Goal: Task Accomplishment & Management: Use online tool/utility

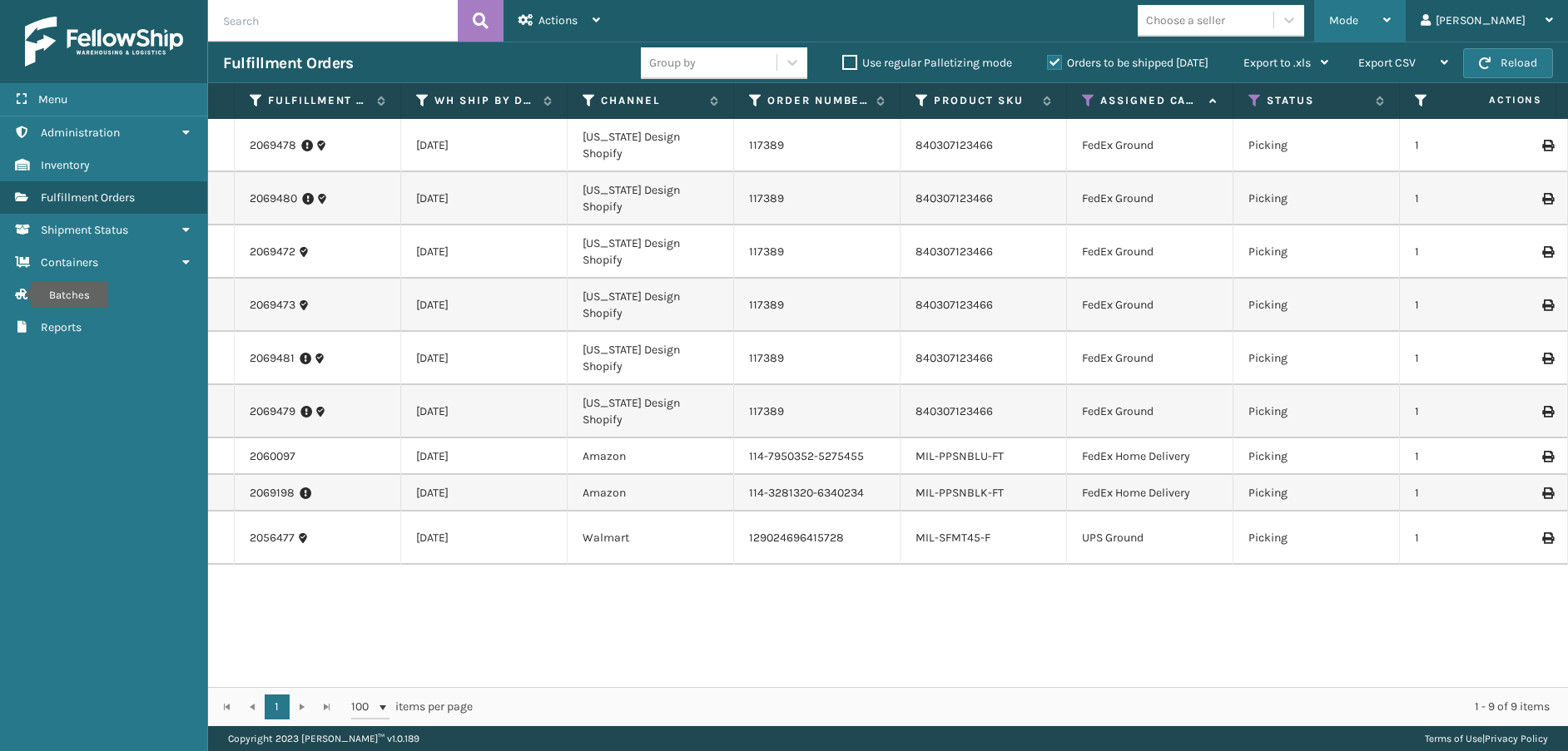
click at [1390, 29] on div "Mode" at bounding box center [1360, 21] width 62 height 42
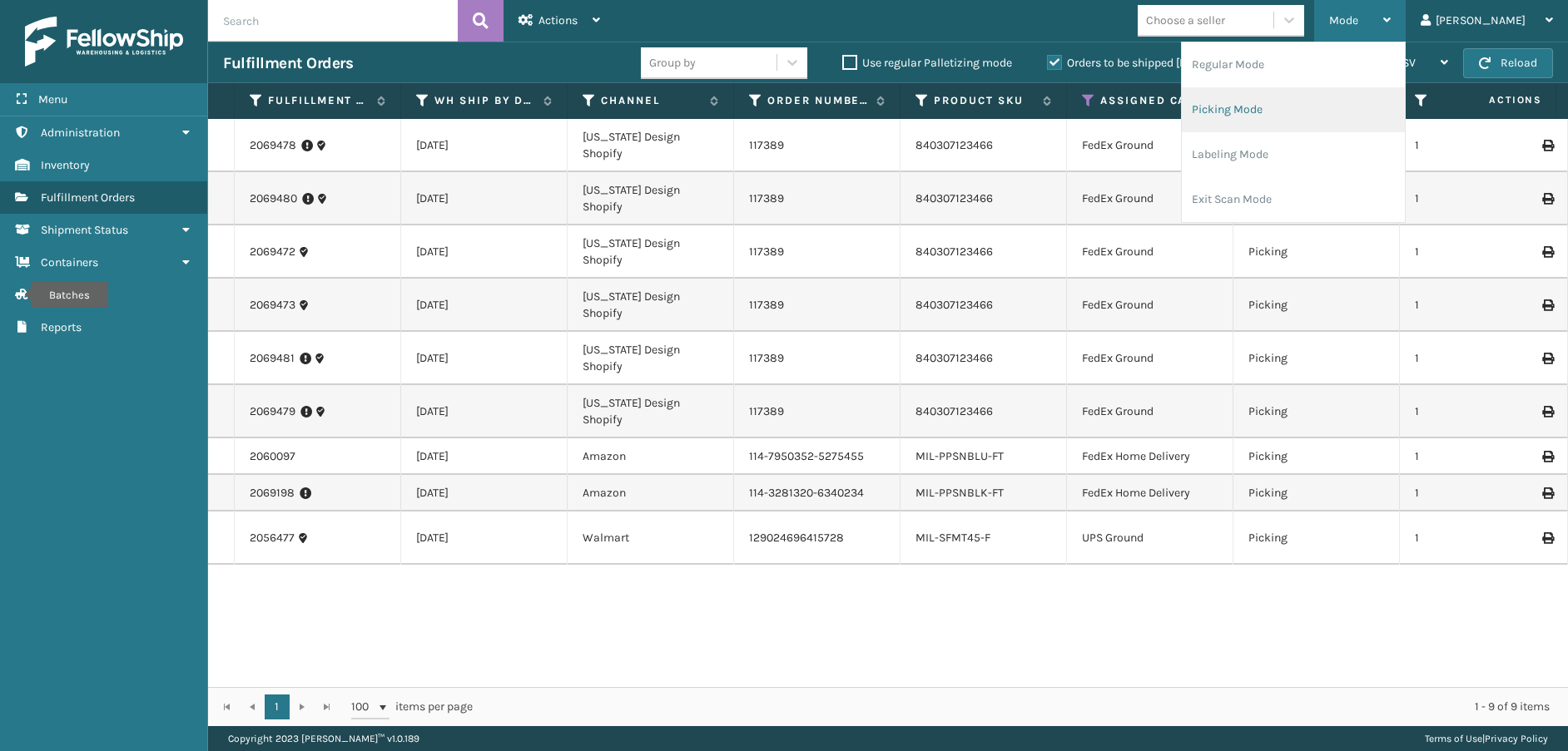
click at [1344, 115] on li "Picking Mode" at bounding box center [1293, 109] width 223 height 45
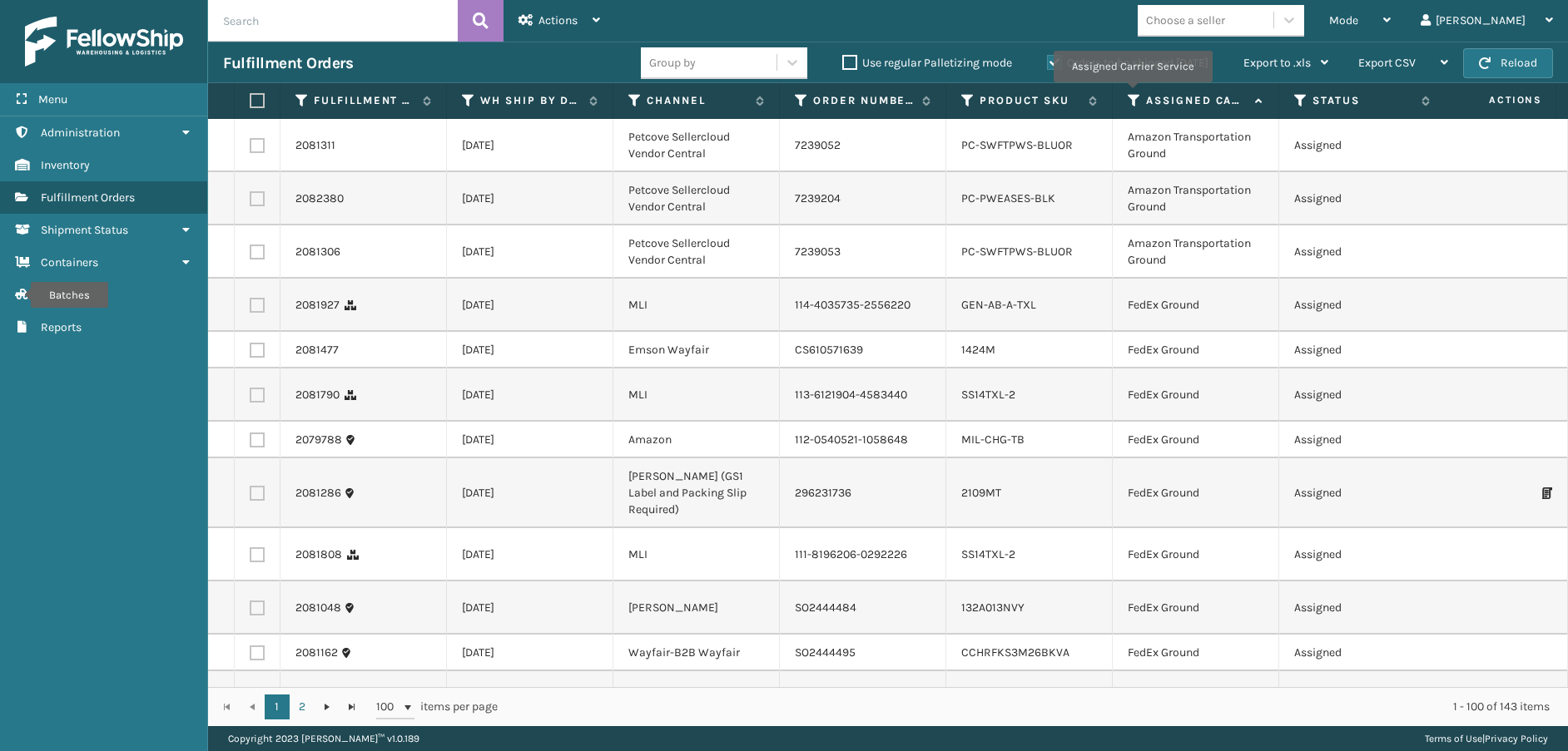
click at [1132, 94] on icon at bounding box center [1133, 100] width 13 height 15
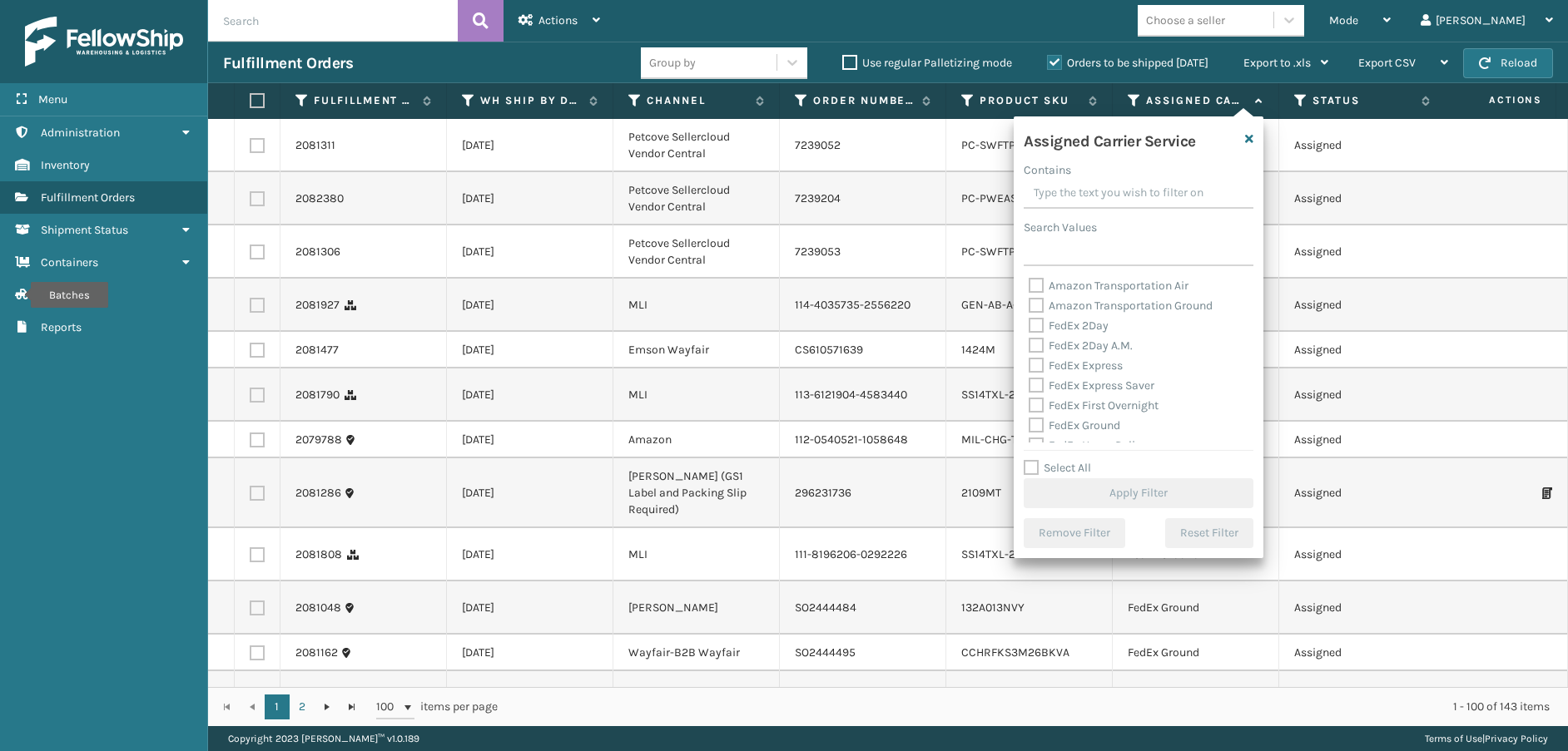
drag, startPoint x: 1038, startPoint y: 326, endPoint x: 1040, endPoint y: 334, distance: 8.2
click at [1039, 326] on label "FedEx 2Day" at bounding box center [1069, 325] width 80 height 14
click at [1029, 326] on input "FedEx 2Day" at bounding box center [1029, 321] width 1 height 11
checkbox input "true"
click at [1039, 347] on label "FedEx 2Day A.M." at bounding box center [1081, 345] width 104 height 14
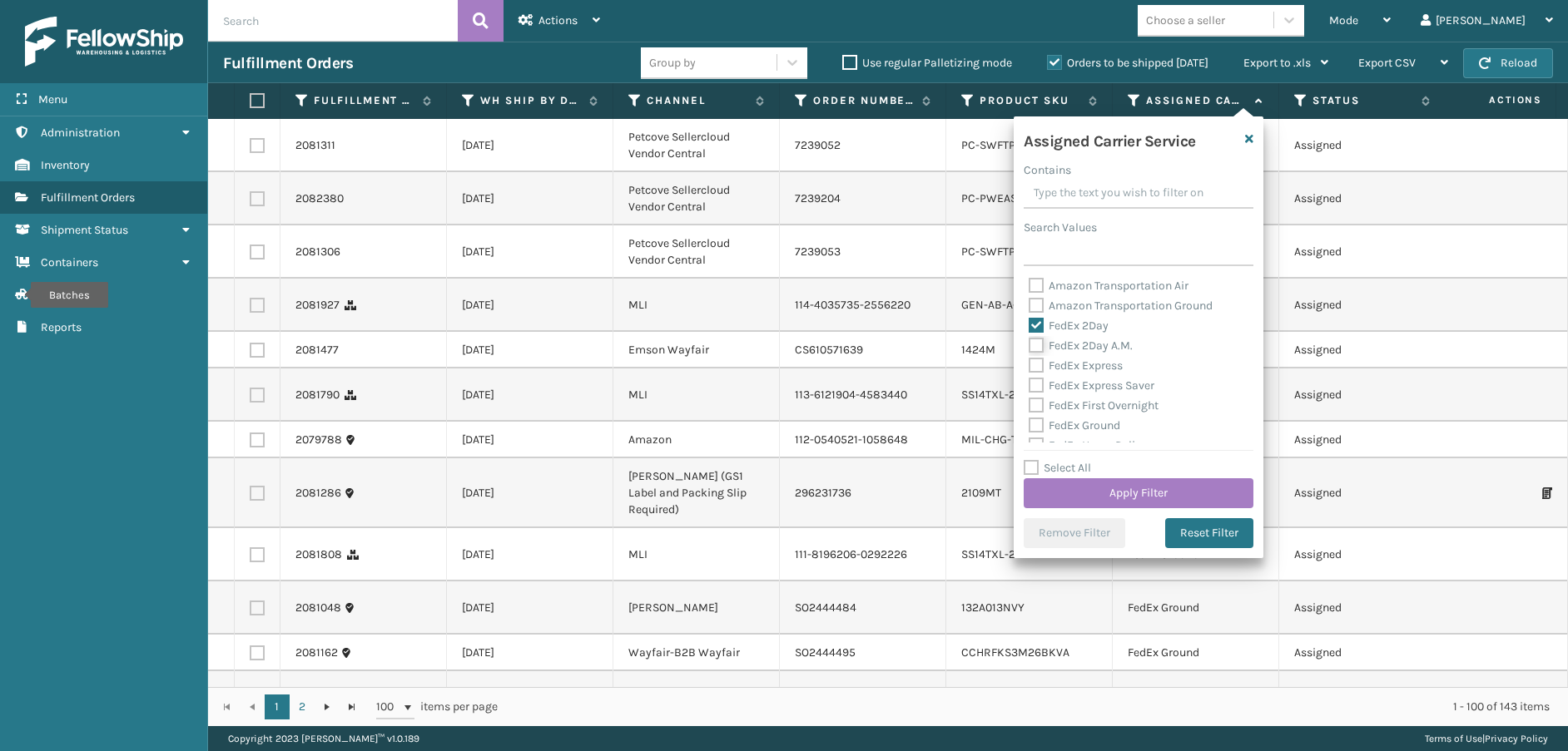
click at [1029, 347] on input "FedEx 2Day A.M." at bounding box center [1029, 341] width 1 height 11
checkbox input "true"
click at [1034, 366] on label "FedEx Express" at bounding box center [1076, 365] width 94 height 14
click at [1029, 366] on input "FedEx Express" at bounding box center [1029, 361] width 1 height 11
checkbox input "true"
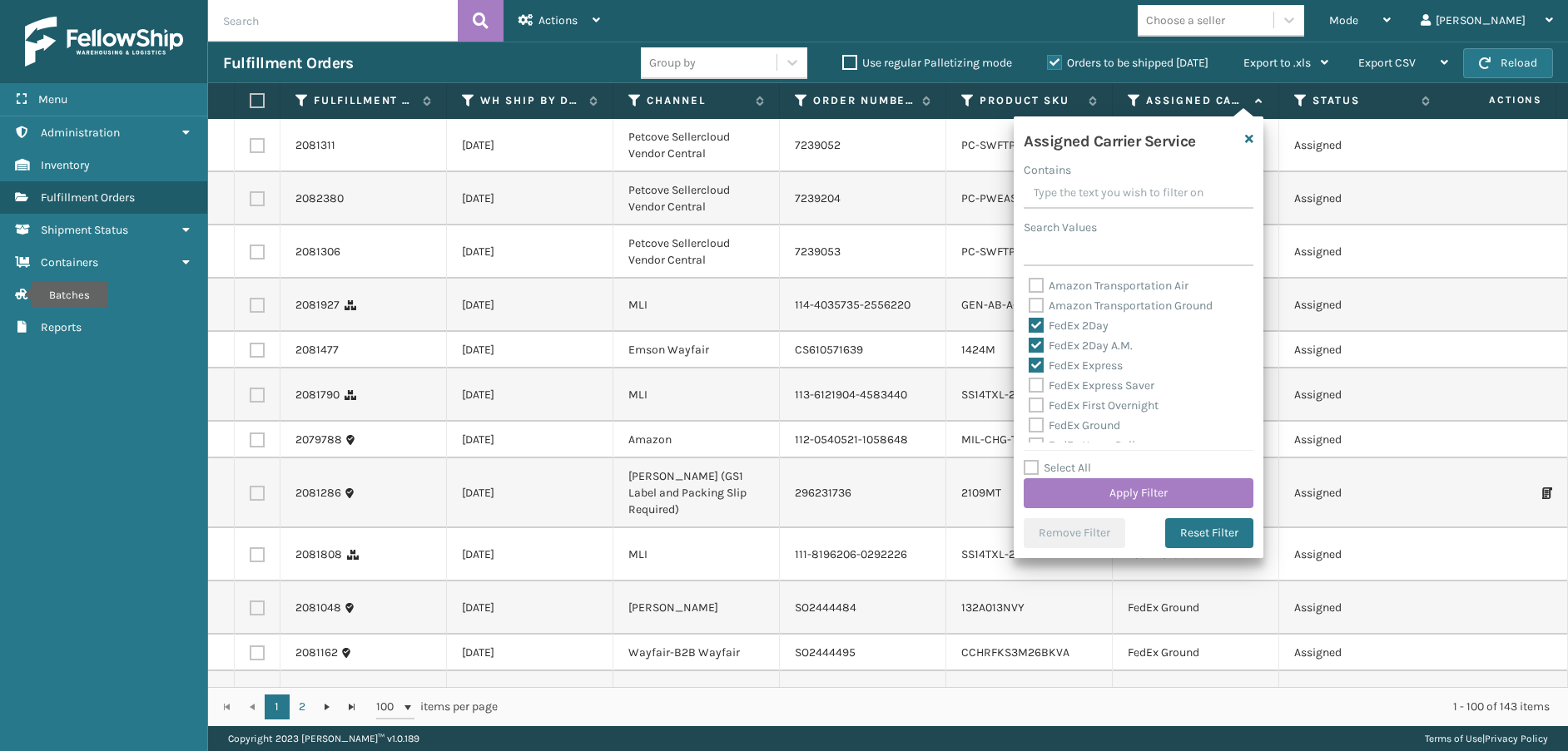
click at [1035, 388] on label "FedEx Express Saver" at bounding box center [1092, 386] width 126 height 14
click at [1029, 387] on input "FedEx Express Saver" at bounding box center [1029, 381] width 1 height 11
checkbox input "true"
click at [1035, 410] on label "FedEx First Overnight" at bounding box center [1094, 406] width 130 height 14
click at [1029, 407] on input "FedEx First Overnight" at bounding box center [1029, 401] width 1 height 11
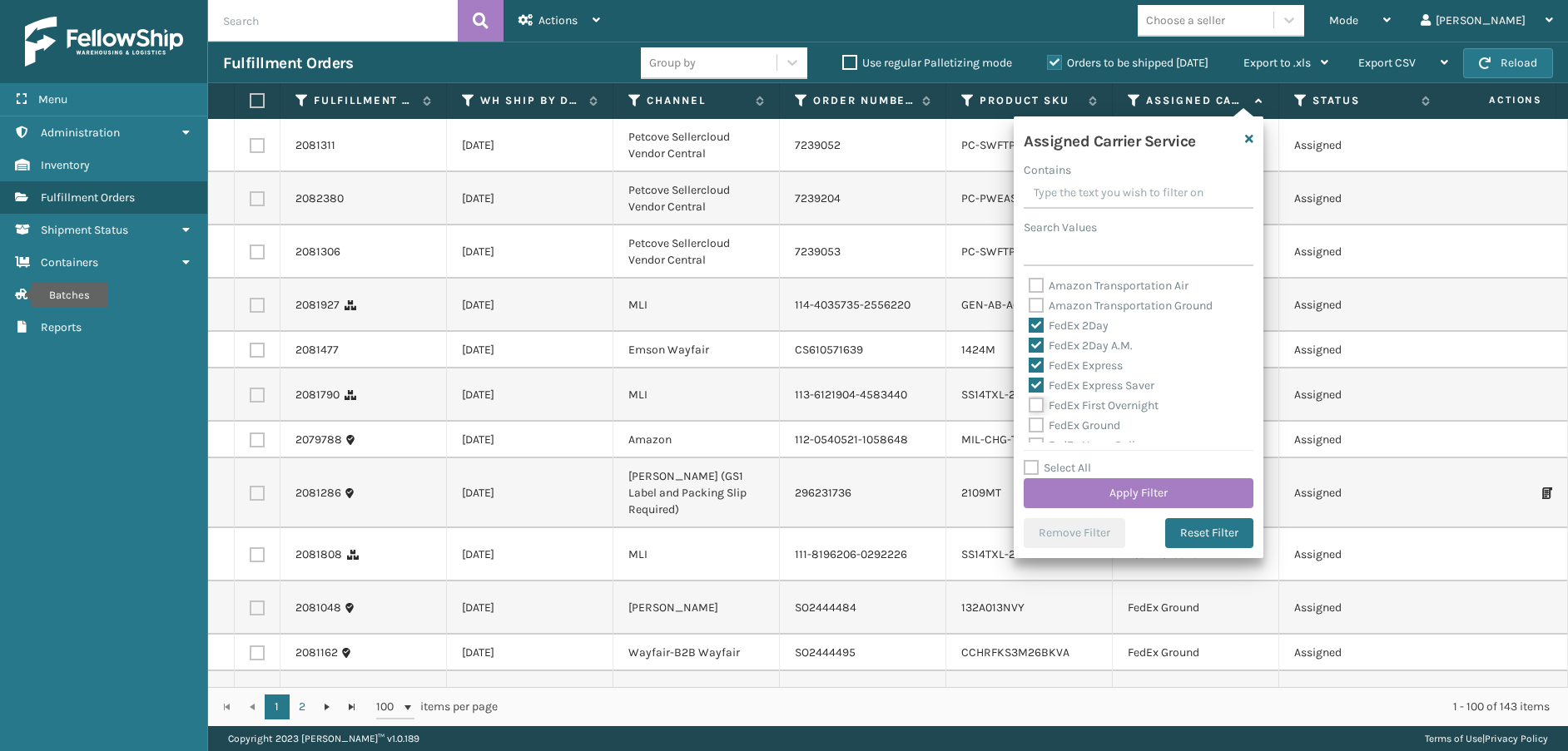
checkbox input "true"
click at [1035, 434] on div "FedEx Ground" at bounding box center [1138, 426] width 219 height 20
click at [1034, 428] on label "FedEx Ground" at bounding box center [1075, 426] width 91 height 14
click at [1029, 427] on input "FedEx Ground" at bounding box center [1029, 421] width 1 height 11
checkbox input "true"
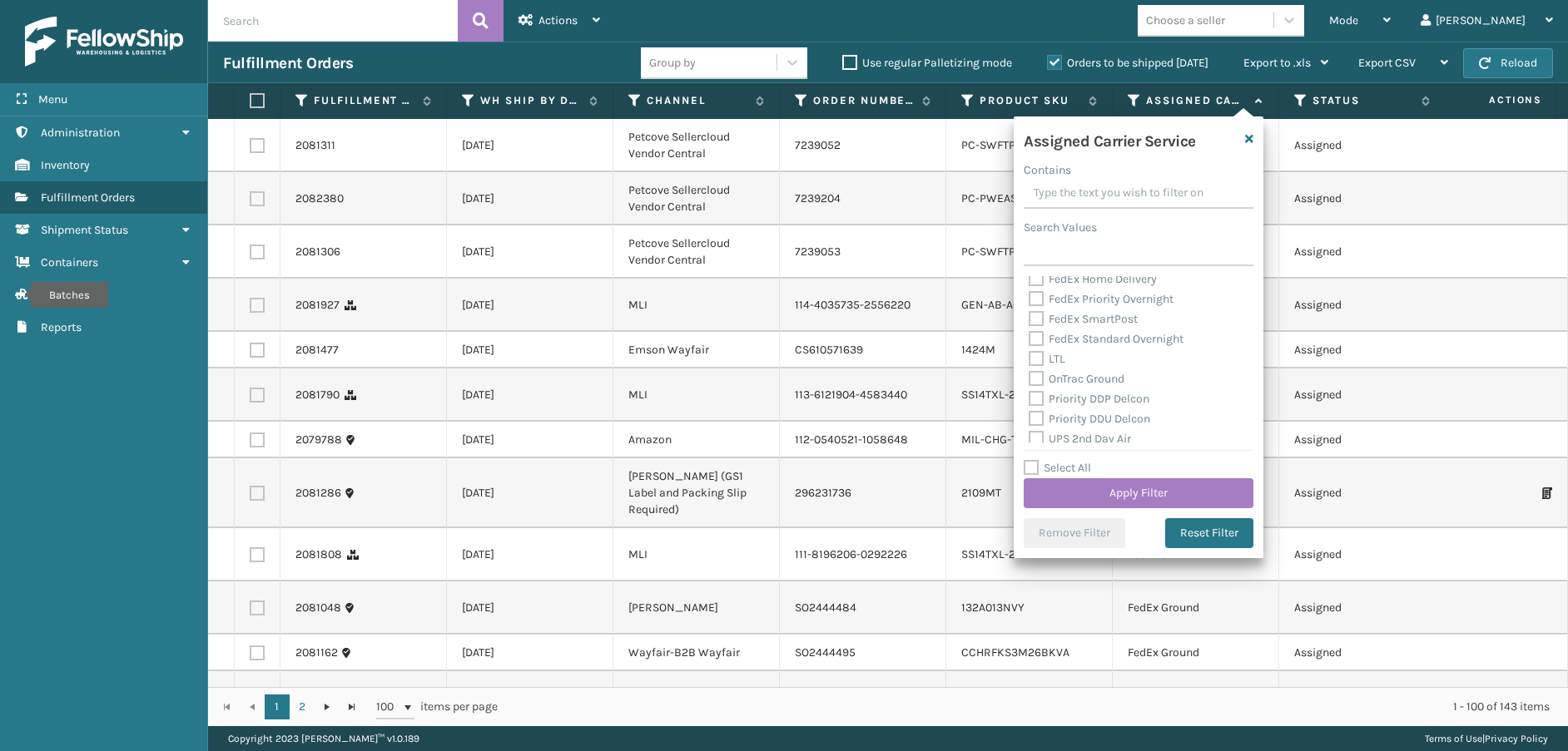
scroll to position [83, 0]
click at [1039, 360] on label "FedEx Home Delivery" at bounding box center [1093, 362] width 128 height 14
click at [1029, 360] on input "FedEx Home Delivery" at bounding box center [1029, 358] width 1 height 11
checkbox input "true"
click at [1036, 381] on label "FedEx Priority Overnight" at bounding box center [1102, 382] width 145 height 14
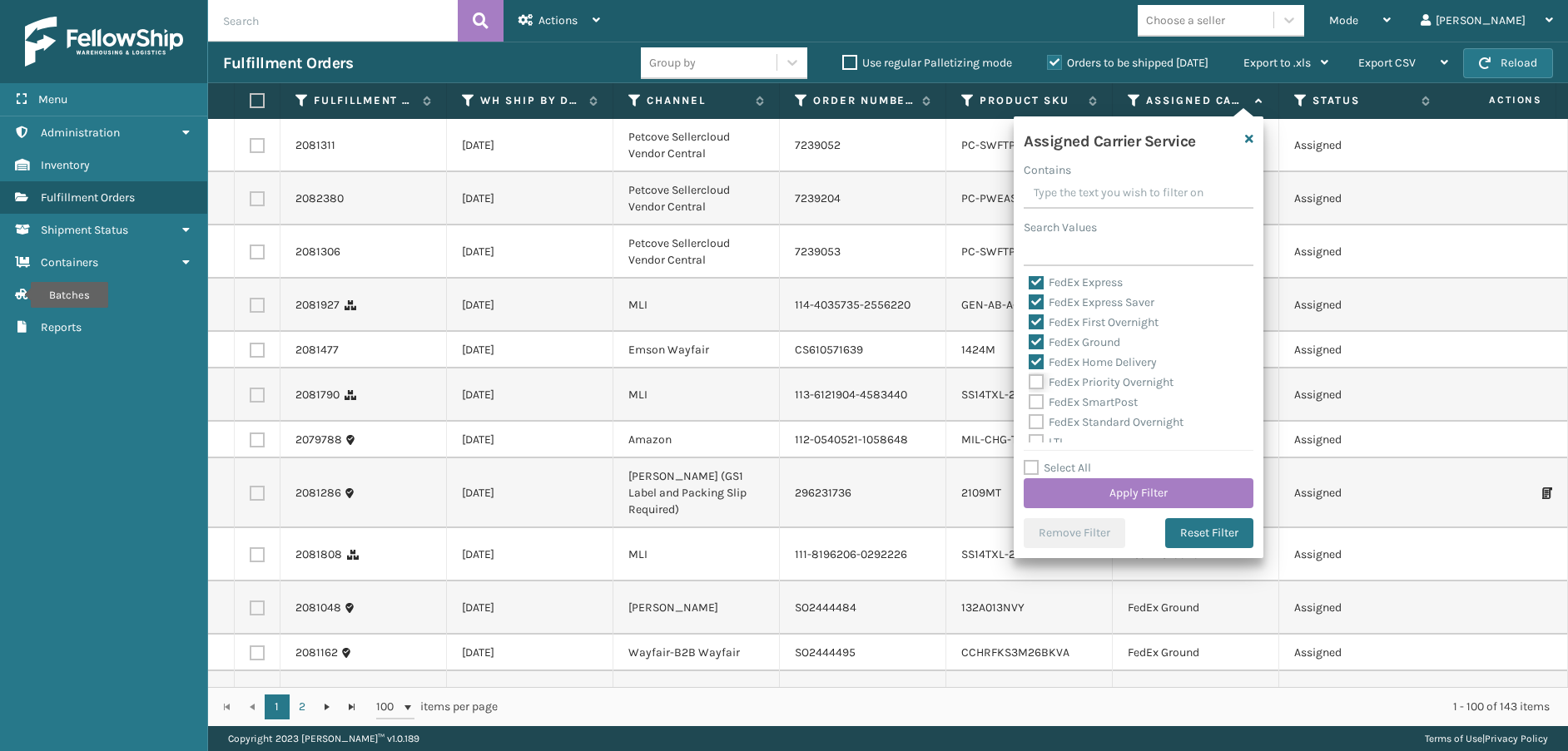
click at [1029, 381] on input "FedEx Priority Overnight" at bounding box center [1029, 378] width 1 height 11
checkbox input "true"
click at [1037, 403] on label "FedEx SmartPost" at bounding box center [1084, 402] width 109 height 14
click at [1029, 403] on input "FedEx SmartPost" at bounding box center [1029, 398] width 1 height 11
checkbox input "true"
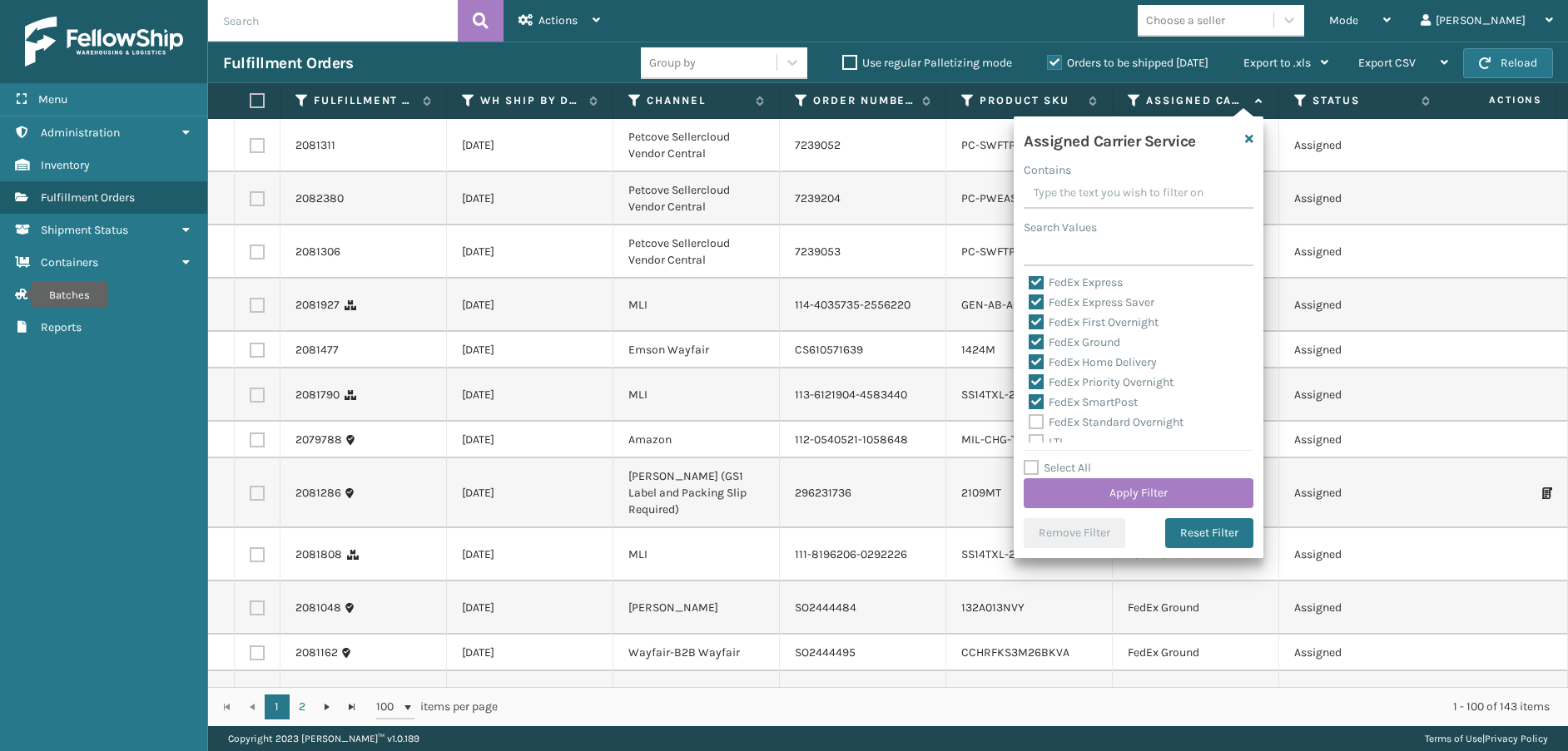
click at [1037, 419] on label "FedEx Standard Overnight" at bounding box center [1107, 422] width 155 height 14
click at [1029, 419] on input "FedEx Standard Overnight" at bounding box center [1029, 418] width 1 height 11
checkbox input "true"
click at [1112, 490] on button "Apply Filter" at bounding box center [1137, 493] width 229 height 30
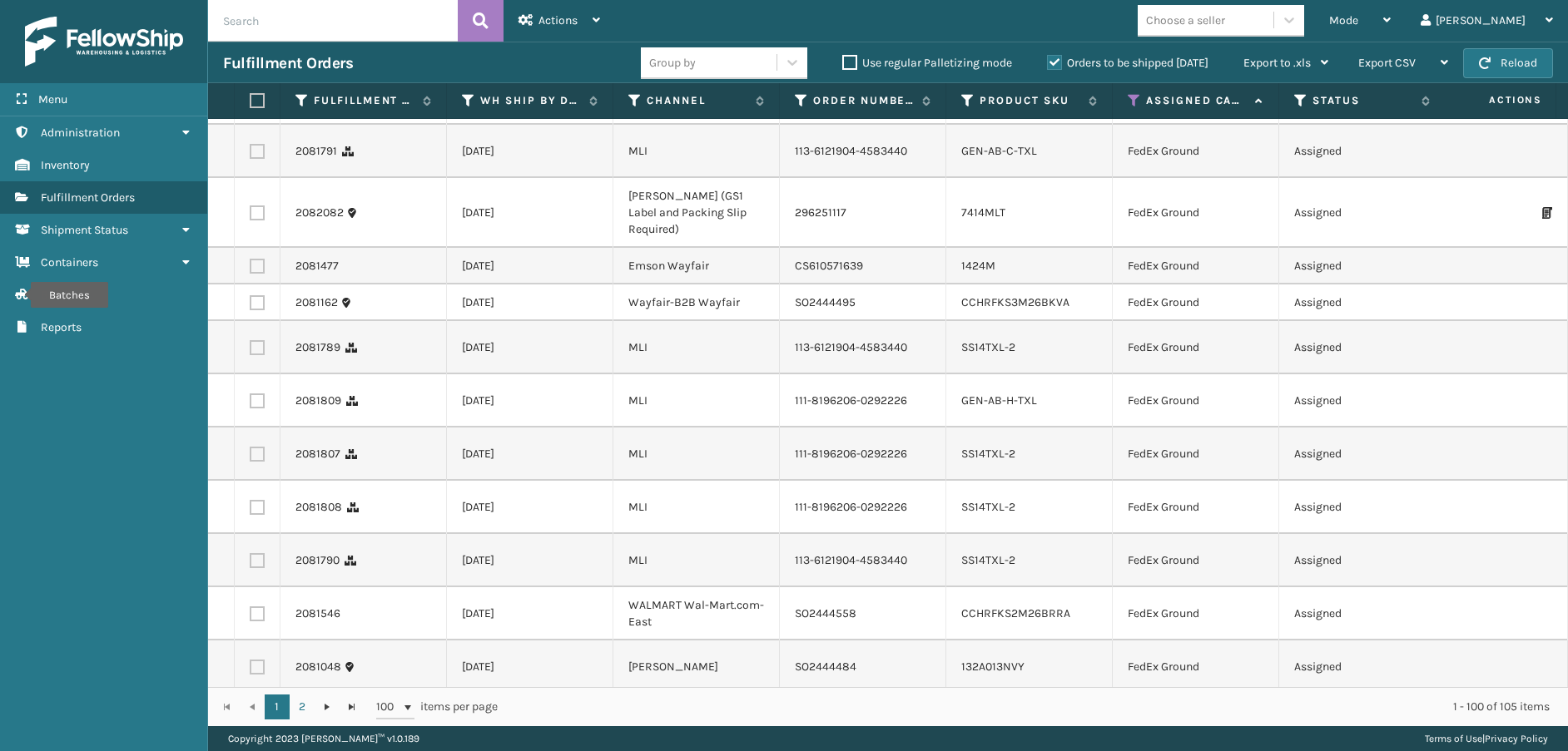
scroll to position [0, 0]
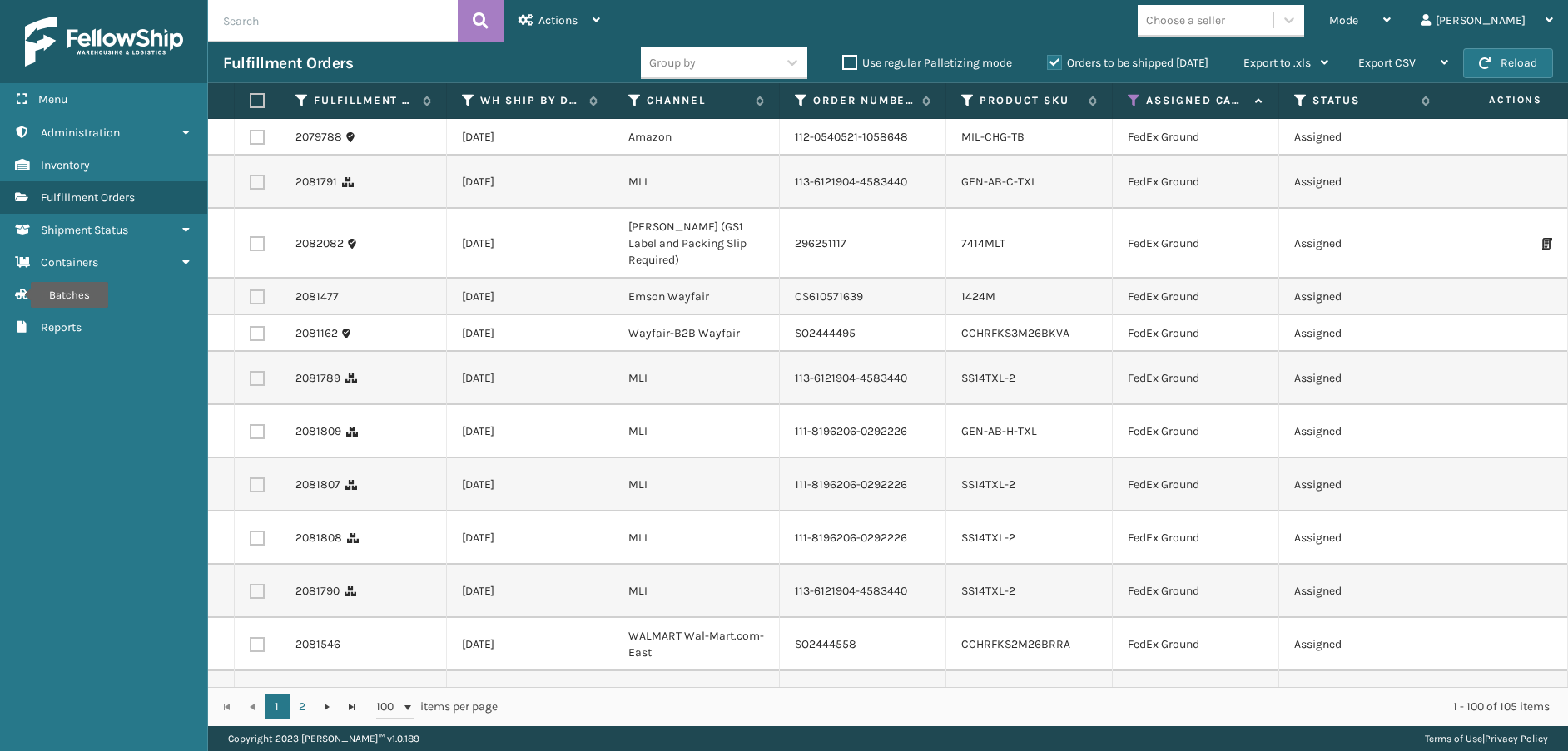
click at [249, 102] on th at bounding box center [257, 101] width 46 height 36
click at [252, 98] on label at bounding box center [255, 100] width 10 height 15
click at [250, 98] on input "checkbox" at bounding box center [250, 100] width 1 height 11
checkbox input "true"
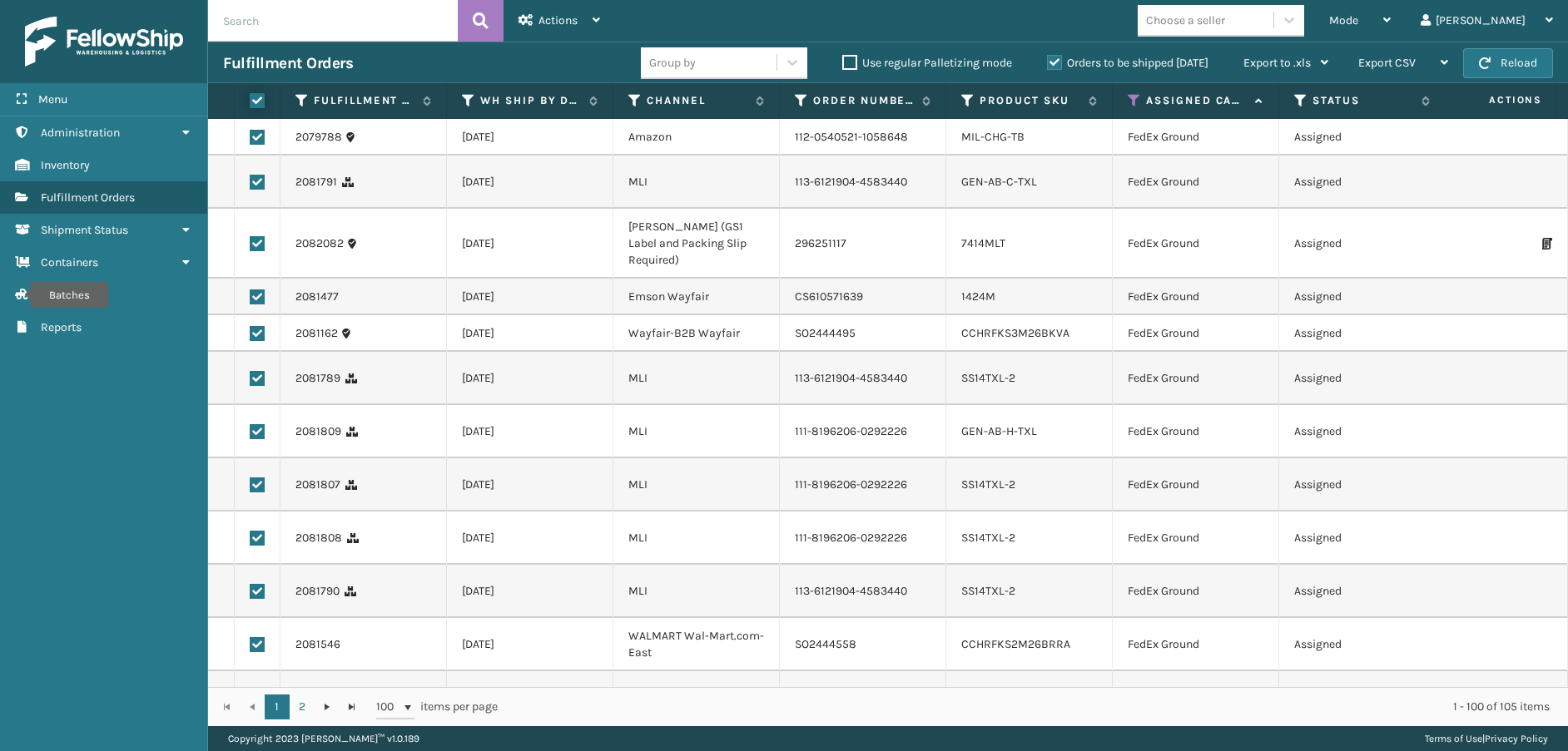
checkbox input "true"
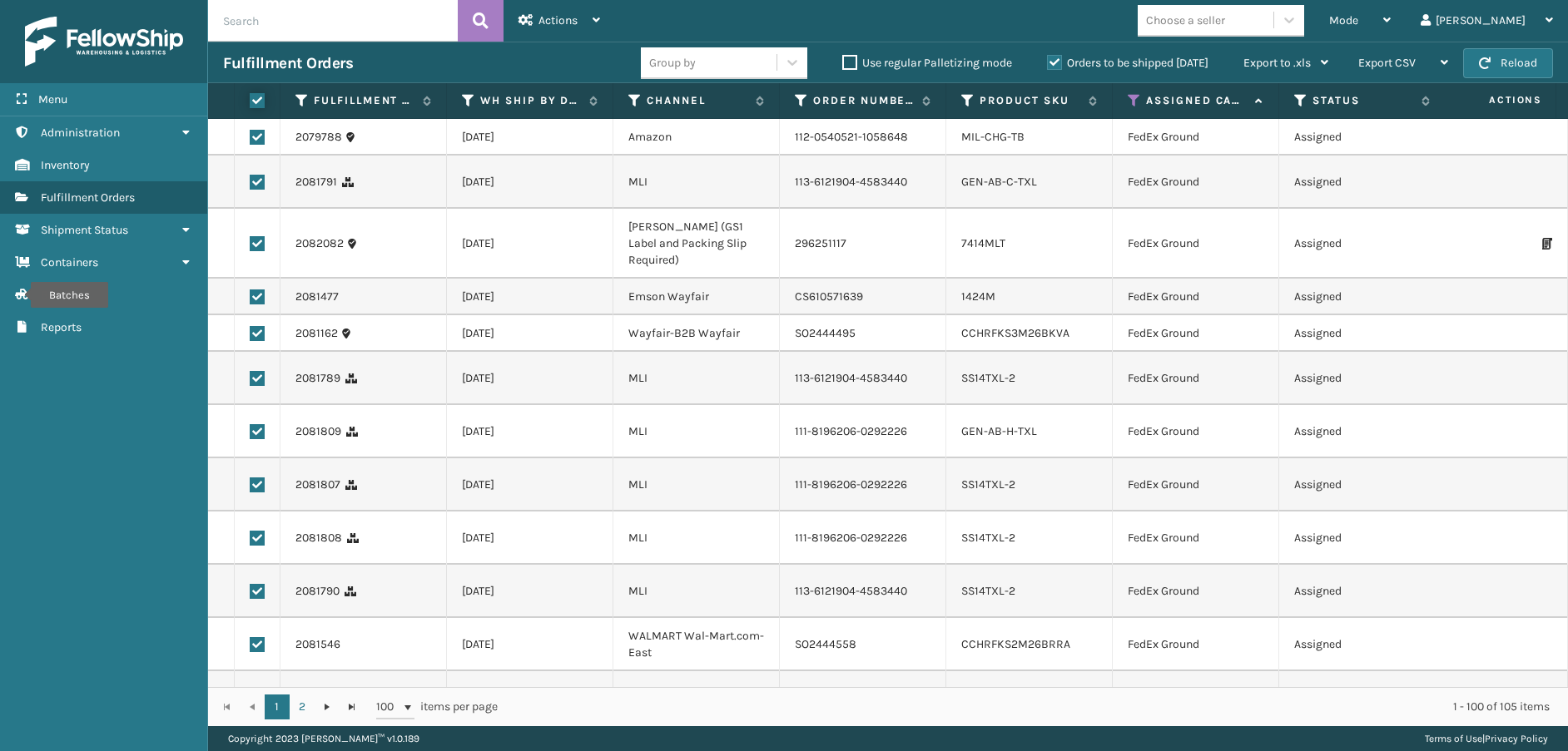
checkbox input "true"
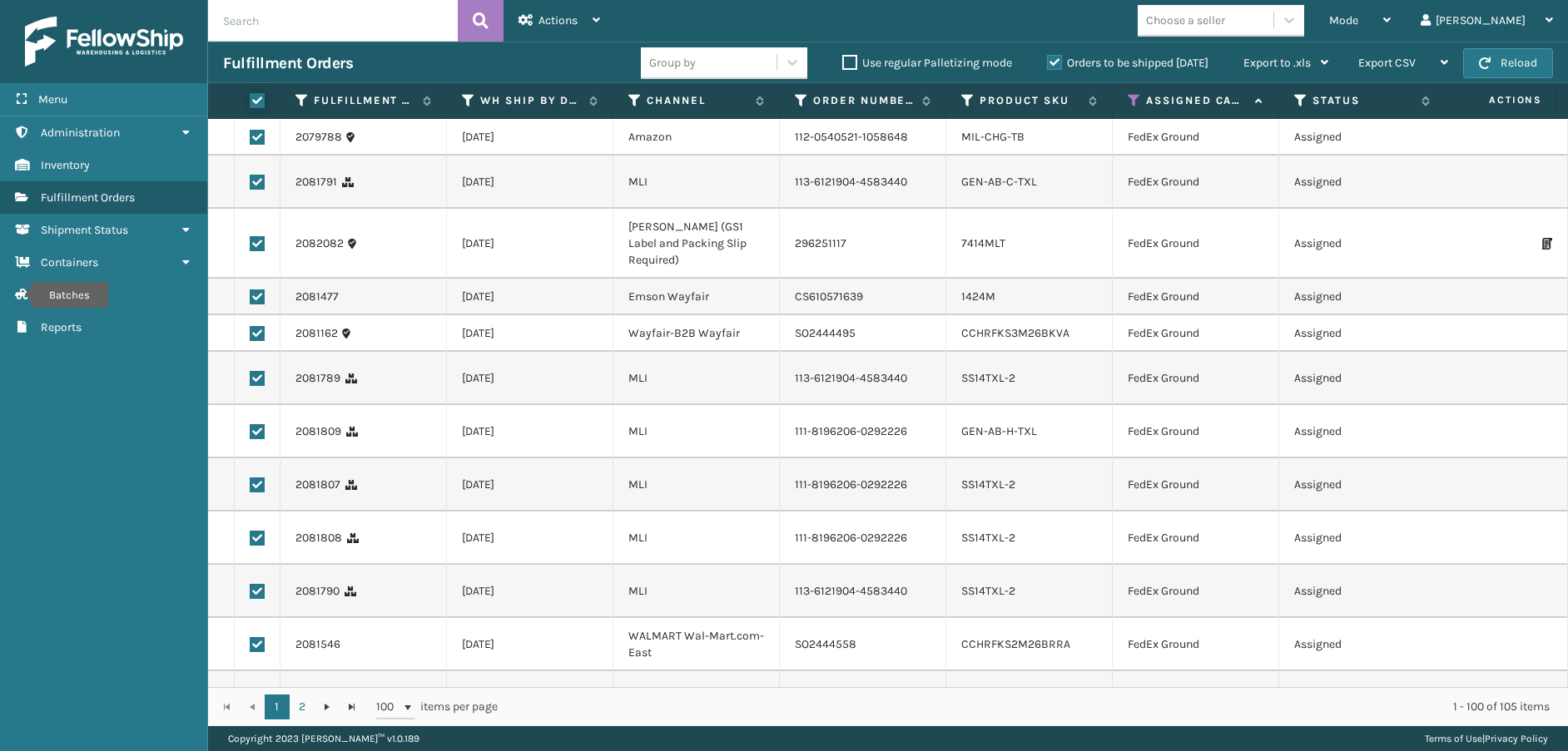
checkbox input "true"
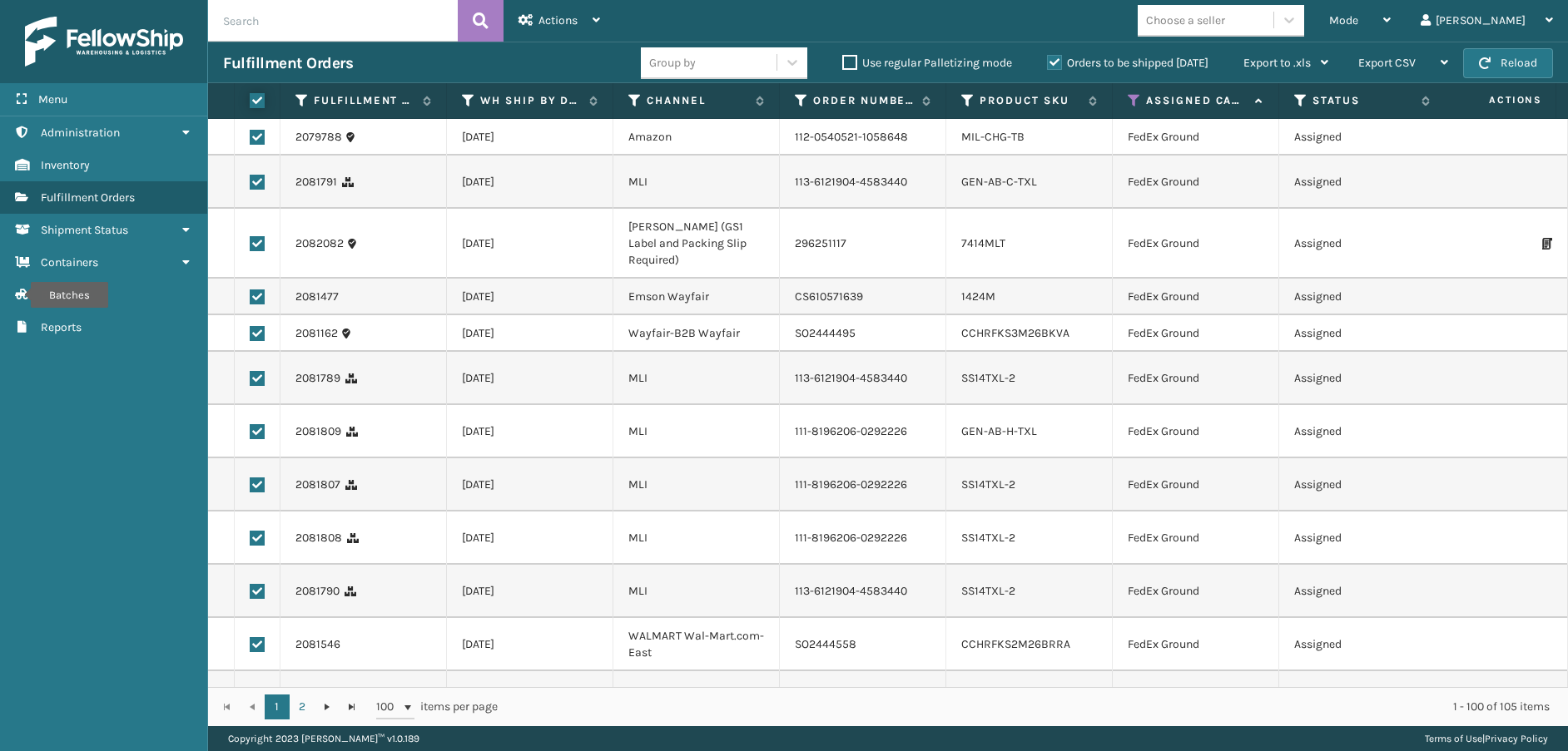
checkbox input "true"
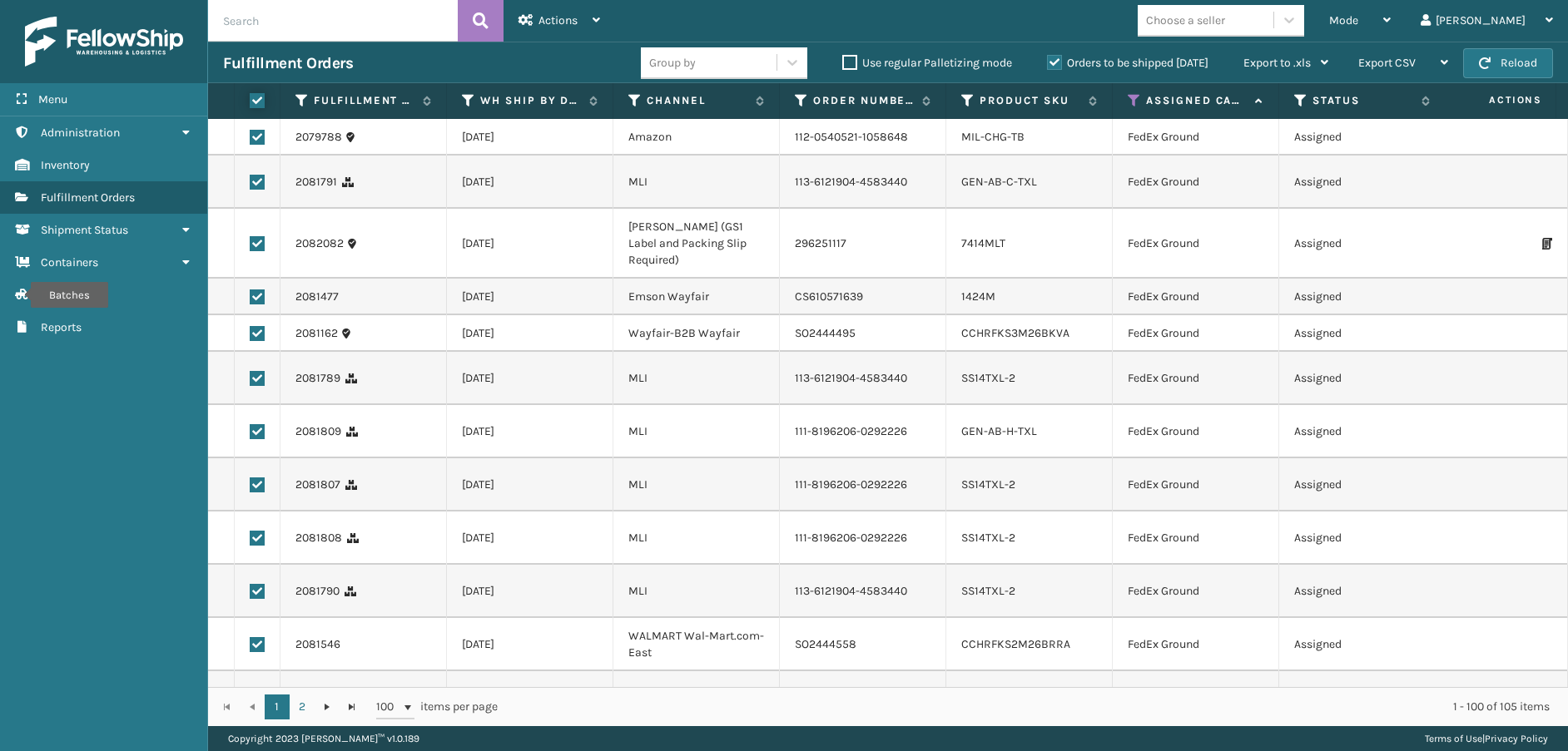
checkbox input "true"
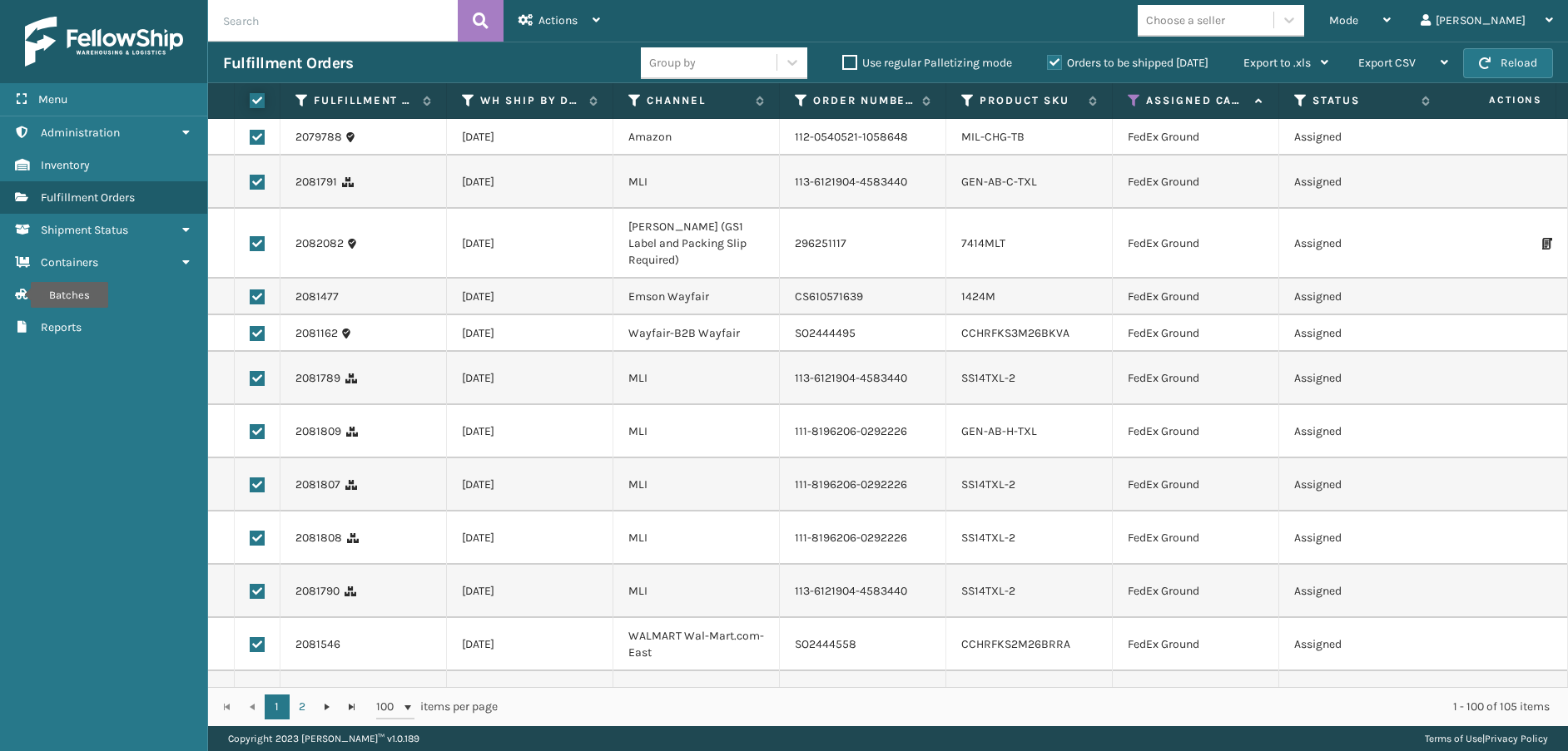
checkbox input "true"
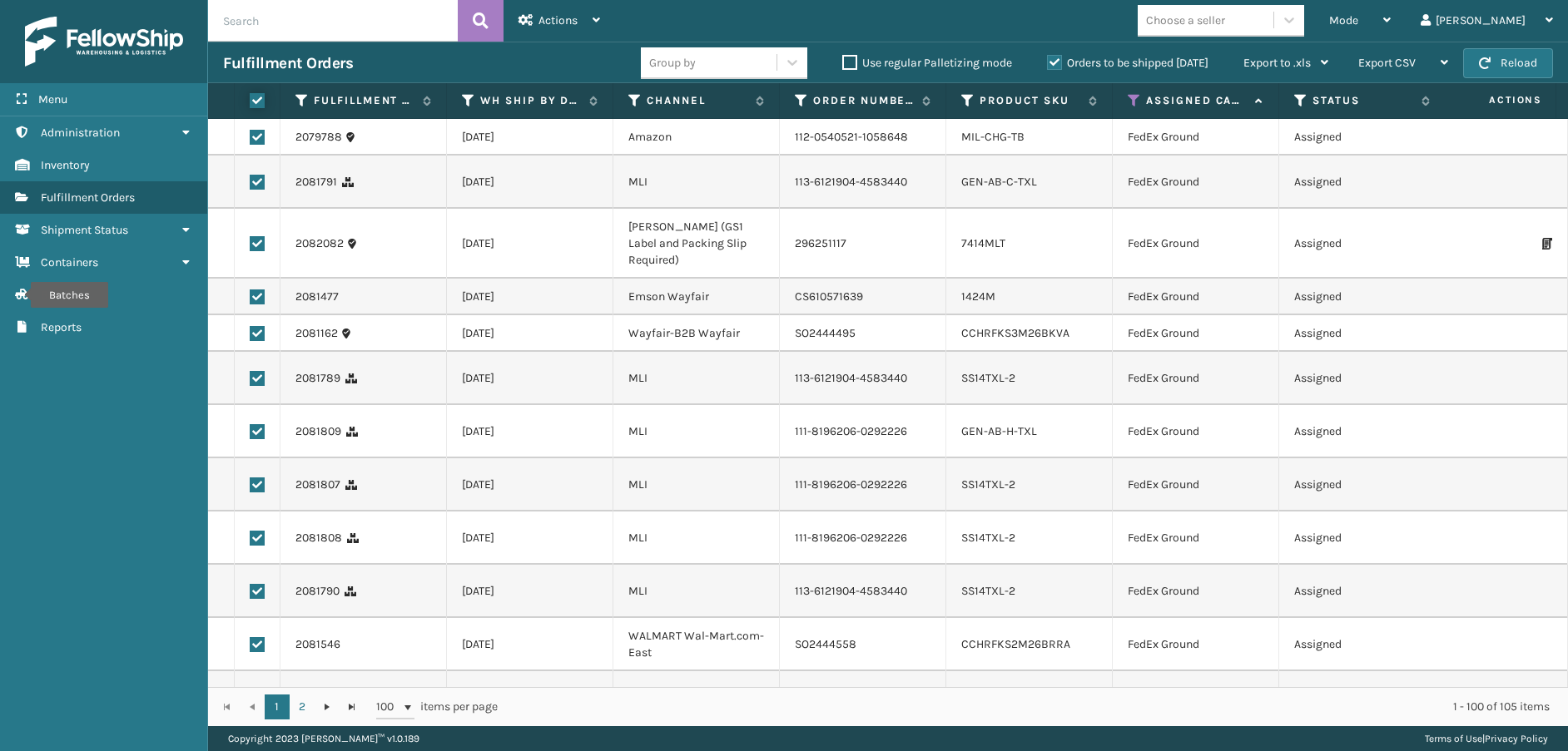
checkbox input "true"
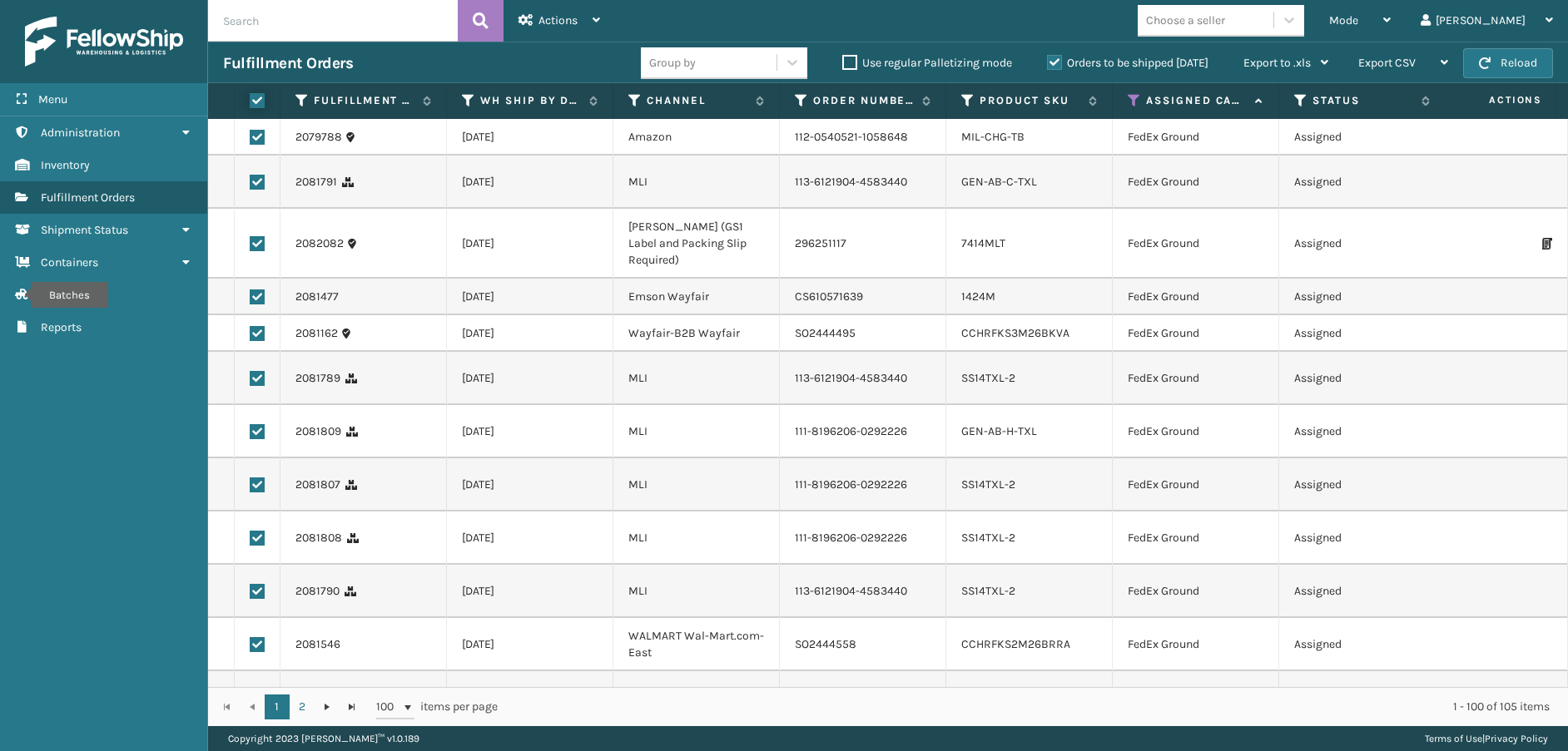
checkbox input "true"
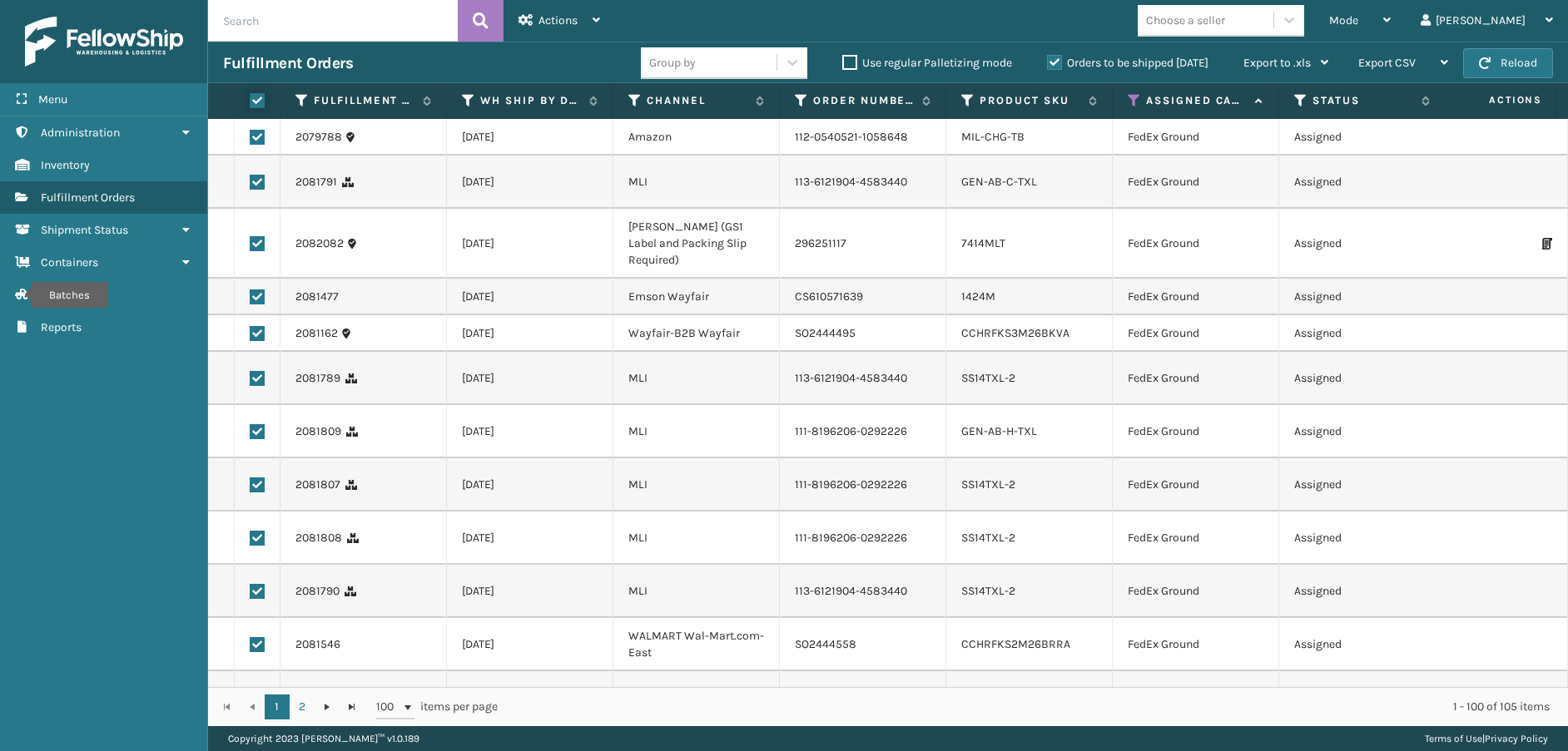
checkbox input "true"
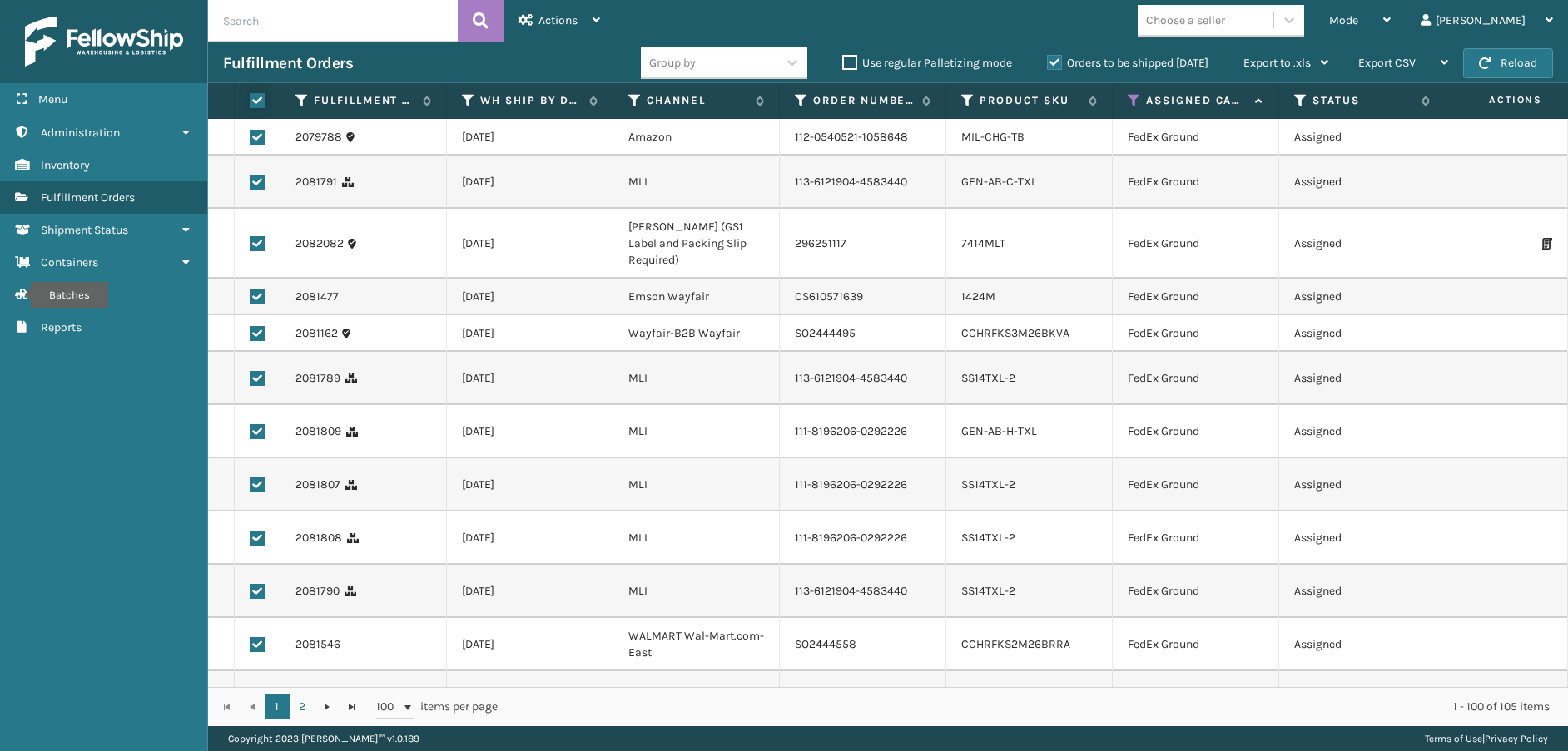
checkbox input "true"
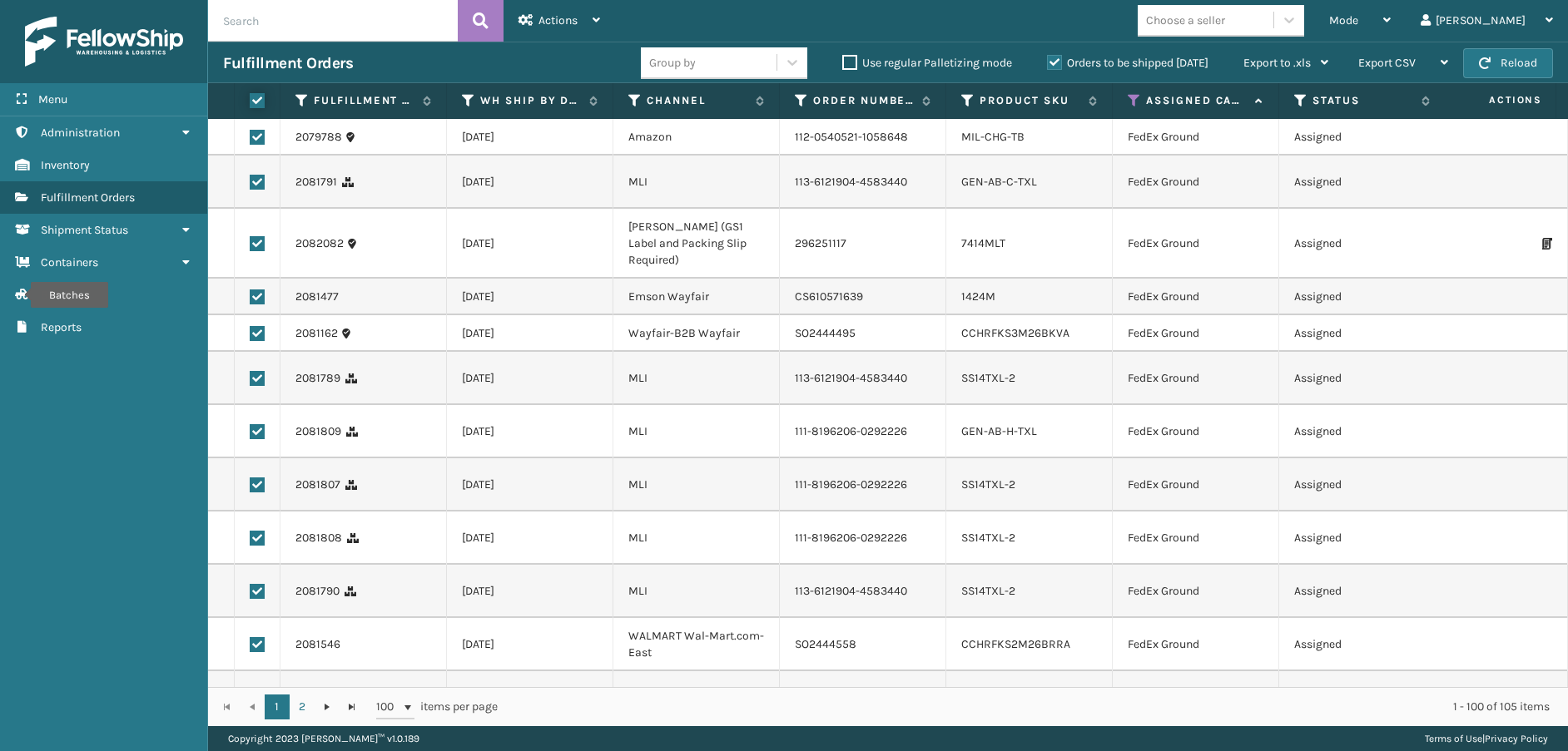
checkbox input "true"
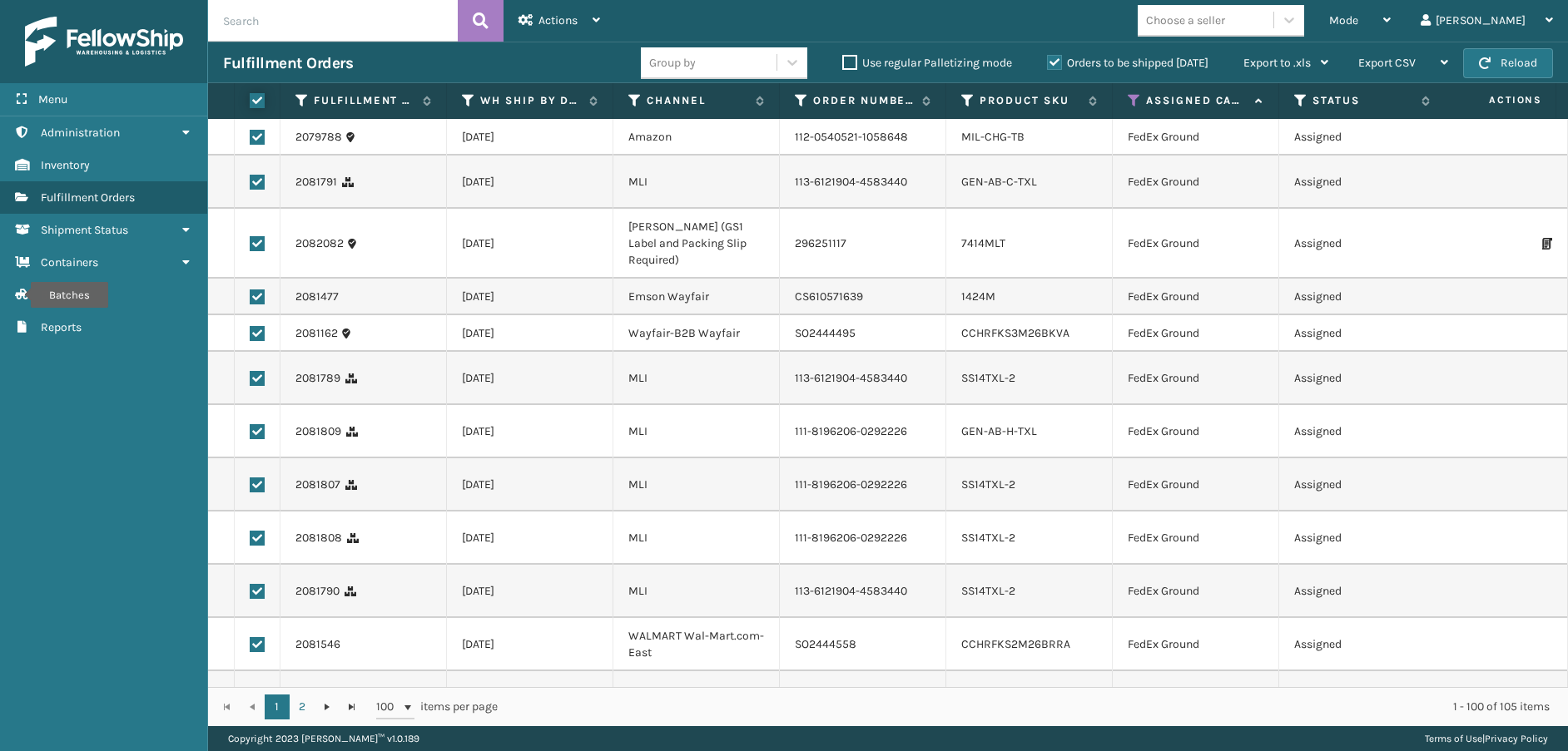
checkbox input "true"
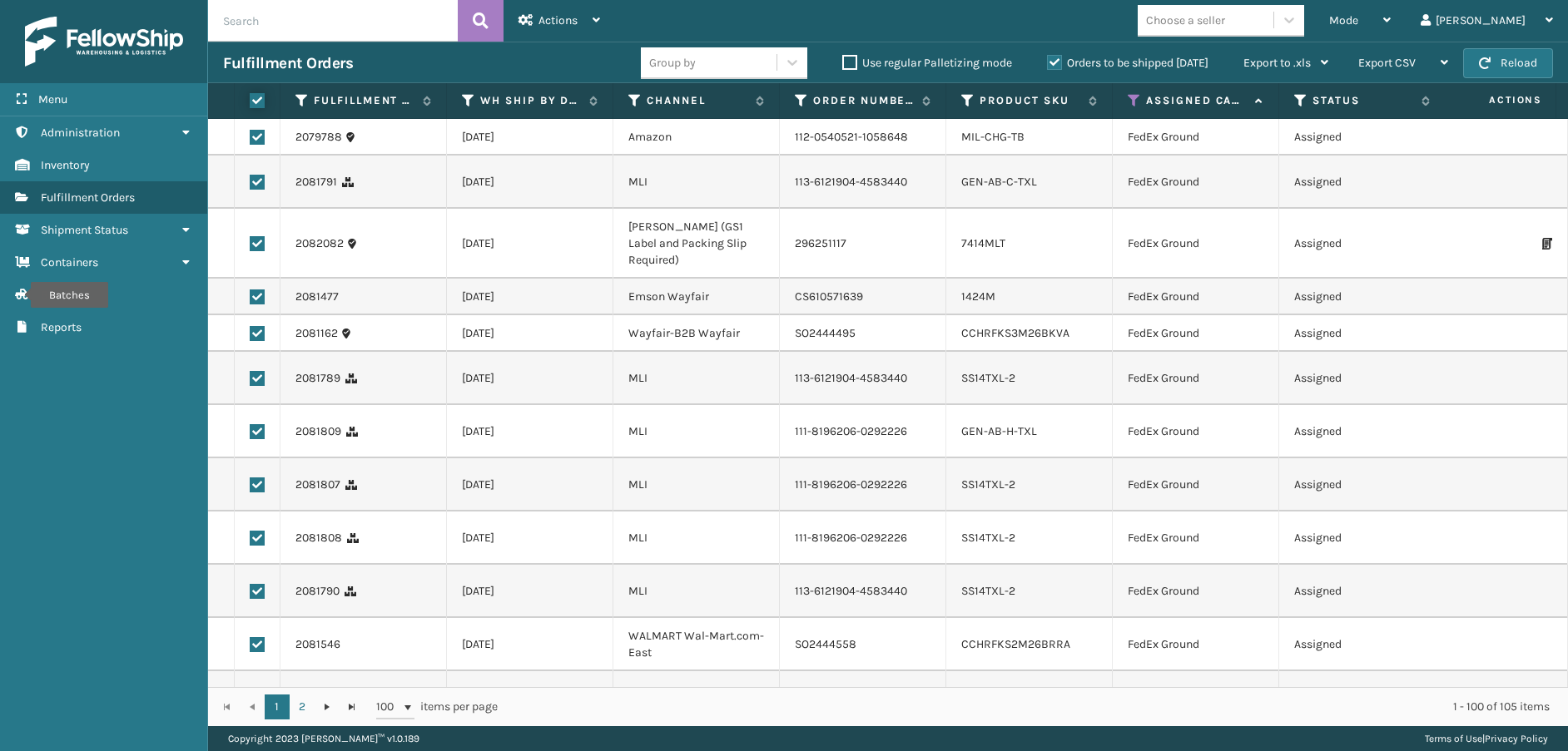
checkbox input "true"
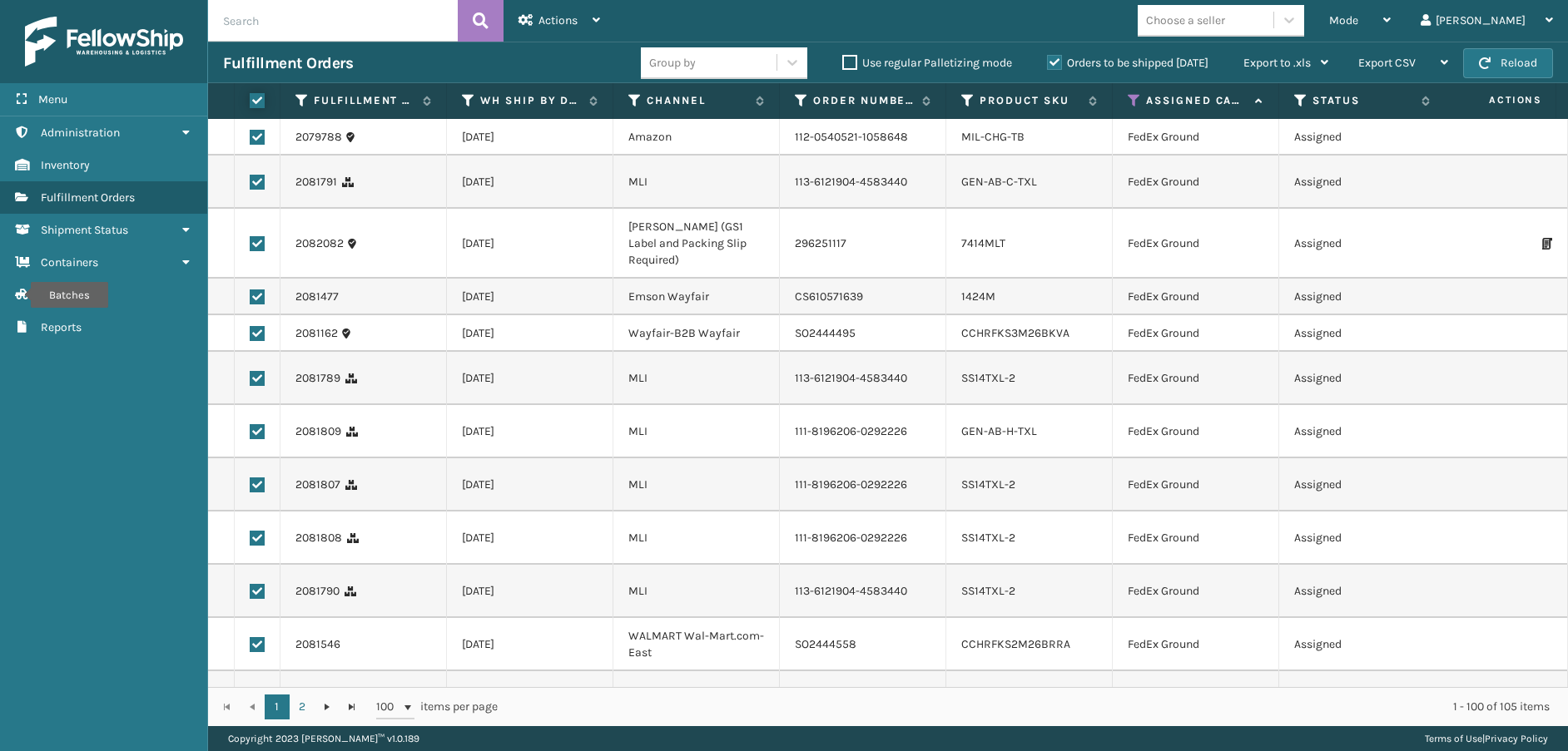
checkbox input "true"
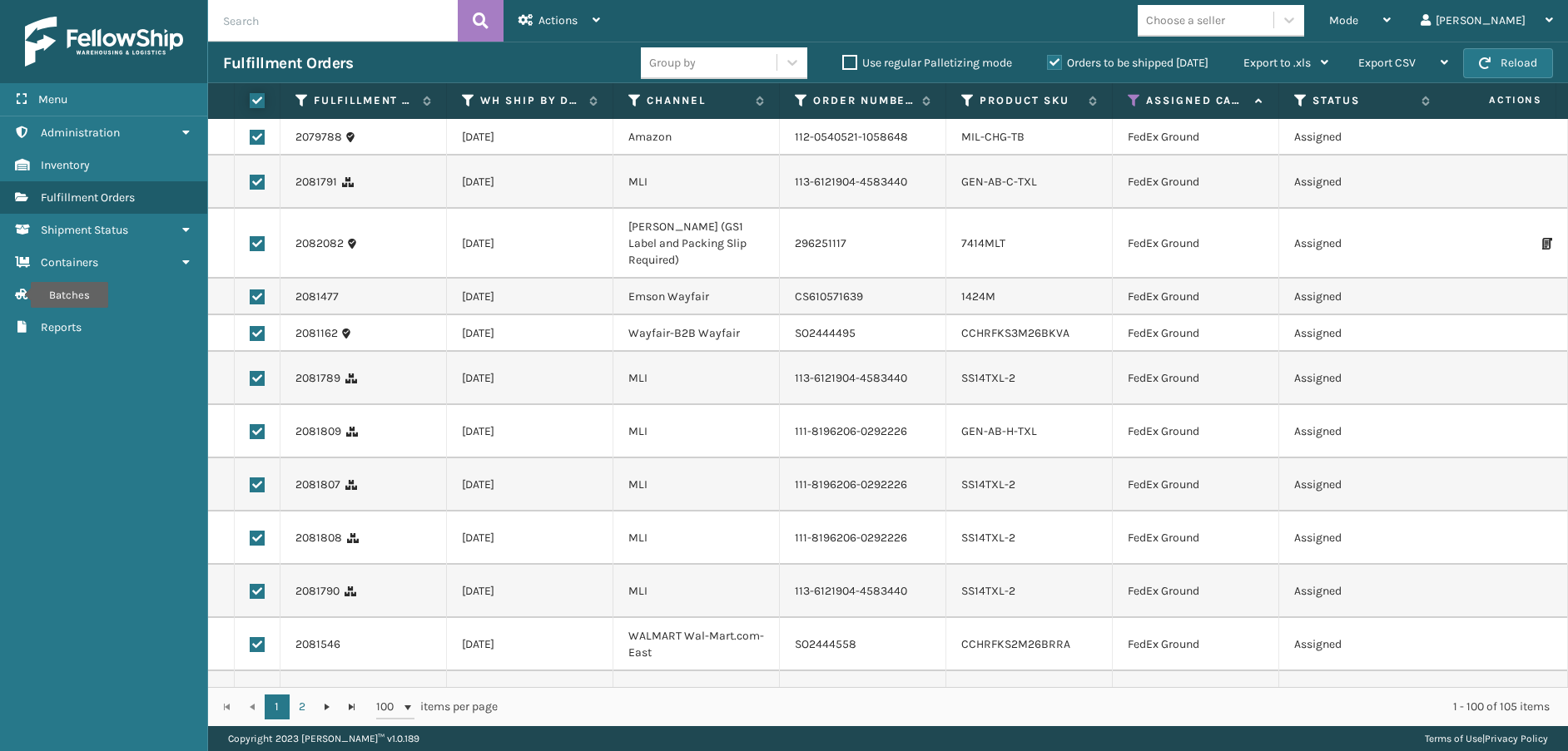
checkbox input "true"
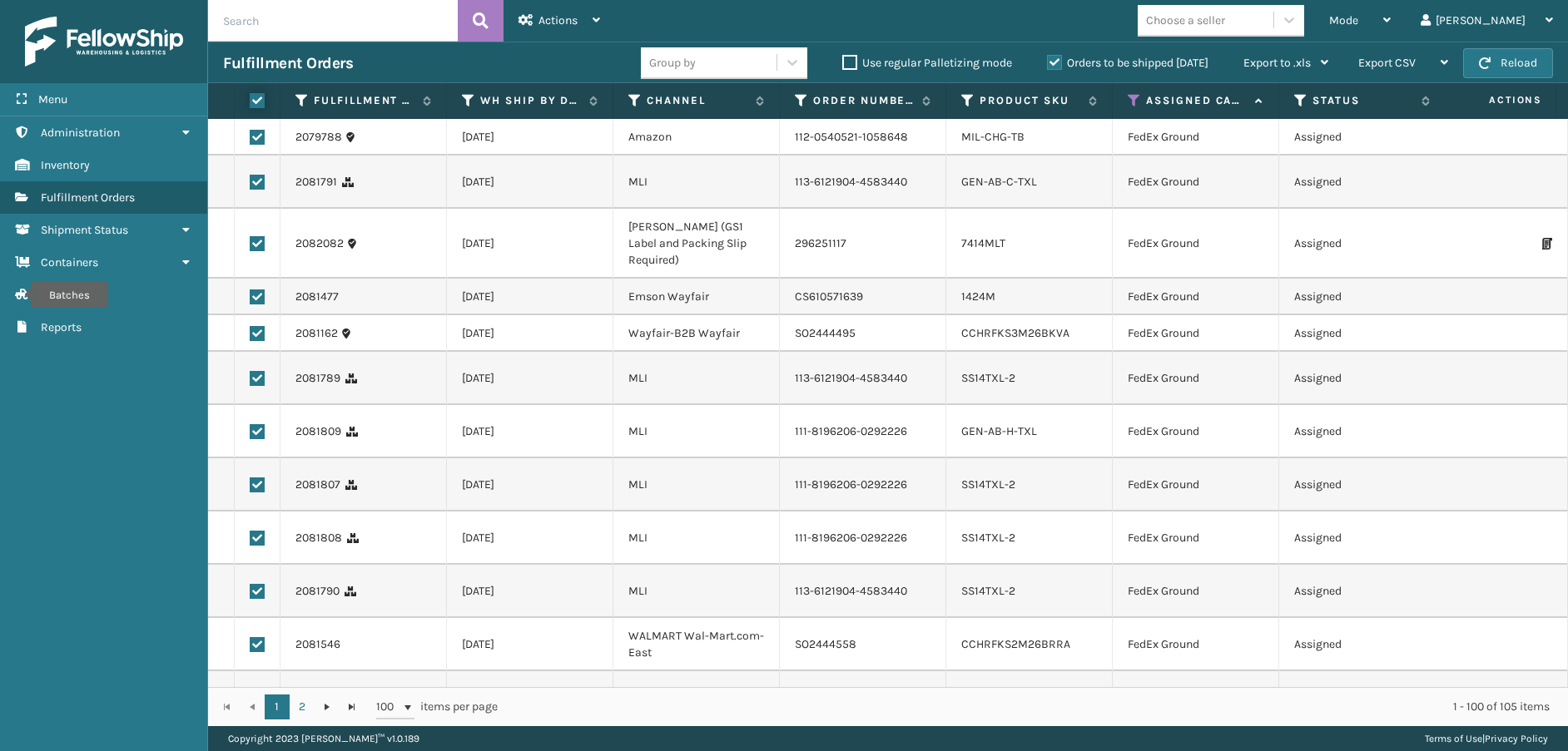
checkbox input "true"
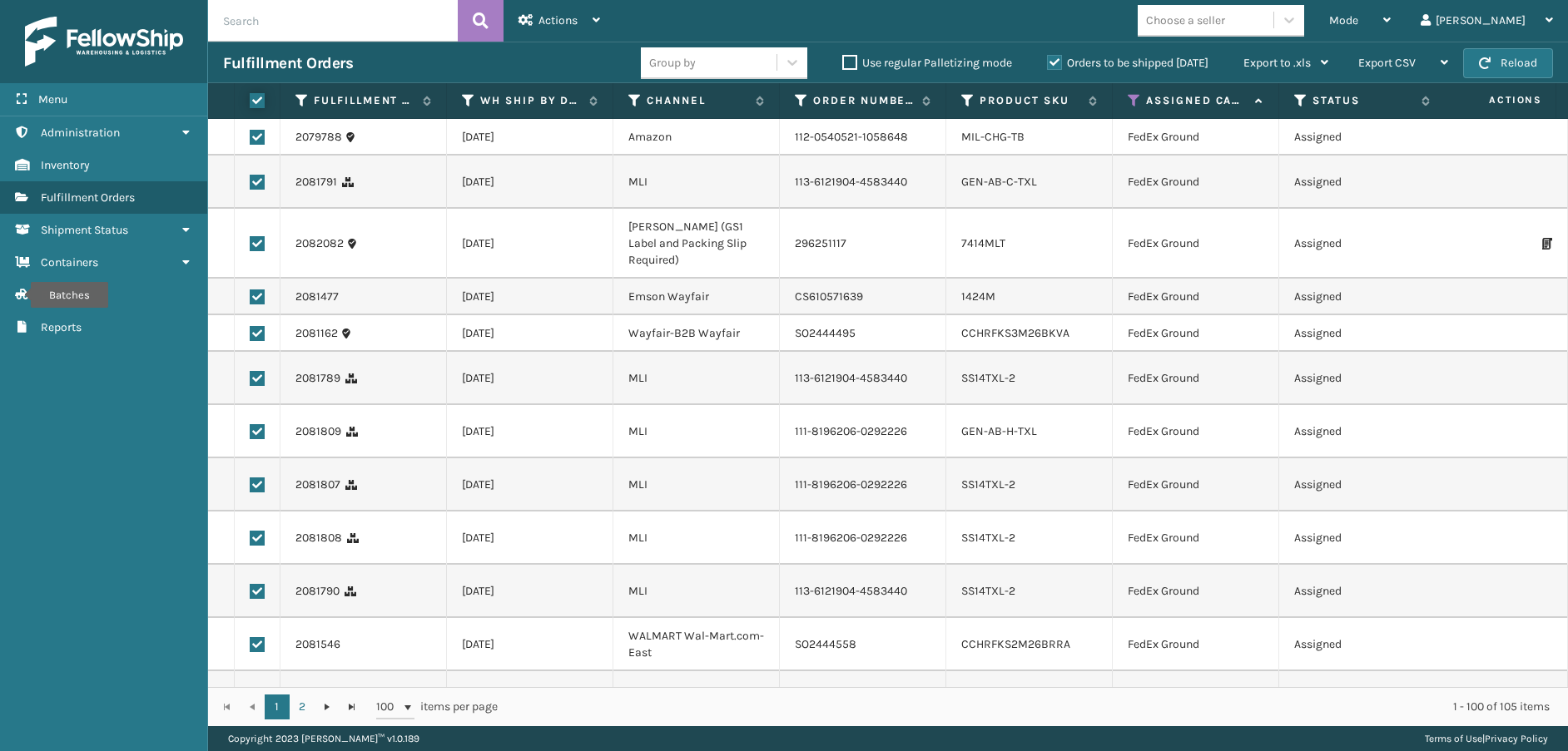
checkbox input "true"
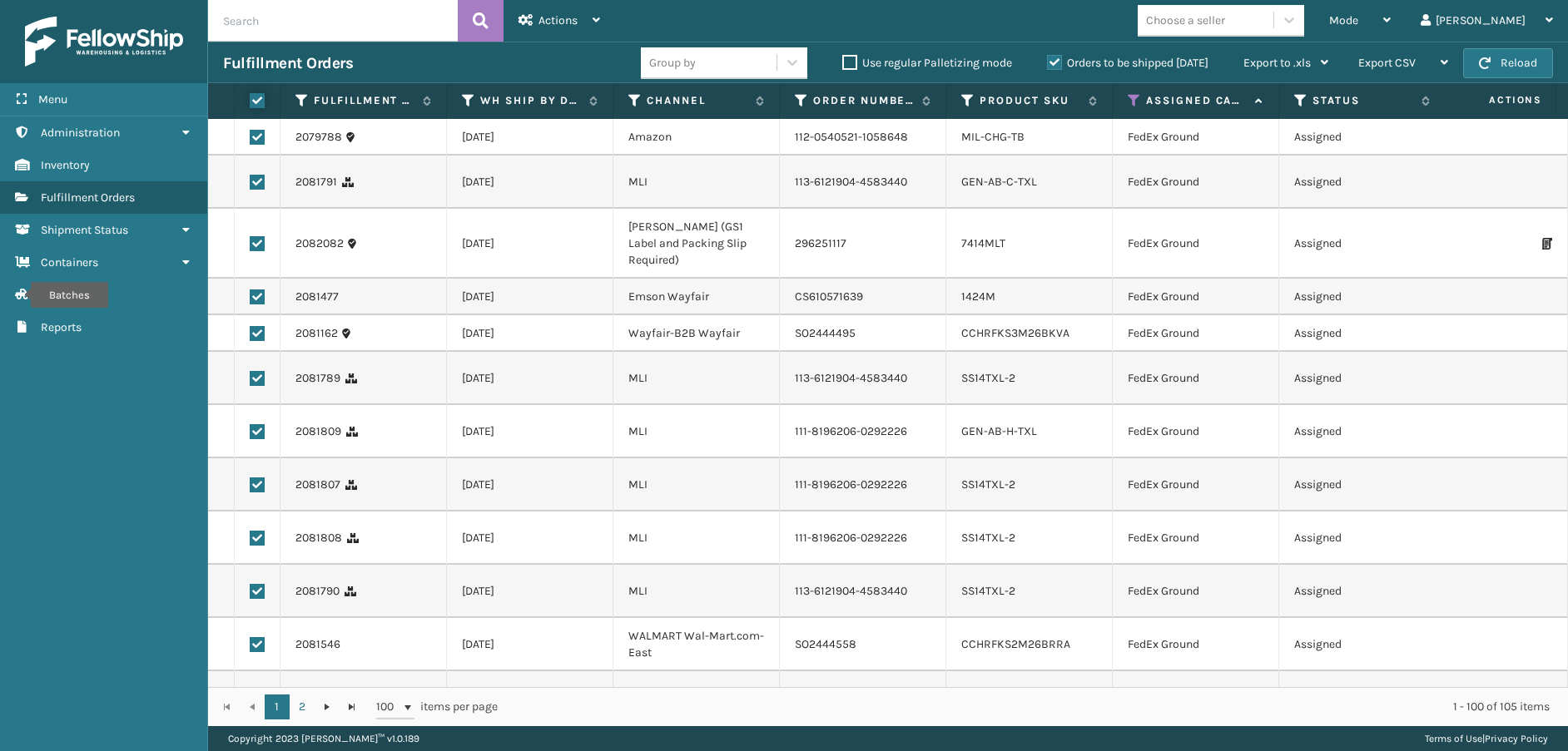
checkbox input "true"
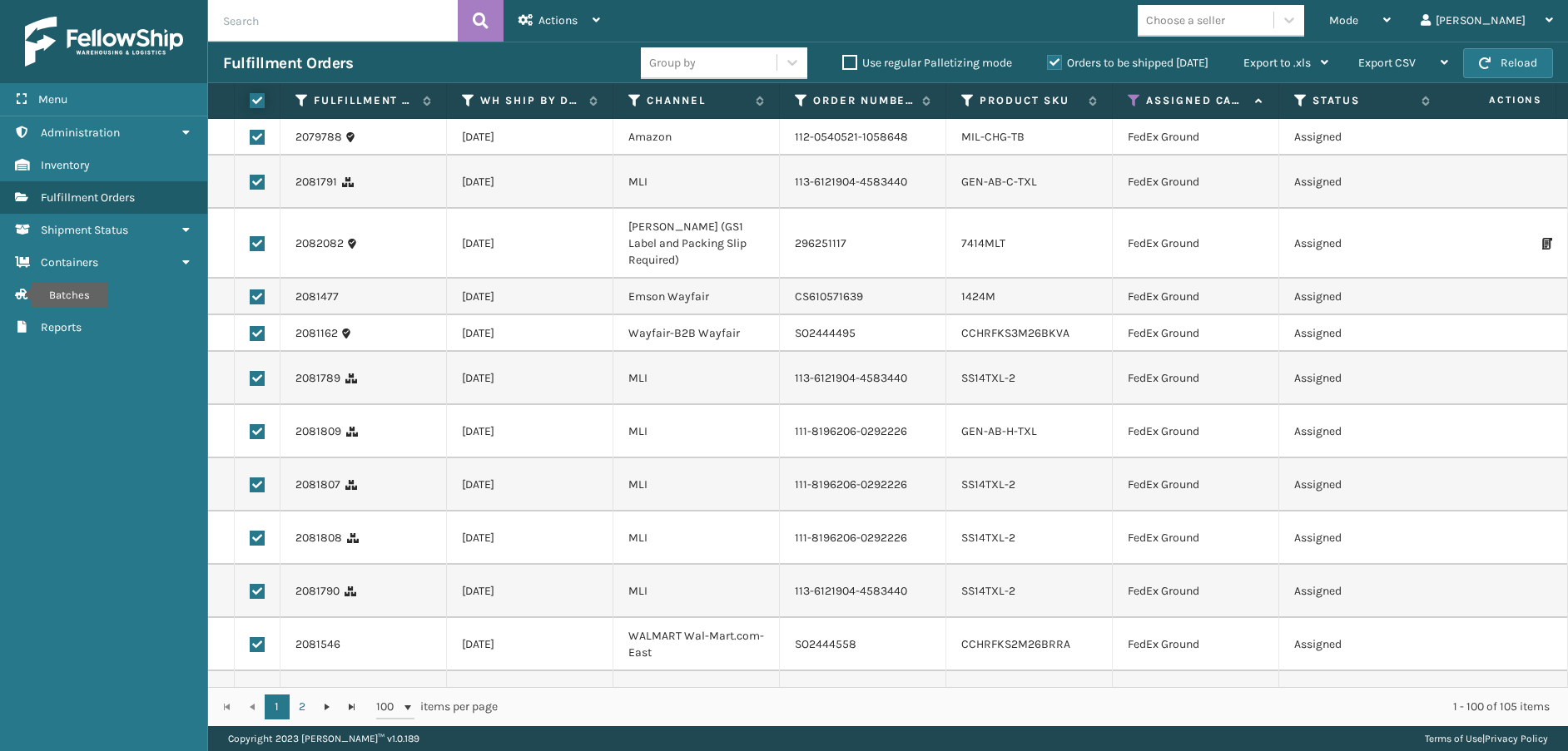
checkbox input "true"
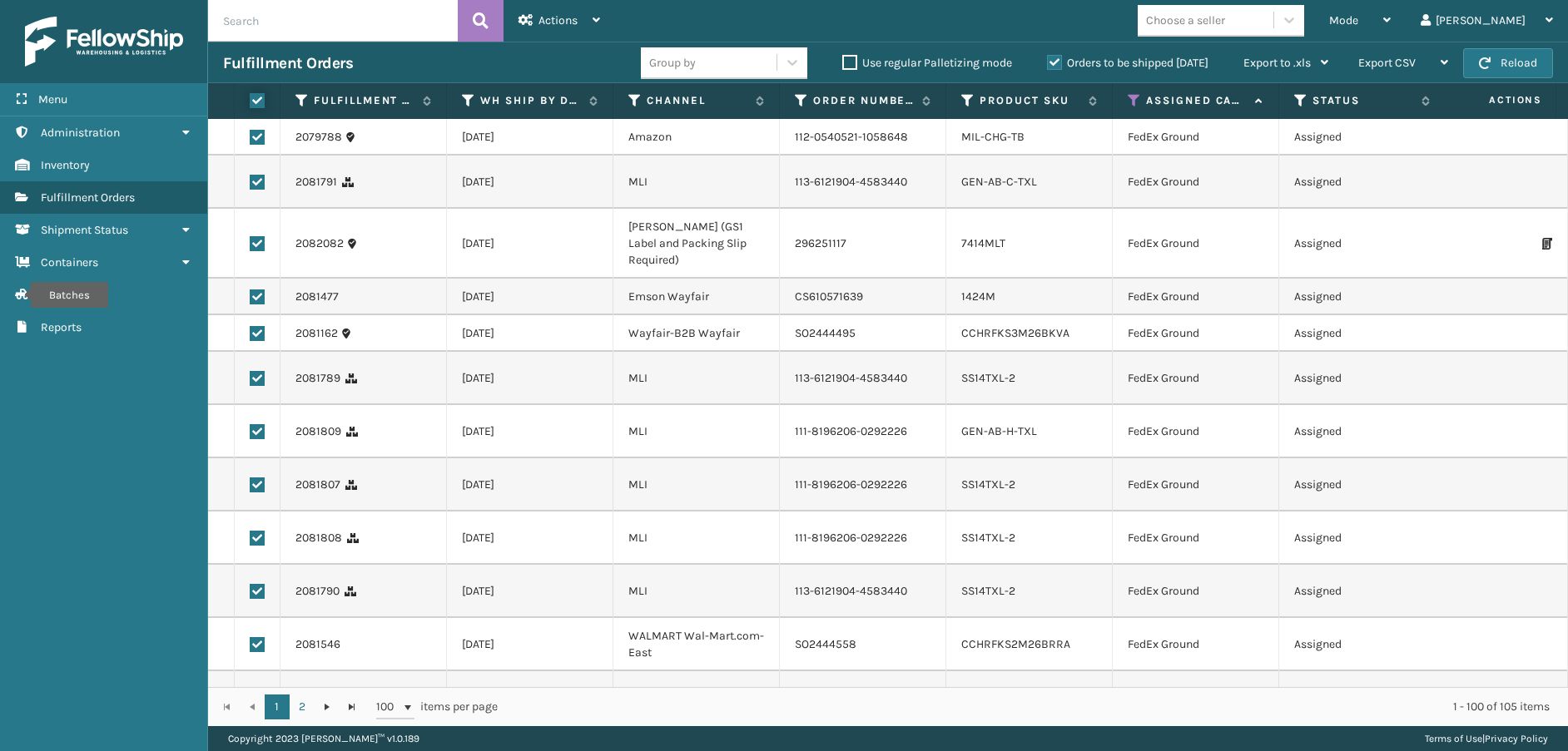
checkbox input "true"
click at [560, 29] on div "Actions" at bounding box center [559, 21] width 81 height 42
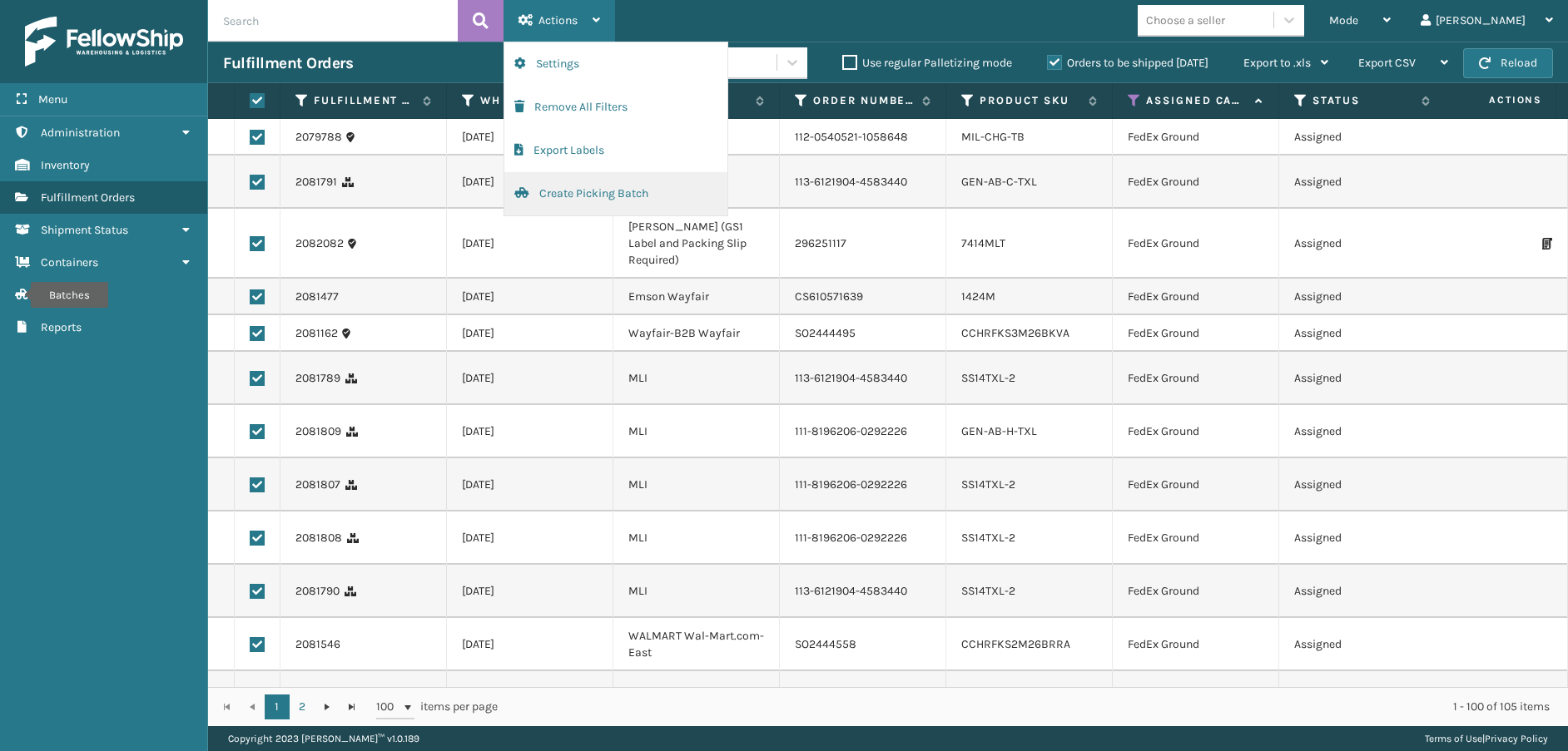
click at [568, 188] on button "Create Picking Batch" at bounding box center [615, 194] width 223 height 44
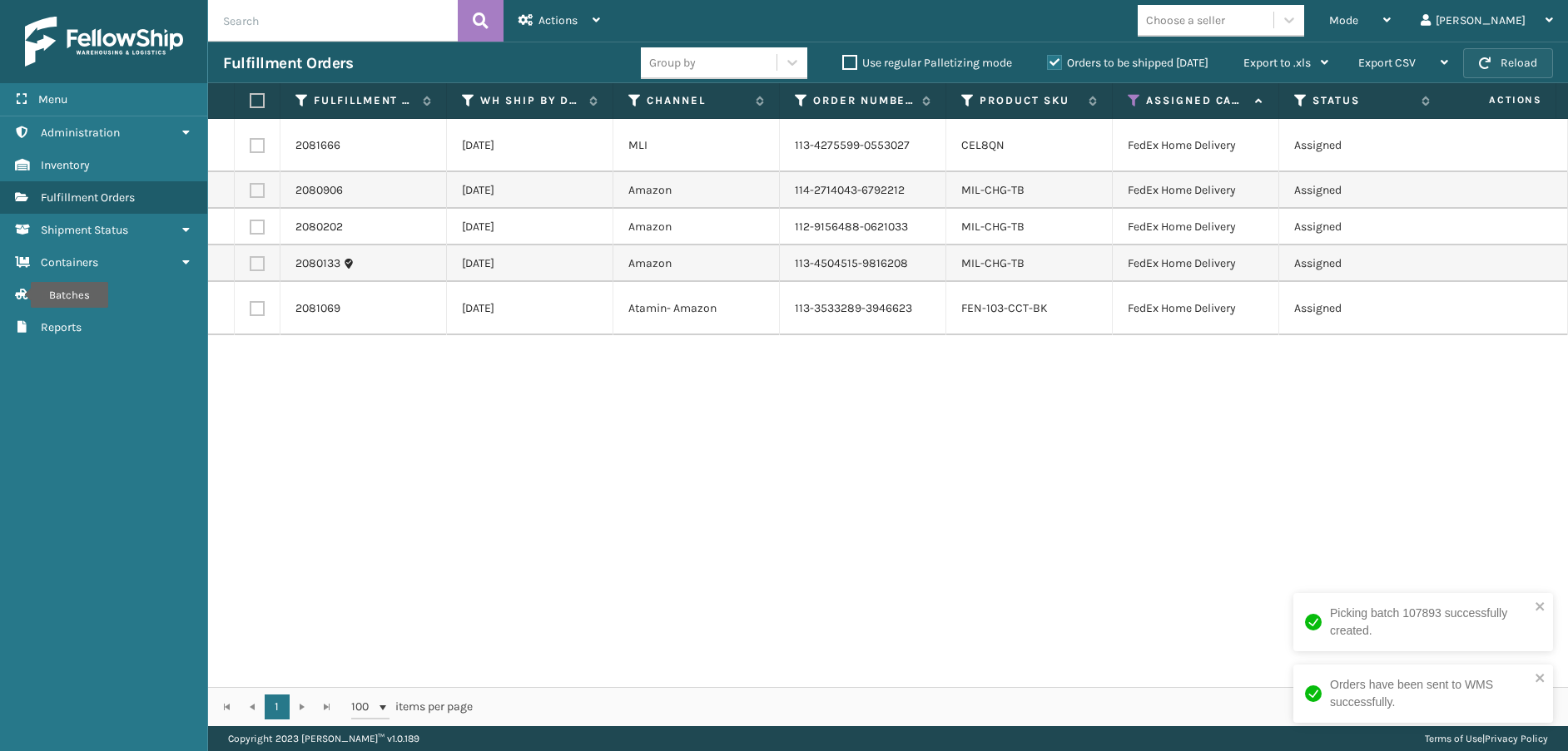
click at [1487, 62] on span "button" at bounding box center [1485, 63] width 12 height 12
click at [252, 106] on label at bounding box center [255, 100] width 10 height 15
click at [250, 106] on input "checkbox" at bounding box center [250, 100] width 1 height 11
checkbox input "true"
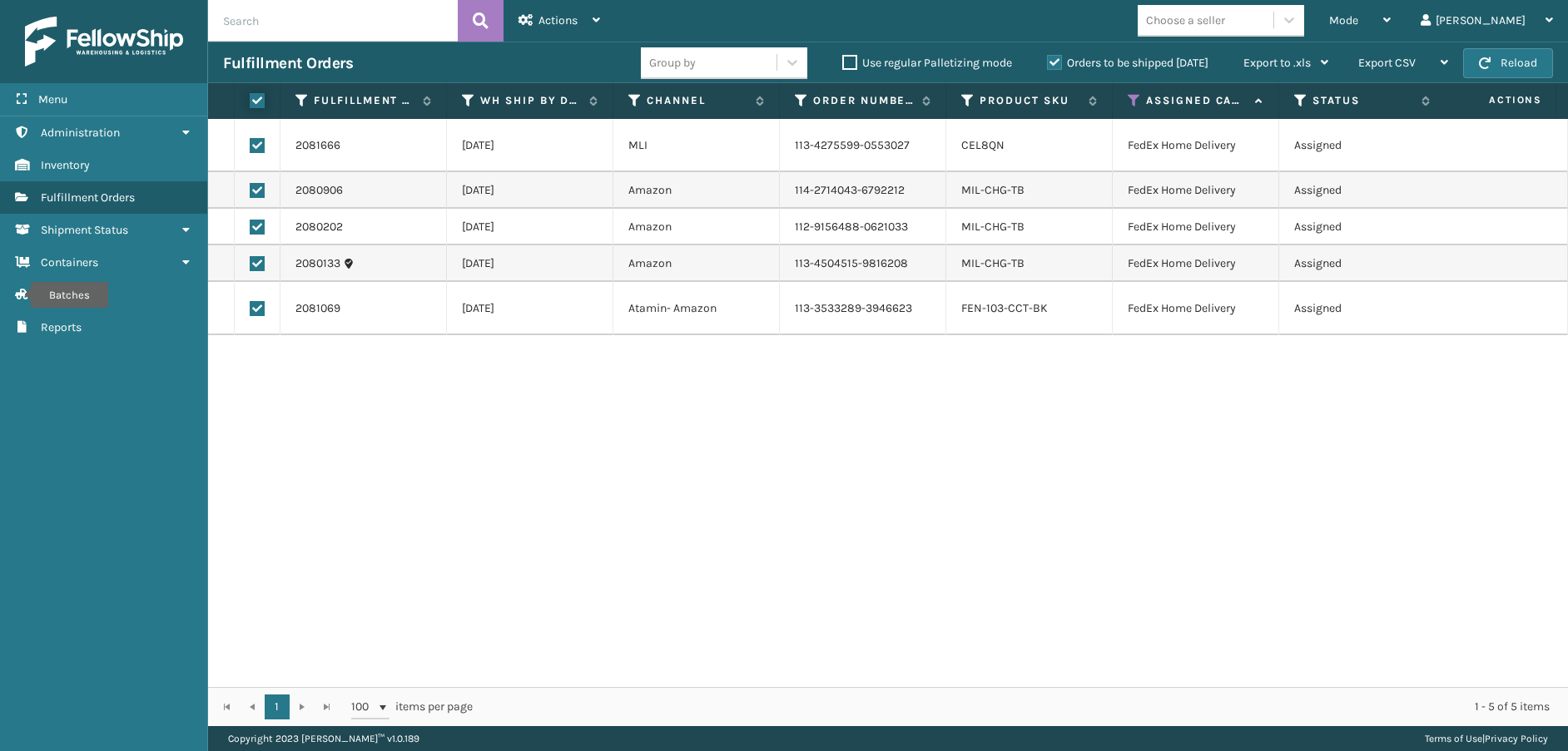
checkbox input "true"
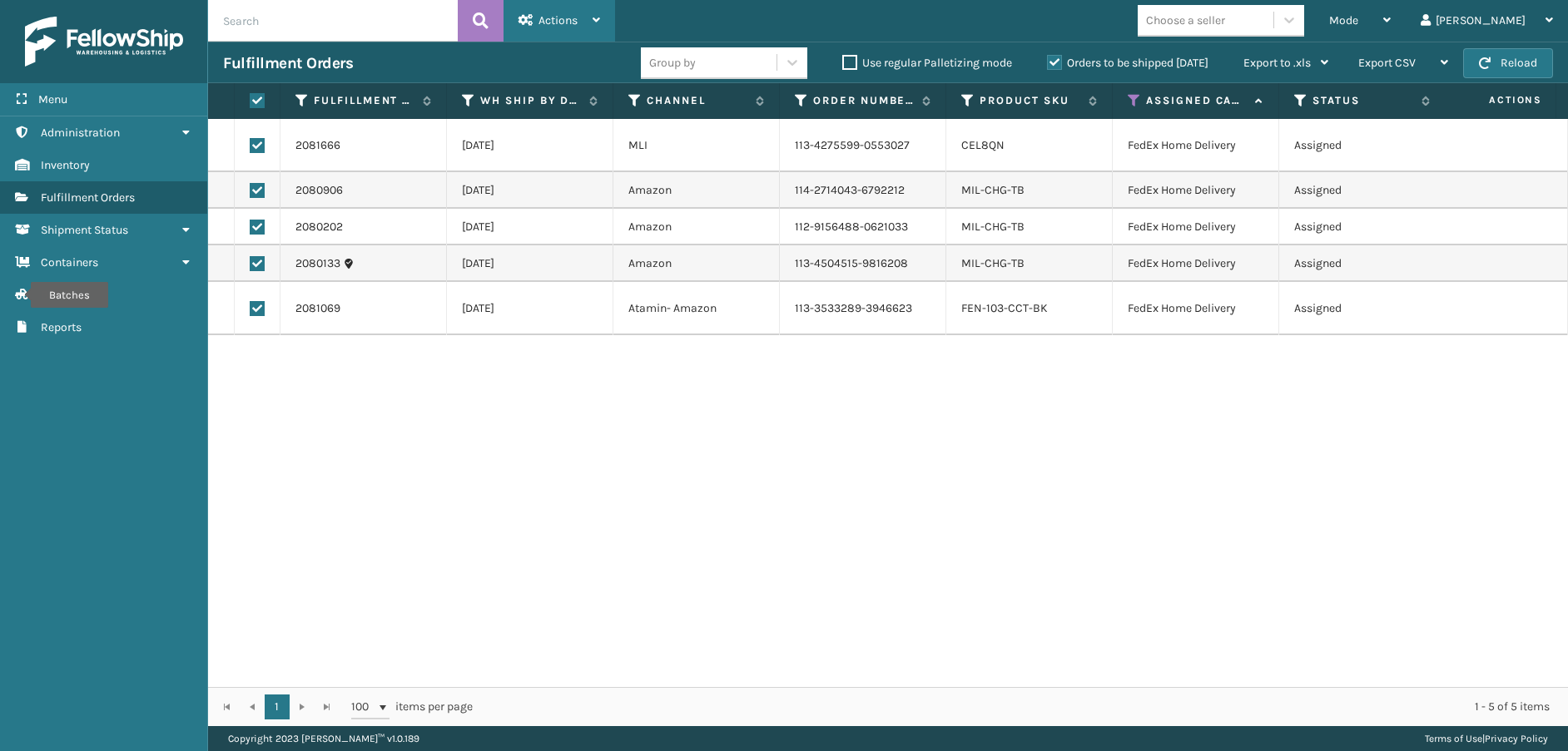
click at [580, 23] on div "Actions" at bounding box center [559, 21] width 81 height 42
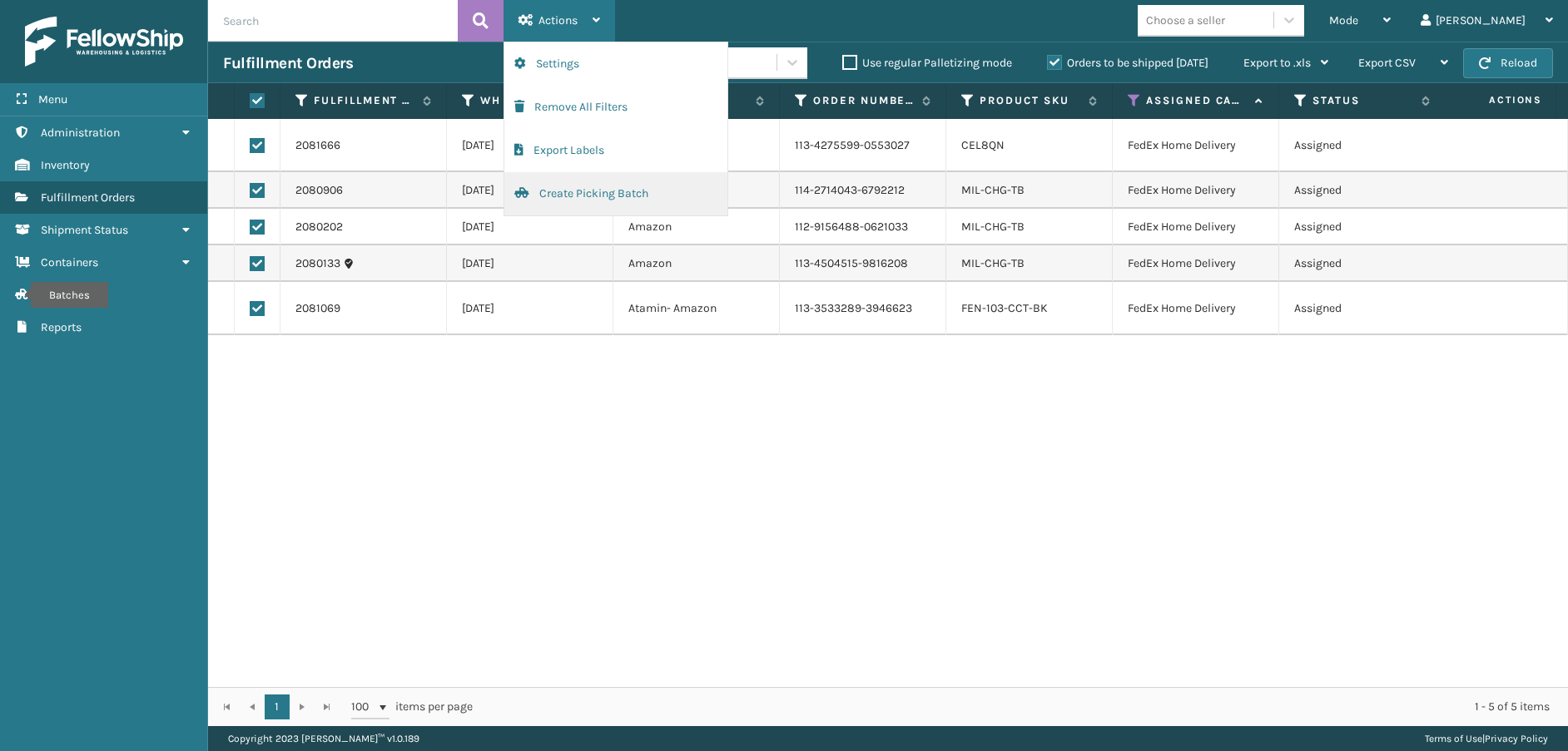
click at [577, 189] on button "Create Picking Batch" at bounding box center [615, 194] width 223 height 44
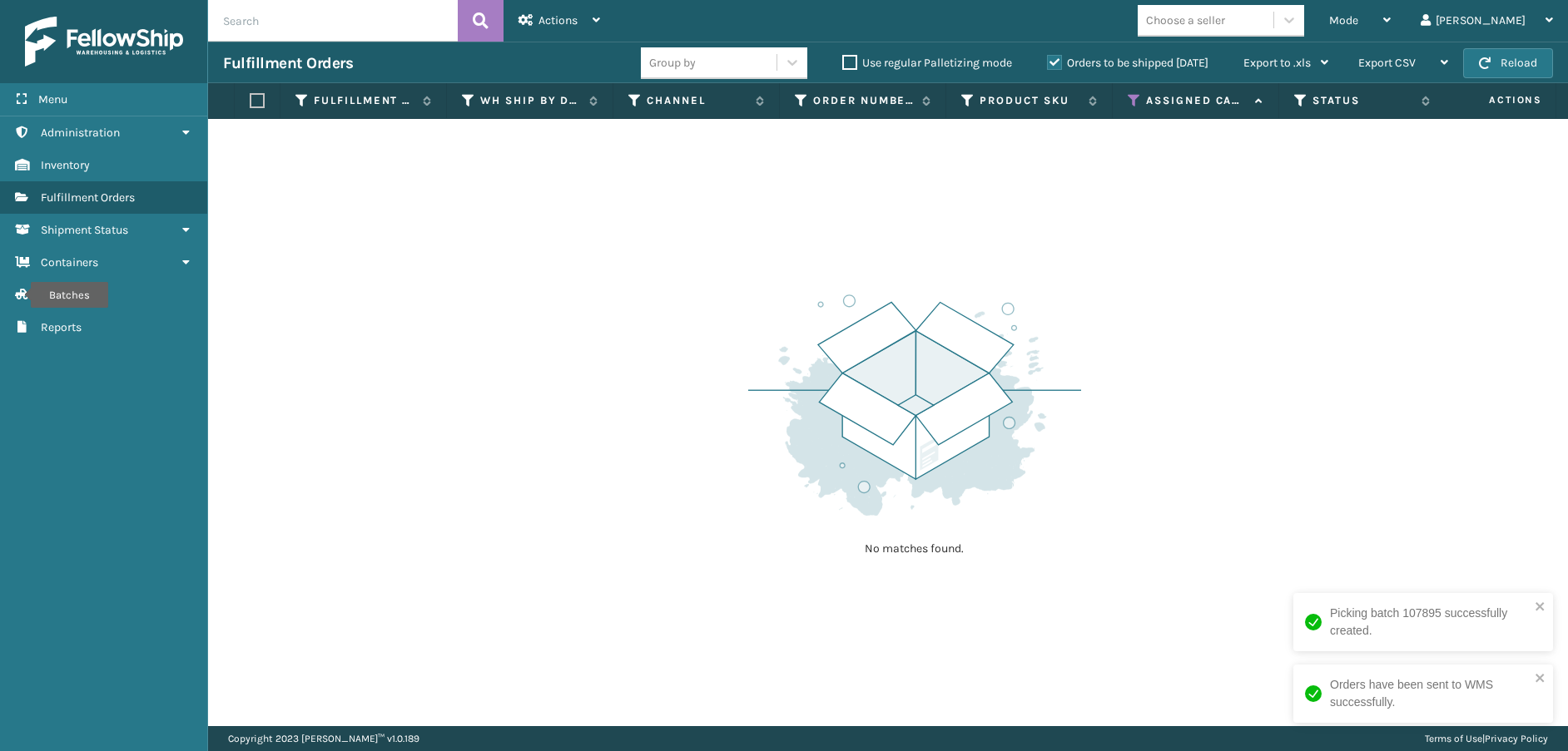
click at [1137, 101] on icon at bounding box center [1133, 100] width 13 height 15
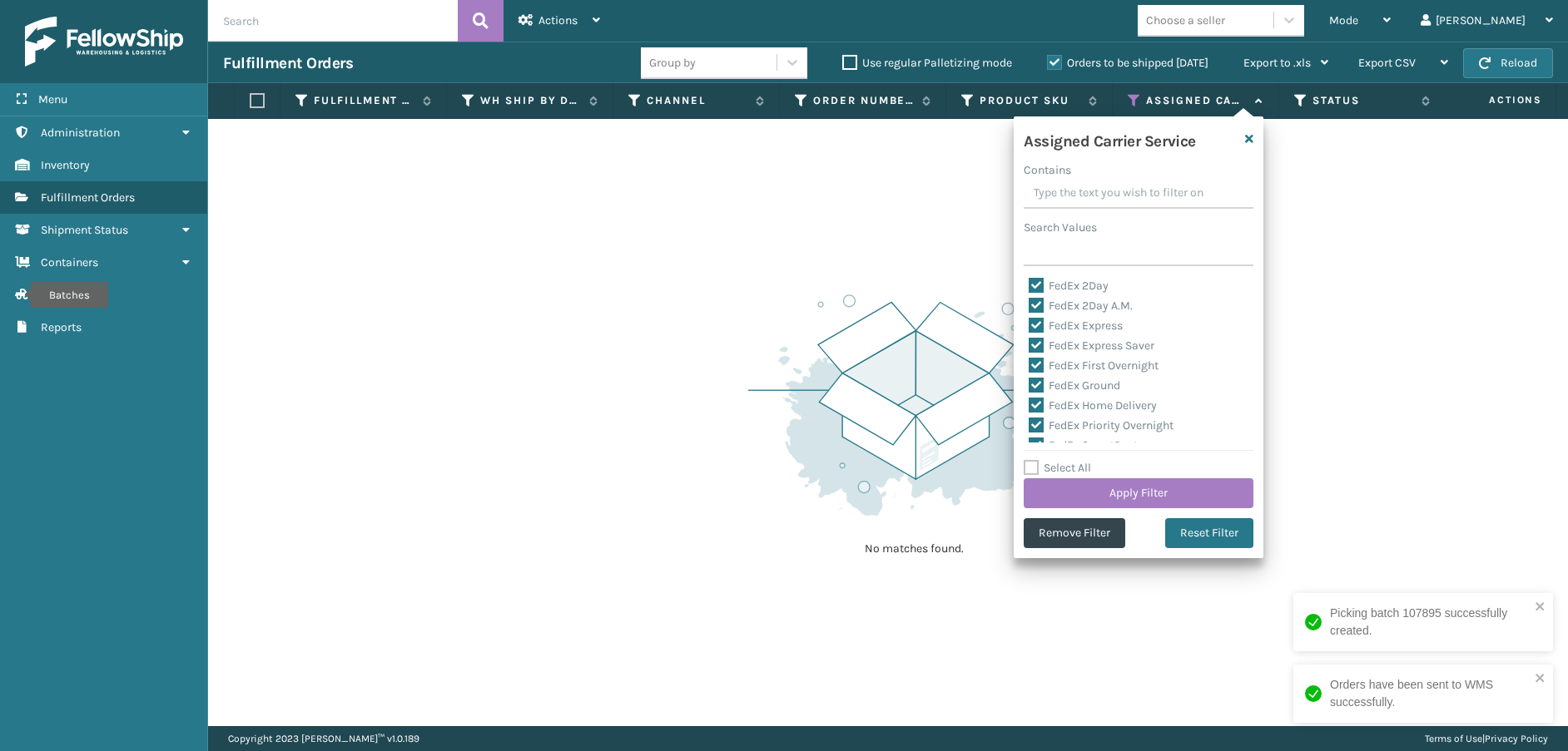
click at [1038, 465] on label "Select All" at bounding box center [1057, 468] width 67 height 14
click at [1038, 460] on input "Select All" at bounding box center [1148, 459] width 250 height 2
checkbox input "true"
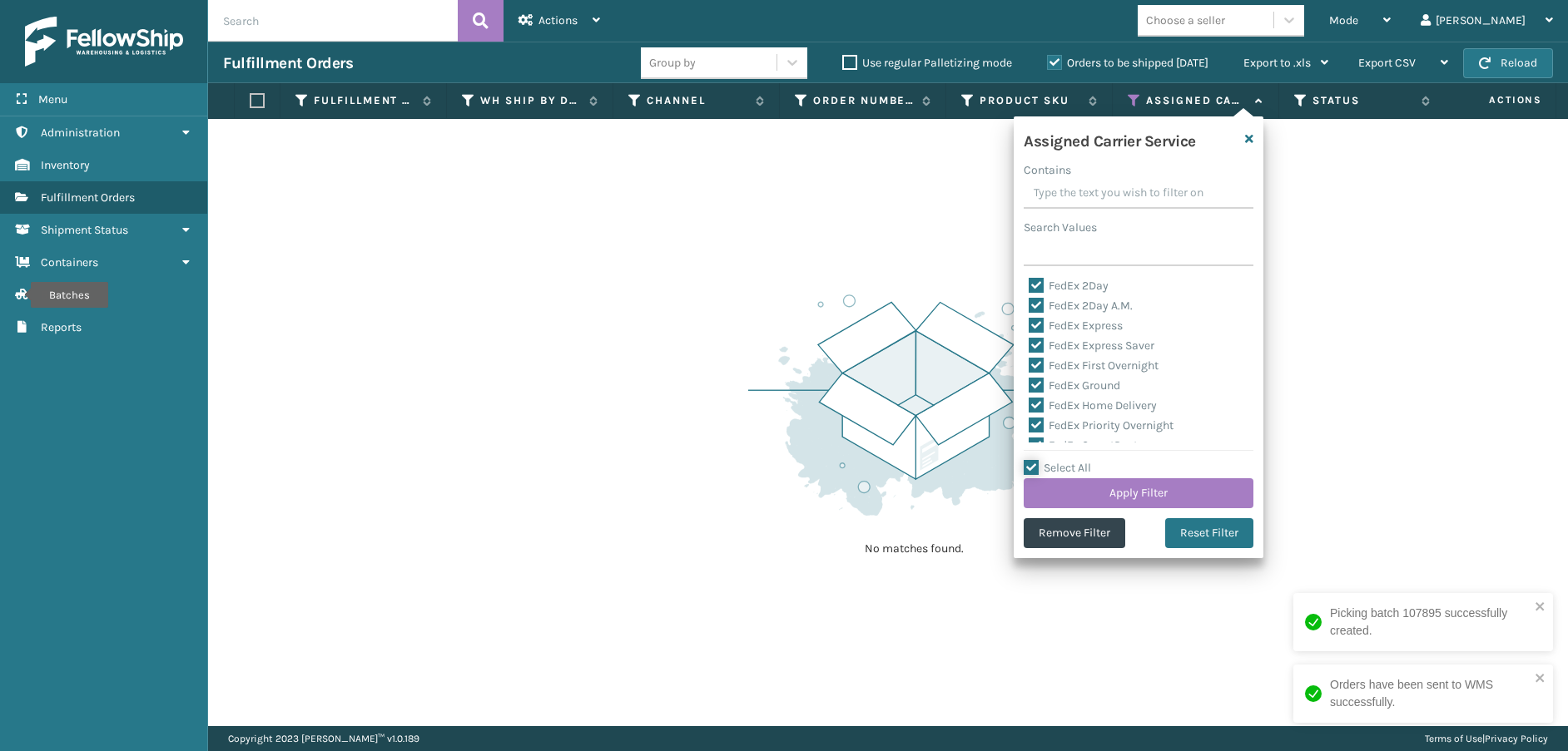
checkbox input "true"
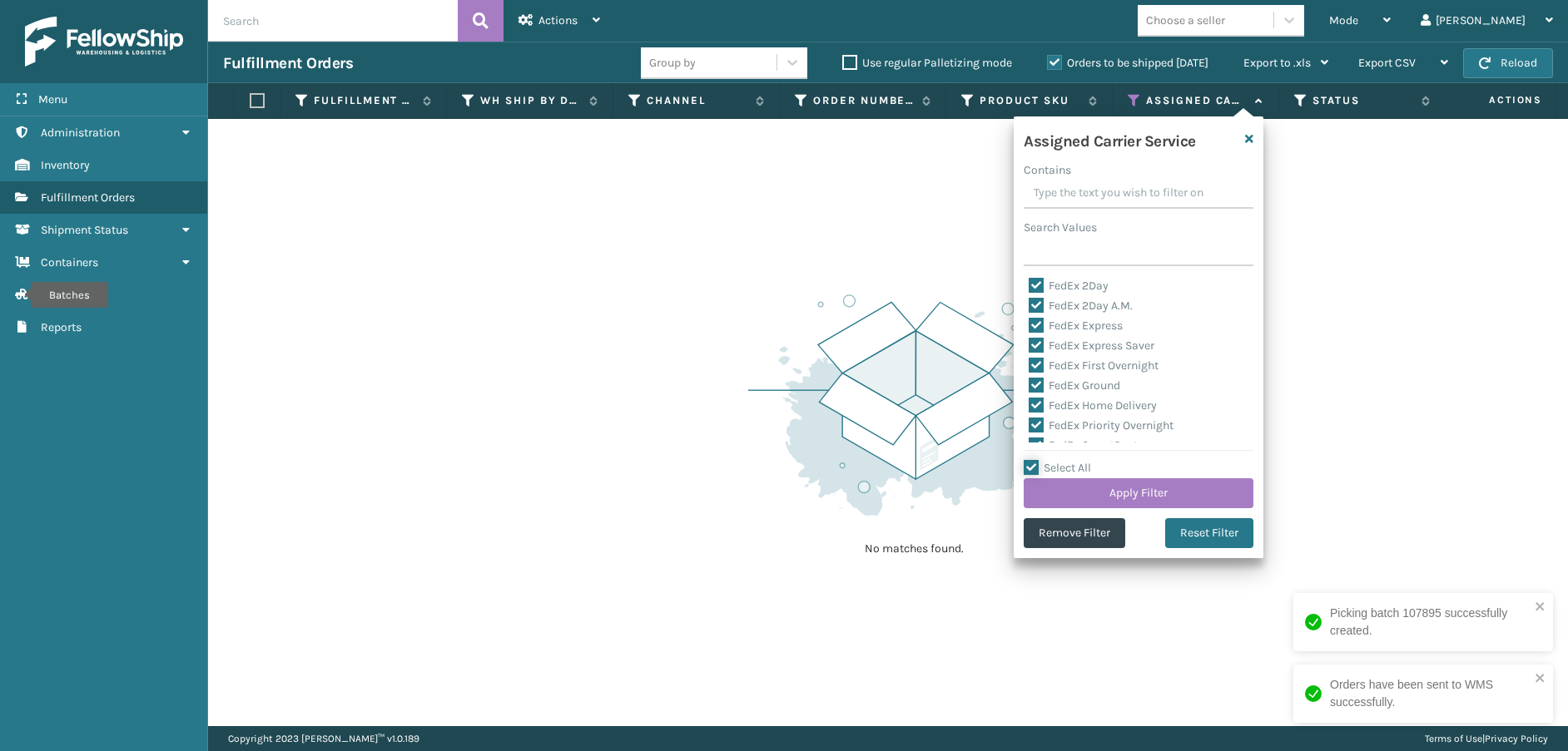
checkbox input "true"
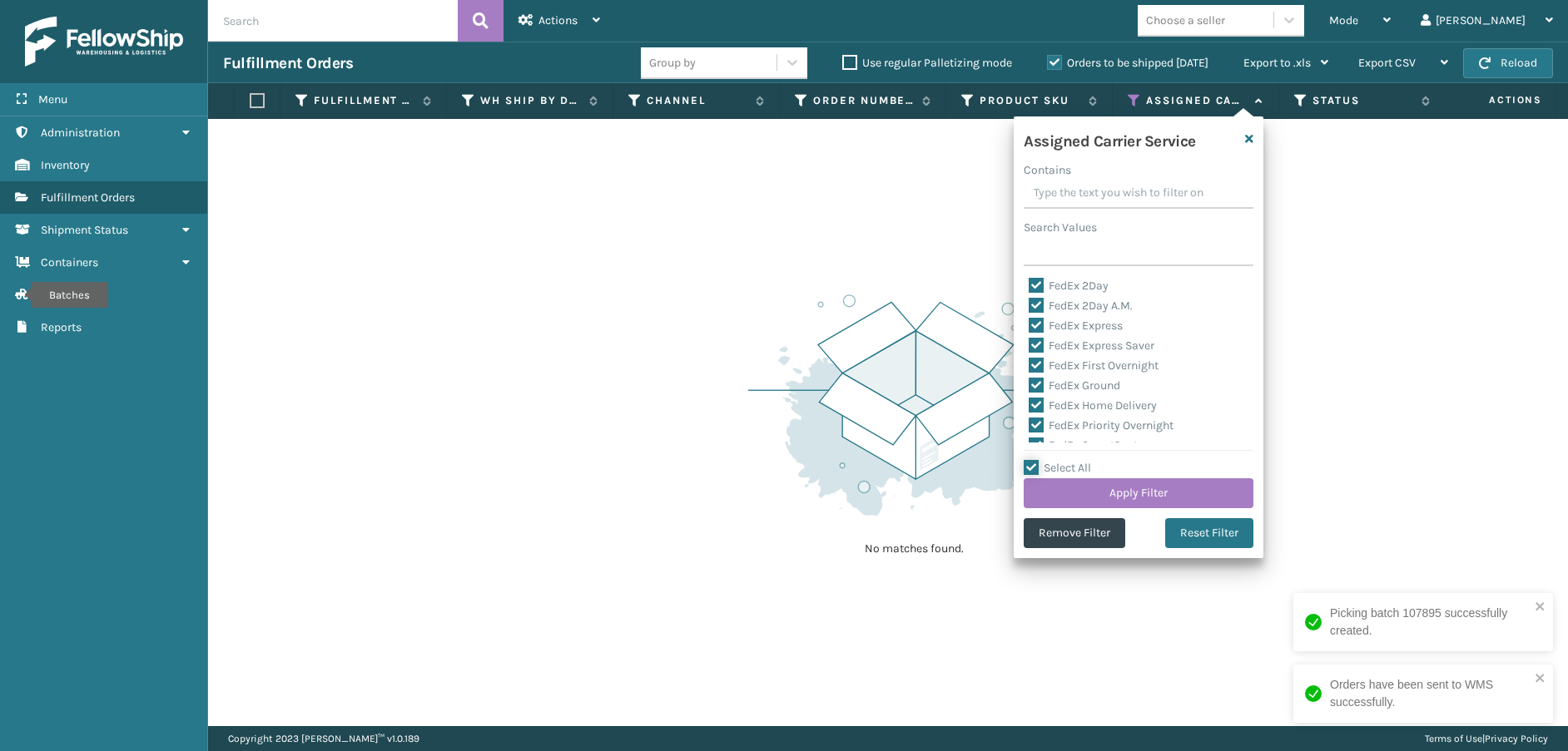
checkbox input "true"
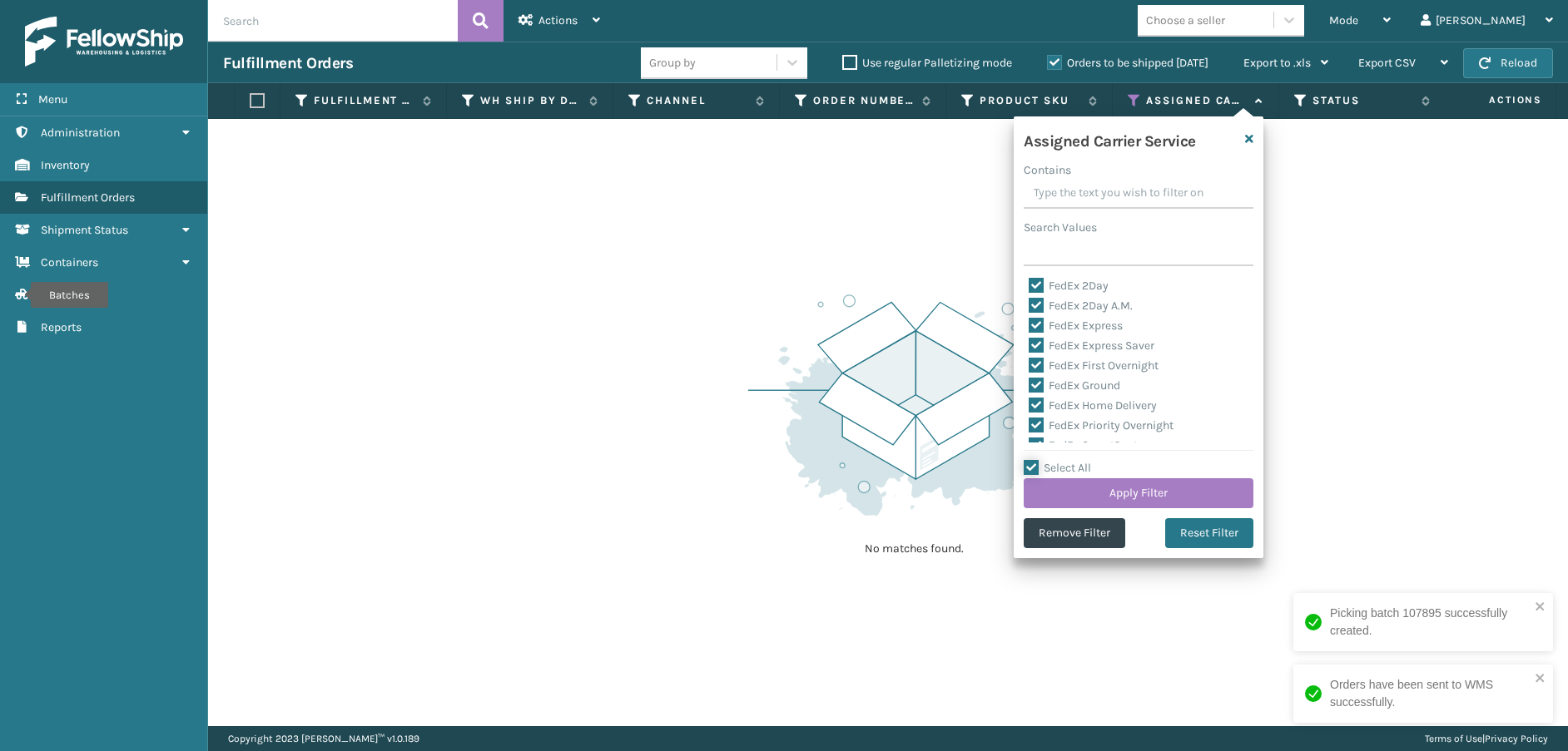
checkbox input "true"
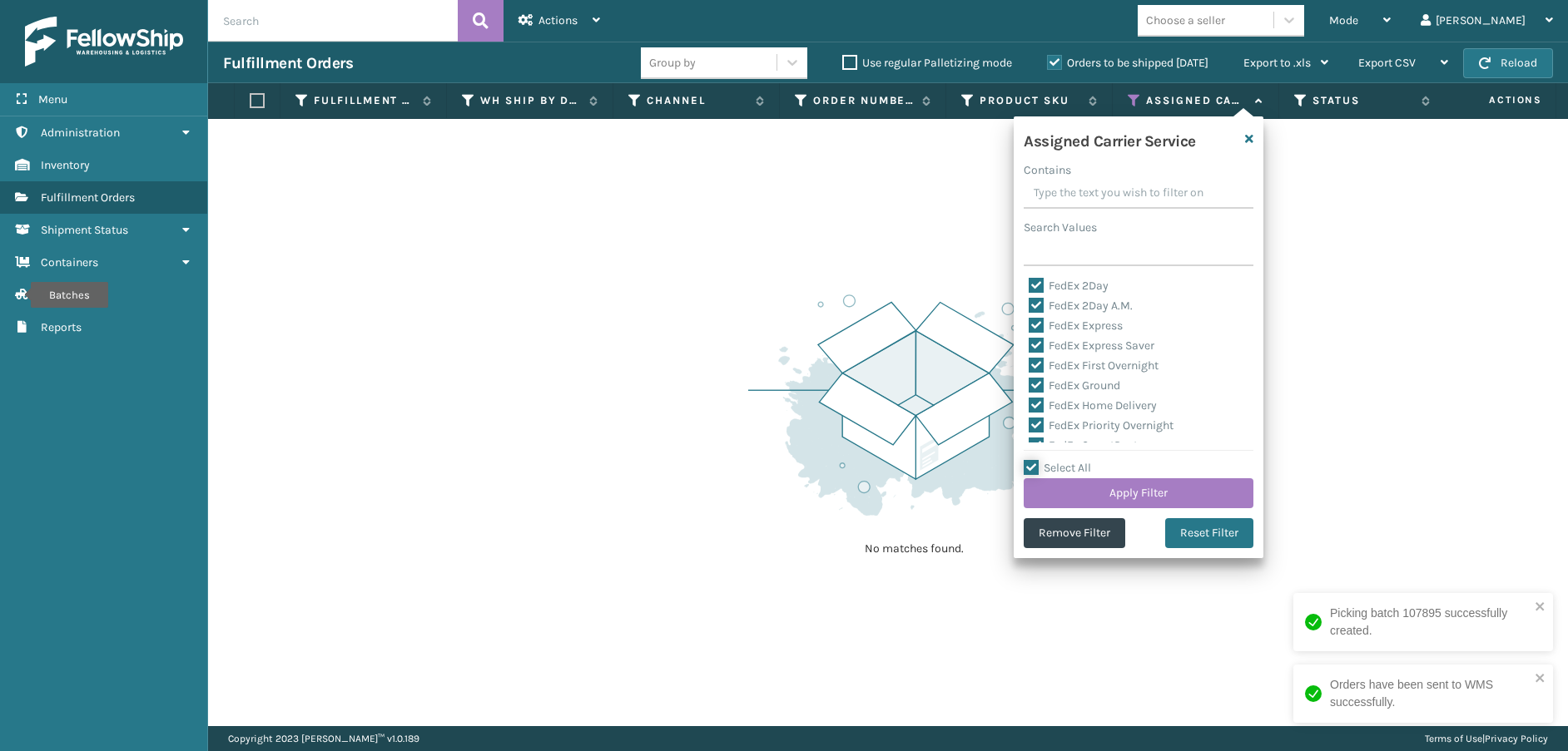
checkbox input "true"
click at [1036, 465] on label "Select All" at bounding box center [1057, 468] width 67 height 14
click at [1036, 460] on input "Select All" at bounding box center [1148, 459] width 250 height 2
checkbox input "false"
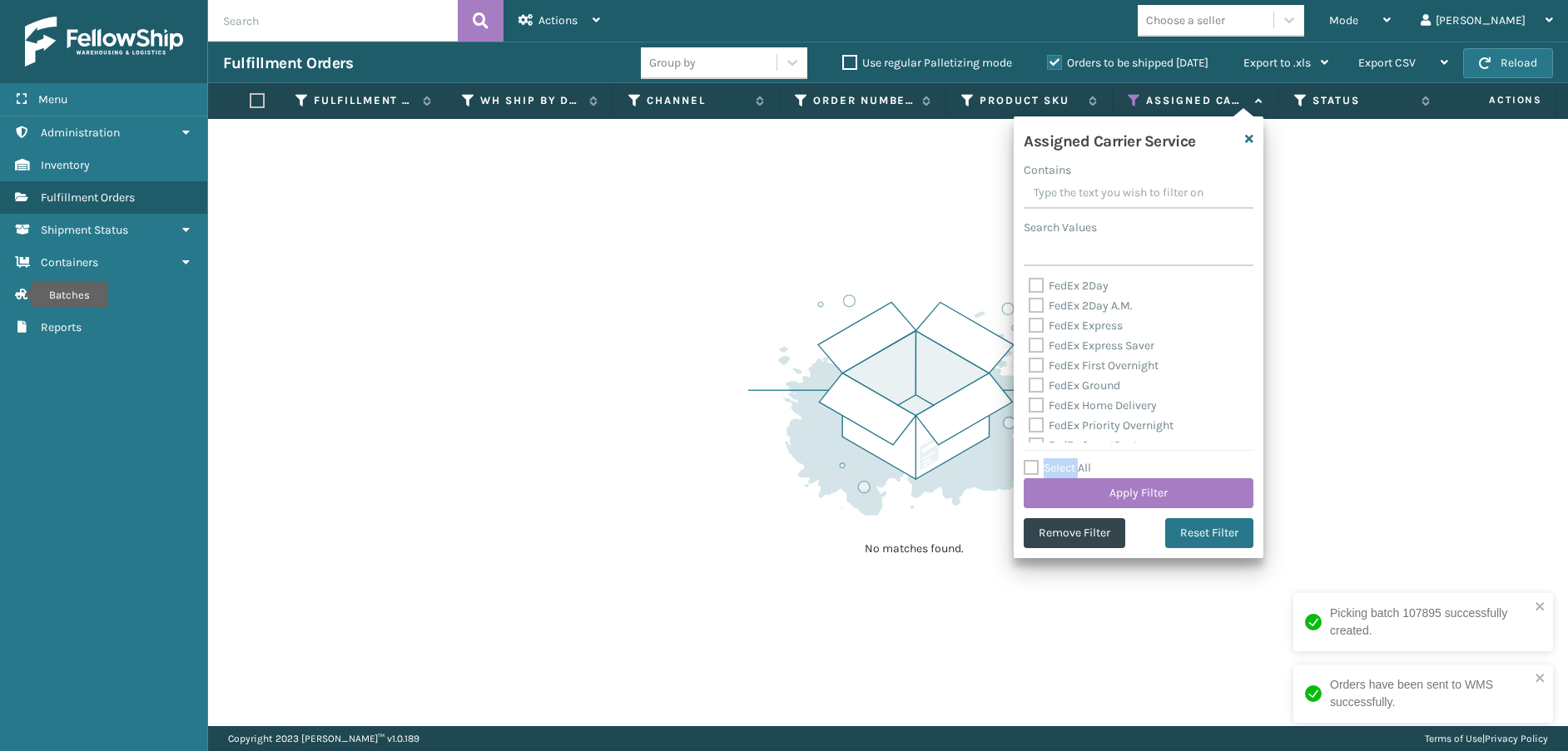
checkbox input "false"
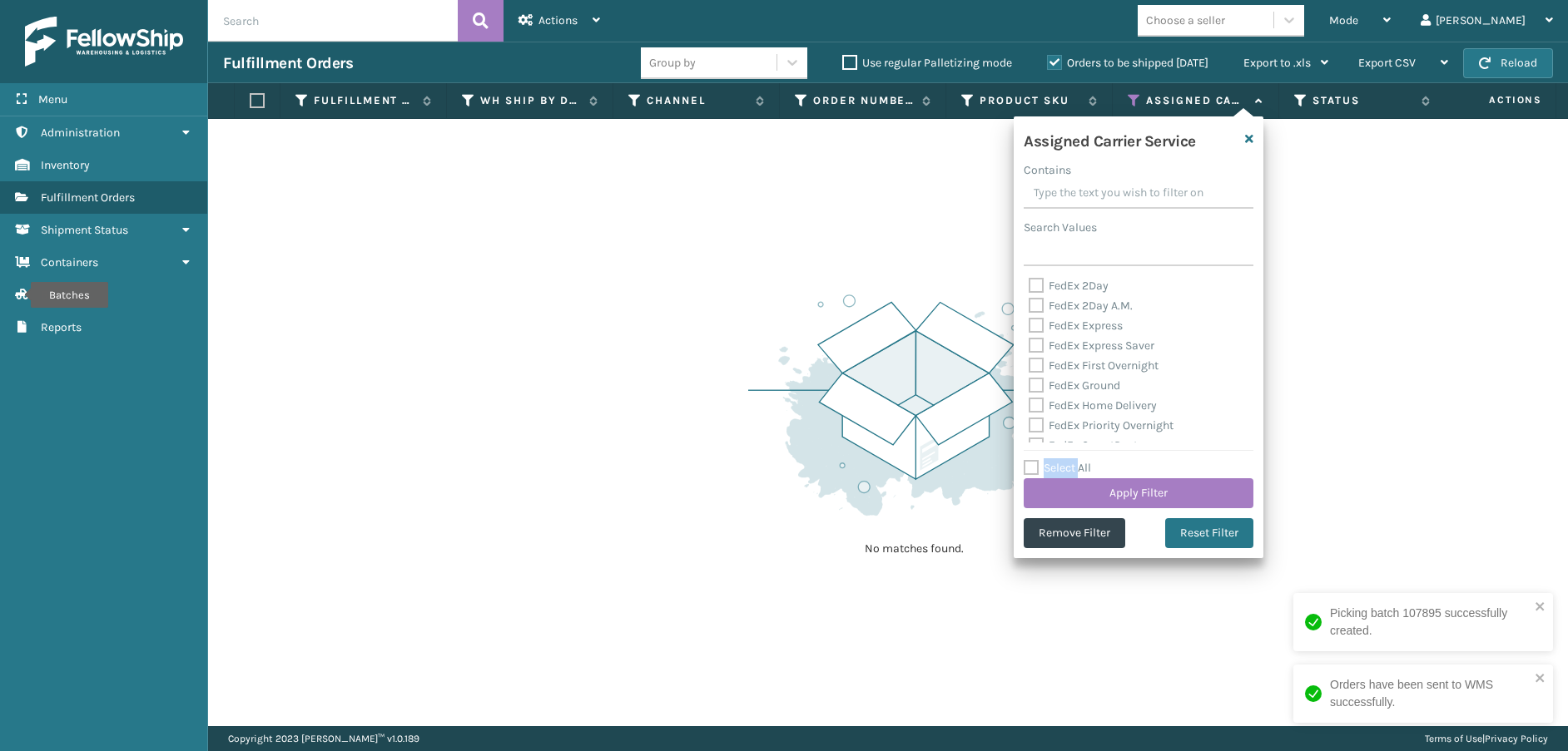
checkbox input "false"
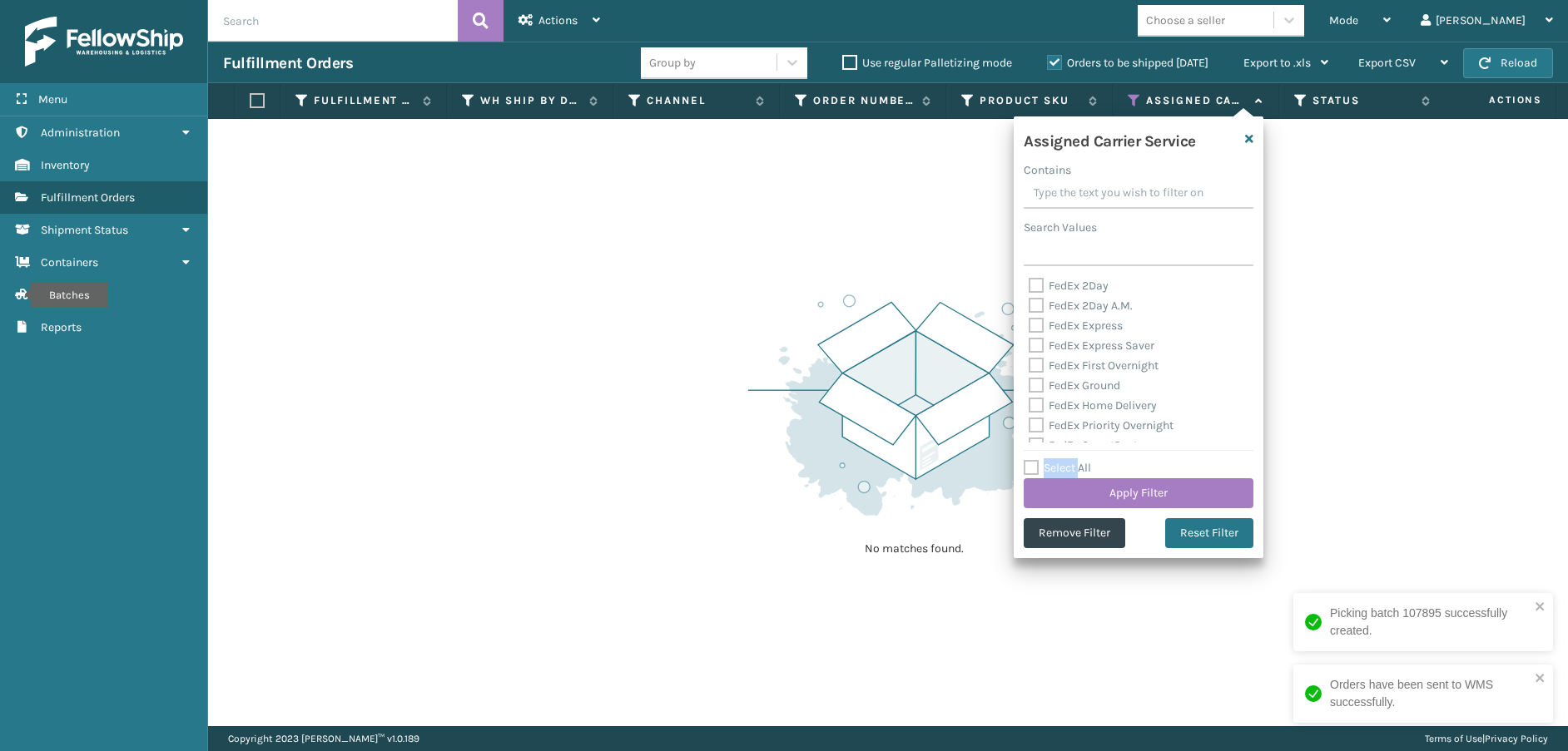
checkbox input "false"
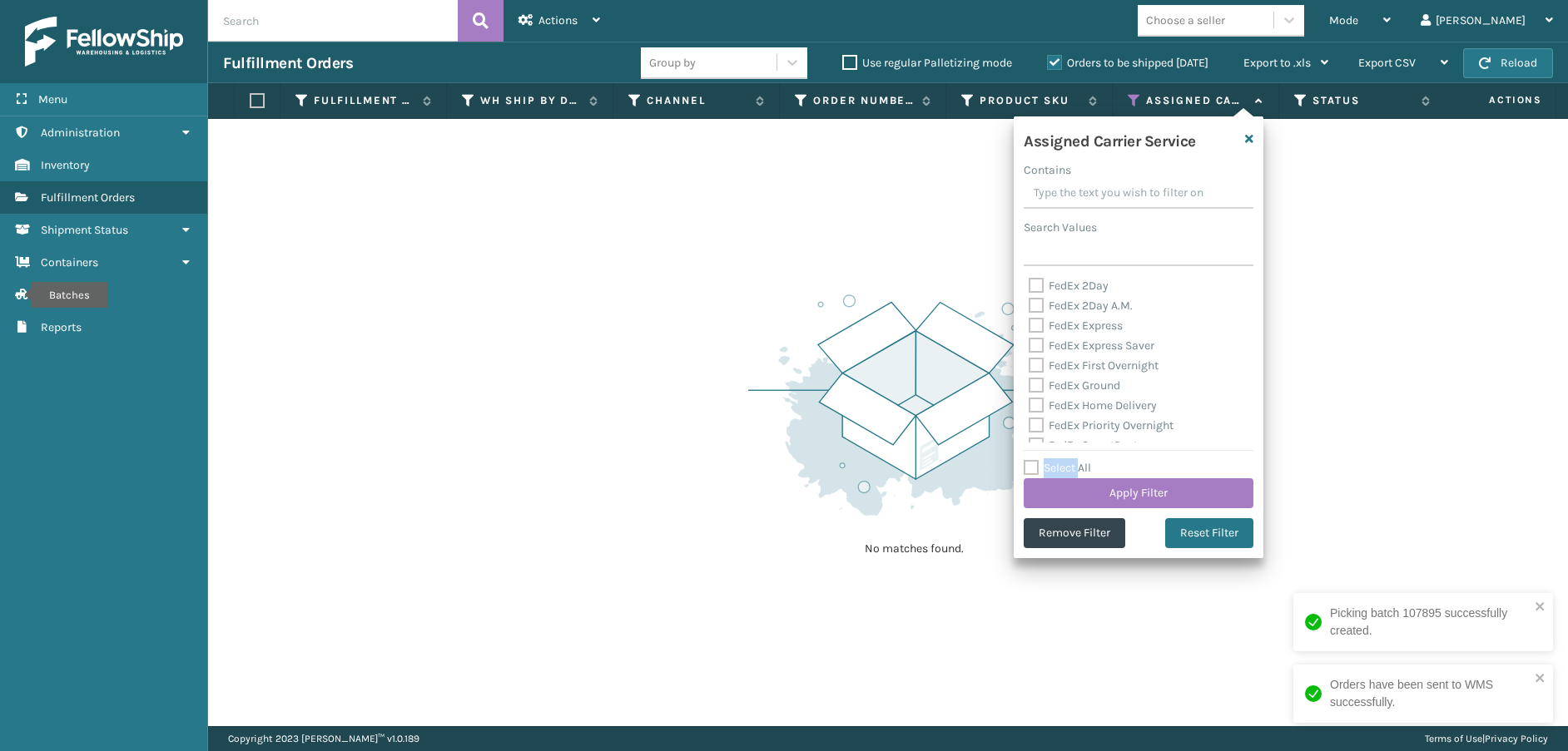
checkbox input "false"
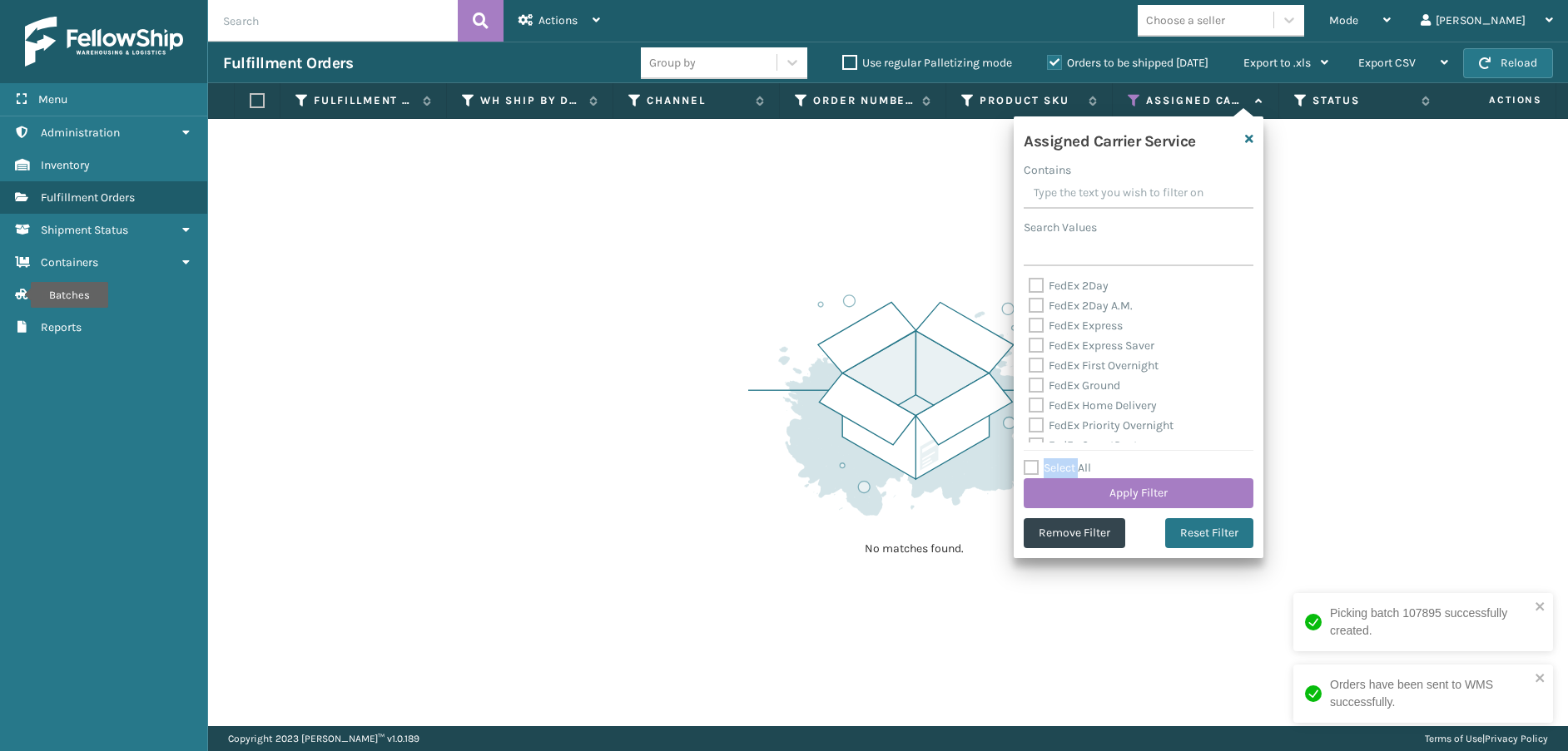
checkbox input "false"
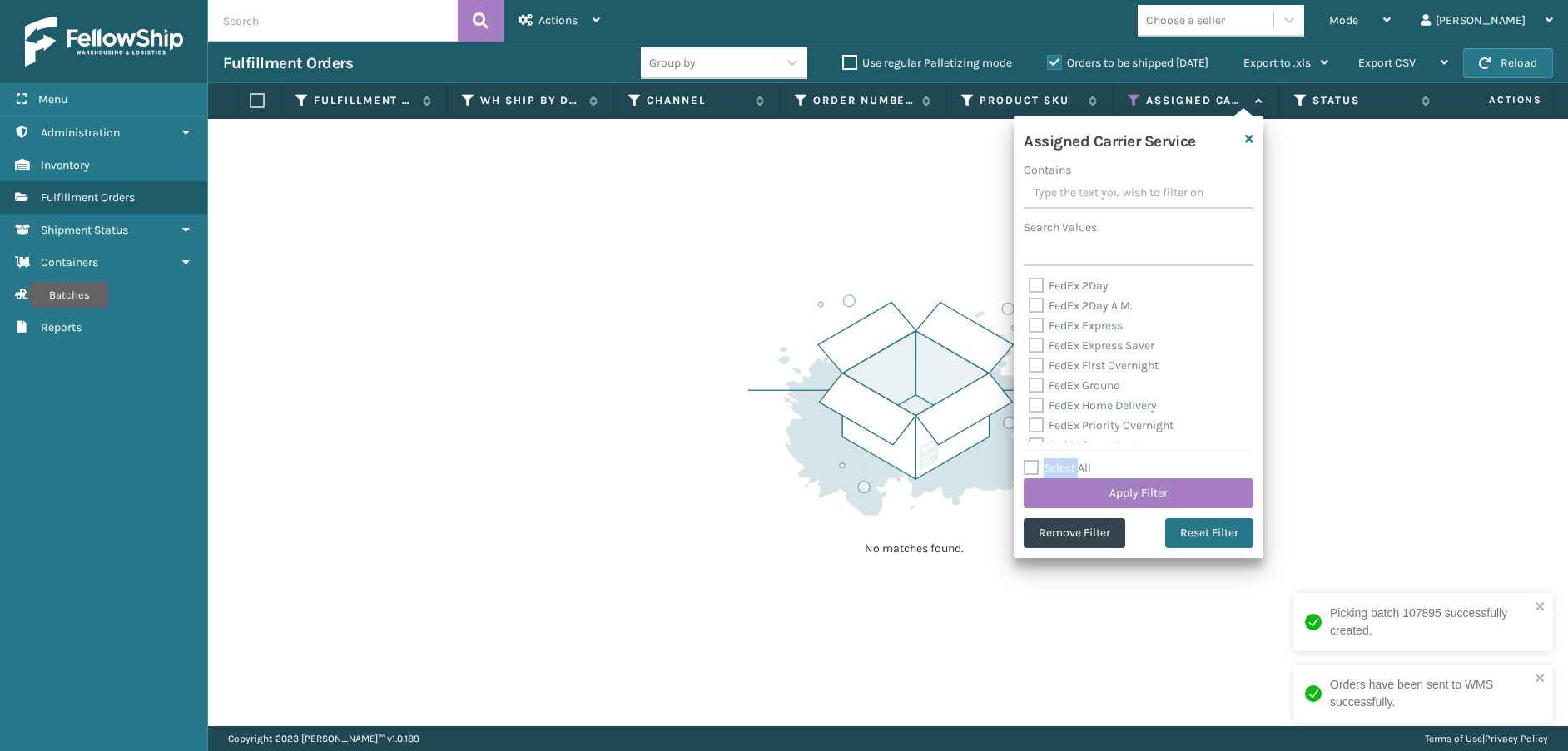
checkbox input "false"
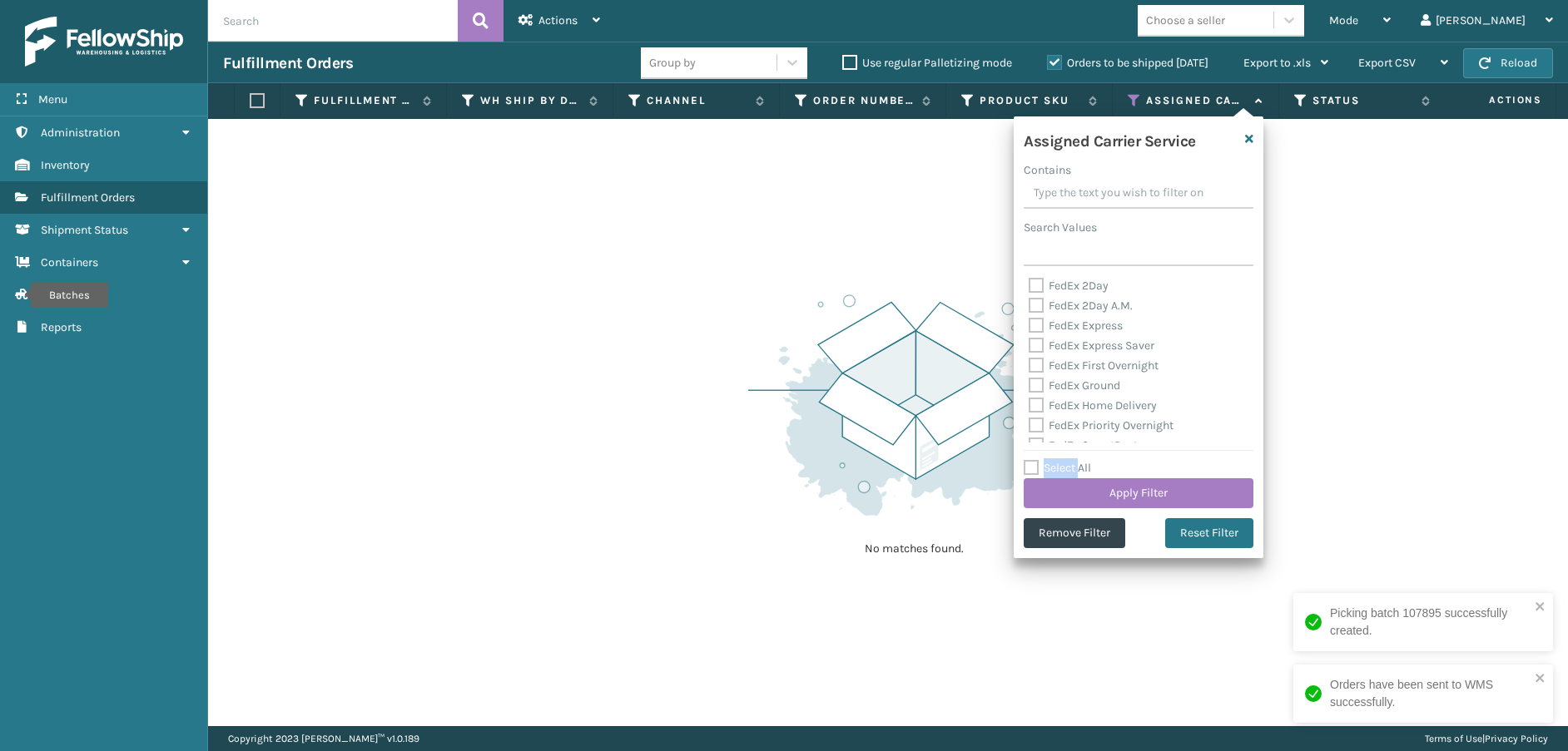
checkbox input "false"
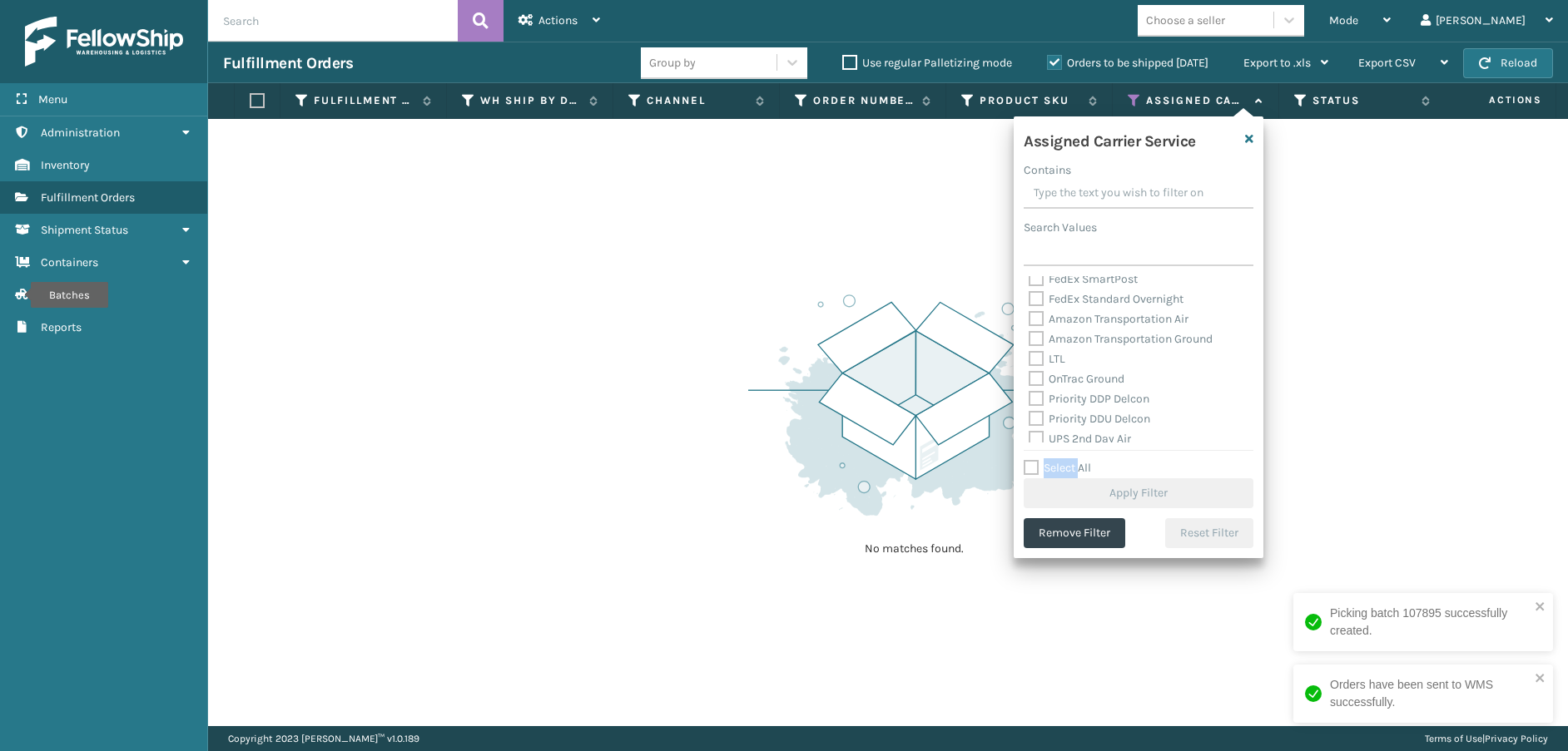
scroll to position [250, 0]
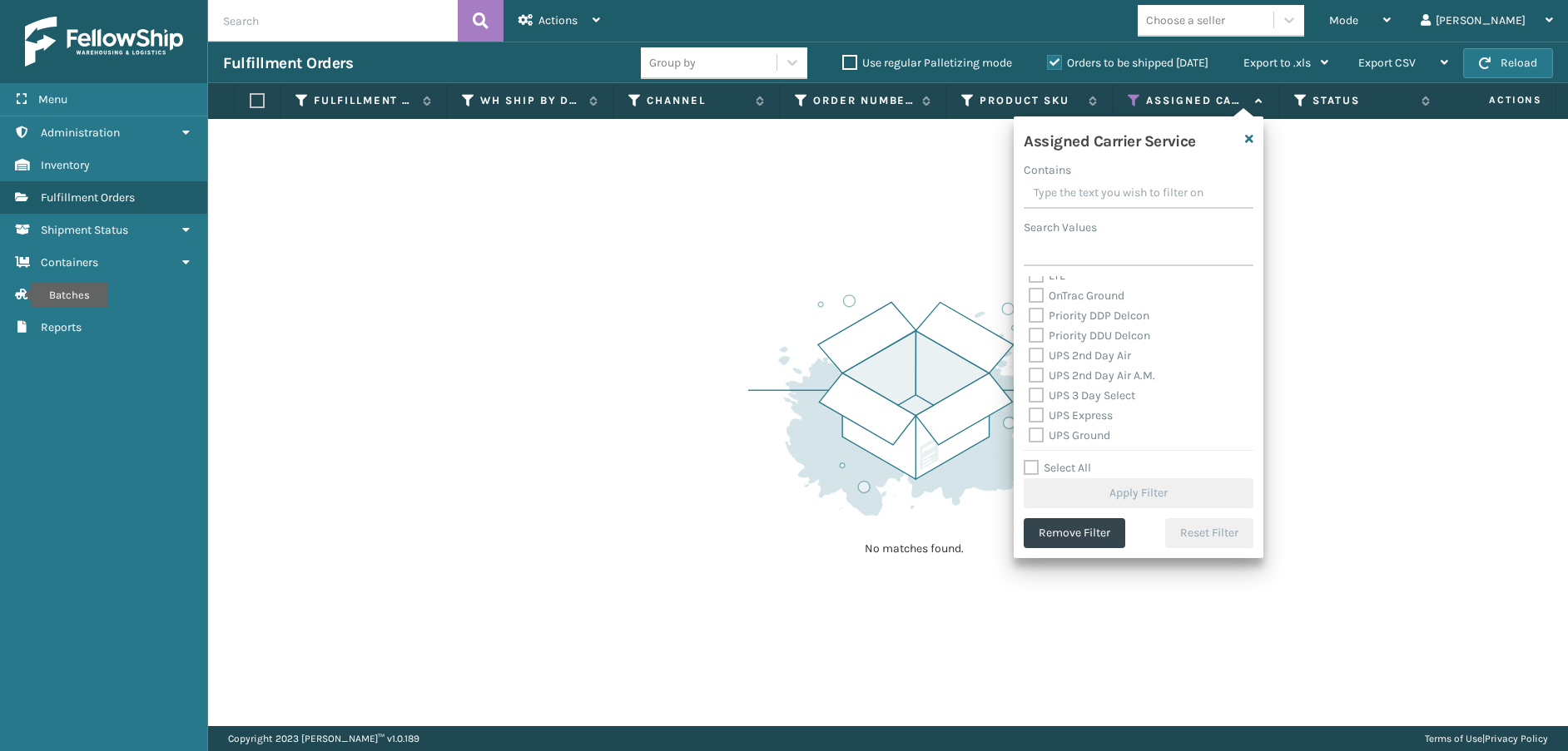
click at [1040, 294] on label "OnTrac Ground" at bounding box center [1077, 296] width 95 height 14
click at [1029, 294] on input "OnTrac Ground" at bounding box center [1029, 291] width 1 height 11
checkbox input "true"
click at [1039, 313] on label "Priority DDP Delcon" at bounding box center [1090, 315] width 121 height 14
click at [1029, 313] on input "Priority DDP Delcon" at bounding box center [1029, 312] width 1 height 11
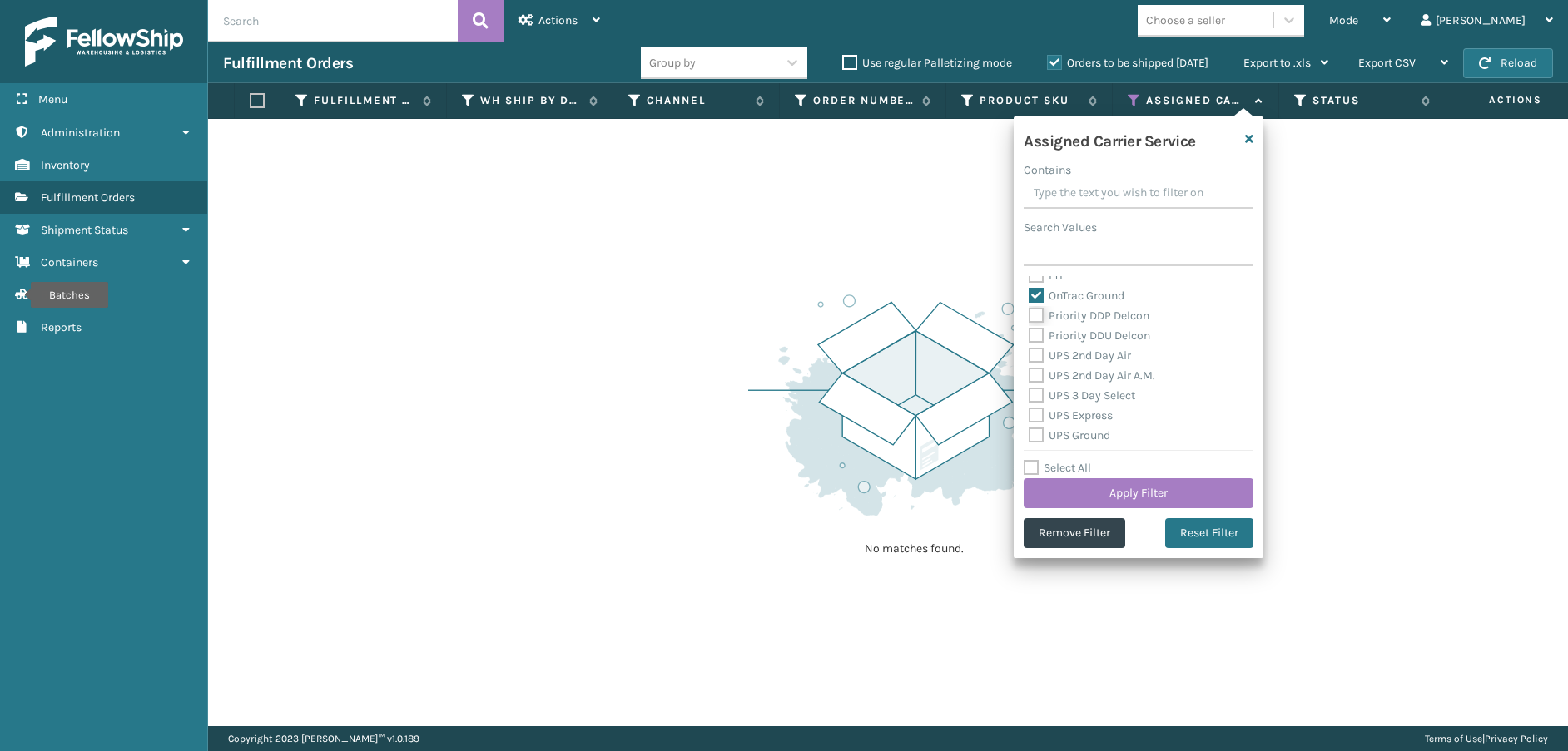
checkbox input "true"
click at [1036, 330] on label "Priority DDU Delcon" at bounding box center [1090, 335] width 121 height 14
click at [1029, 330] on input "Priority DDU Delcon" at bounding box center [1029, 331] width 1 height 11
checkbox input "true"
click at [1036, 359] on label "UPS 2nd Day Air" at bounding box center [1080, 355] width 102 height 14
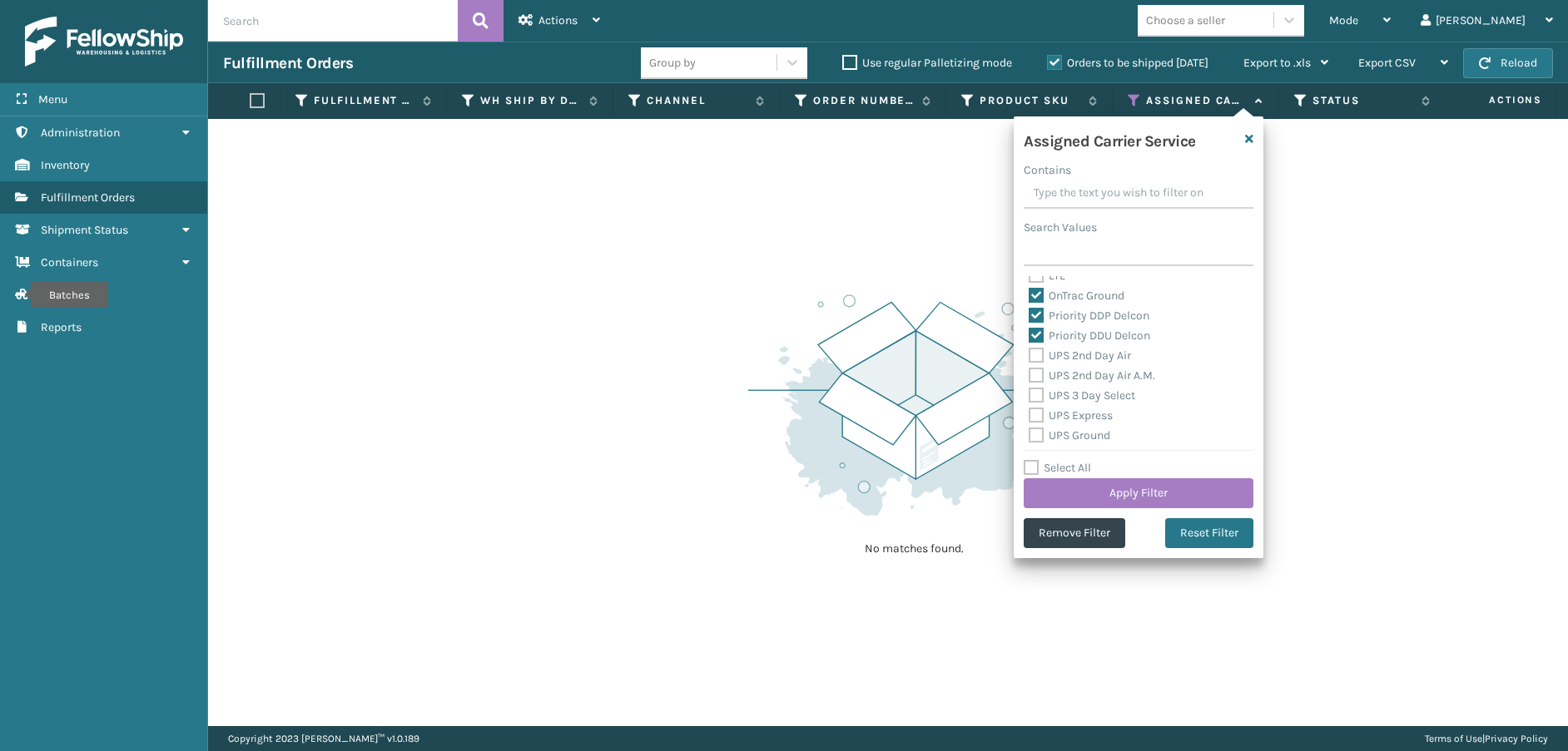
click at [1029, 357] on input "UPS 2nd Day Air" at bounding box center [1029, 351] width 1 height 11
checkbox input "true"
click at [1034, 381] on label "UPS 2nd Day Air A.M." at bounding box center [1092, 376] width 126 height 14
click at [1029, 377] on input "UPS 2nd Day Air A.M." at bounding box center [1029, 371] width 1 height 11
checkbox input "true"
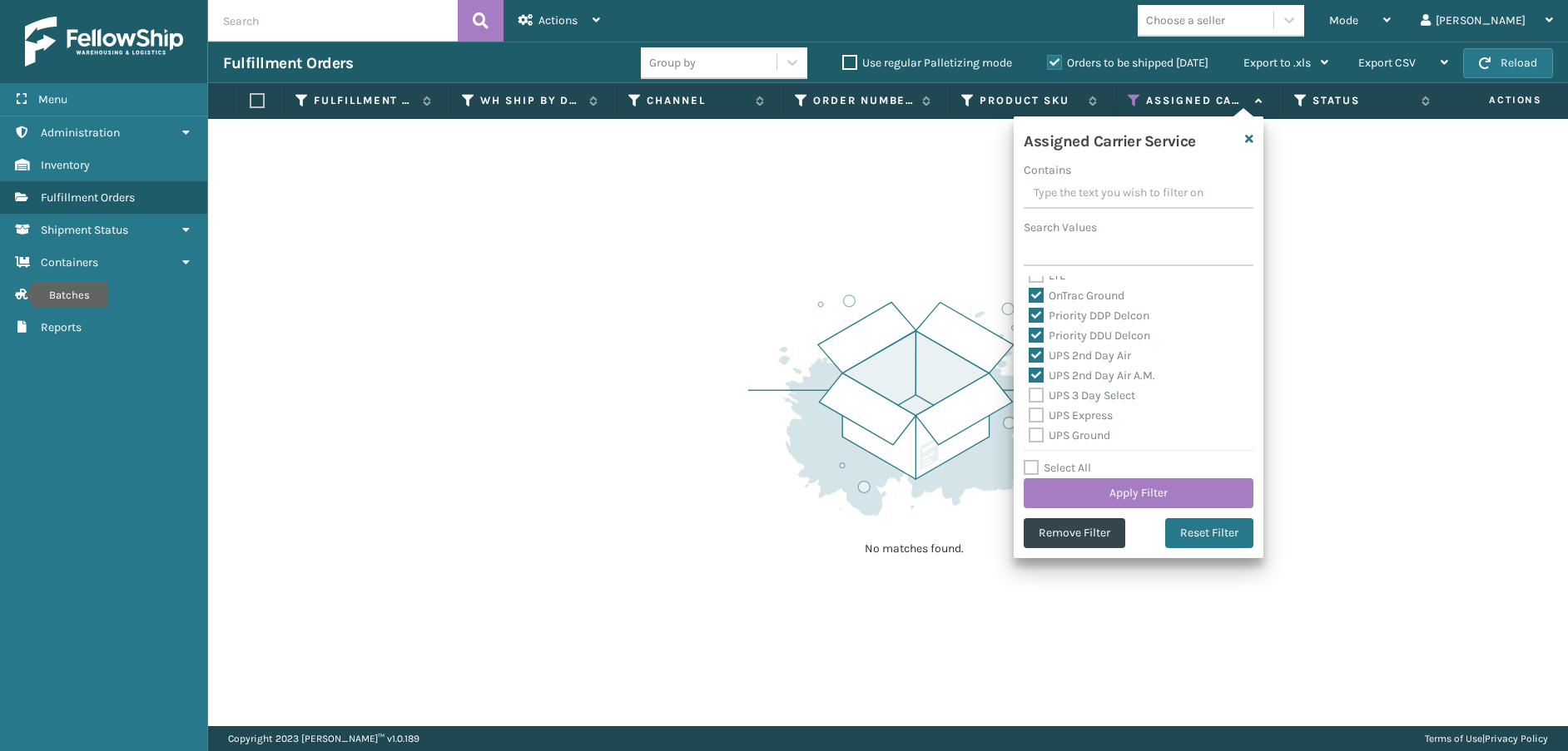
click at [1034, 393] on label "UPS 3 Day Select" at bounding box center [1082, 396] width 106 height 14
click at [1029, 393] on input "UPS 3 Day Select" at bounding box center [1029, 391] width 1 height 11
checkbox input "true"
click at [1036, 424] on div "UPS Express" at bounding box center [1138, 416] width 219 height 20
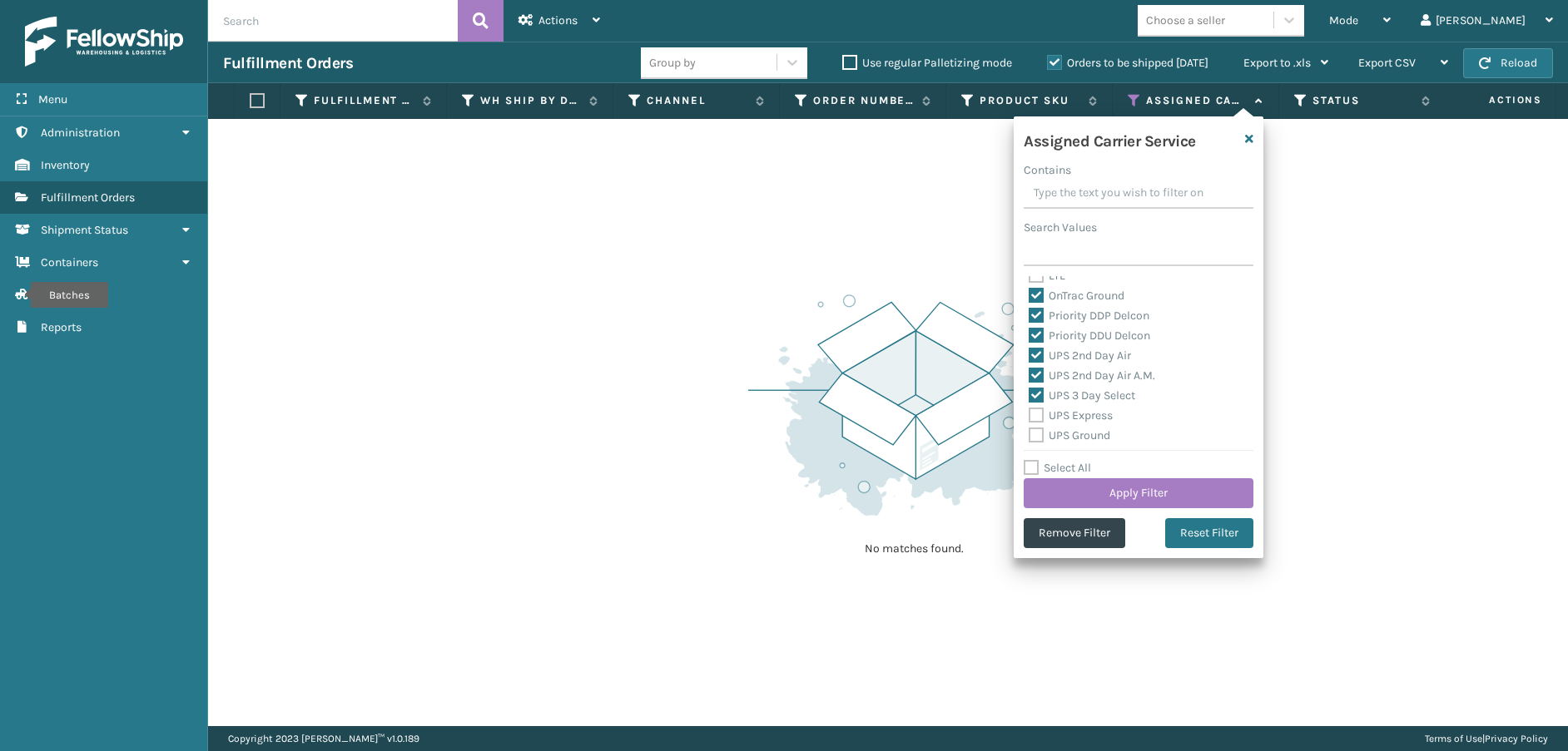
click at [1036, 416] on label "UPS Express" at bounding box center [1071, 416] width 84 height 14
click at [1029, 416] on input "UPS Express" at bounding box center [1029, 411] width 1 height 11
checkbox input "true"
click at [1036, 429] on label "UPS Ground" at bounding box center [1070, 436] width 81 height 14
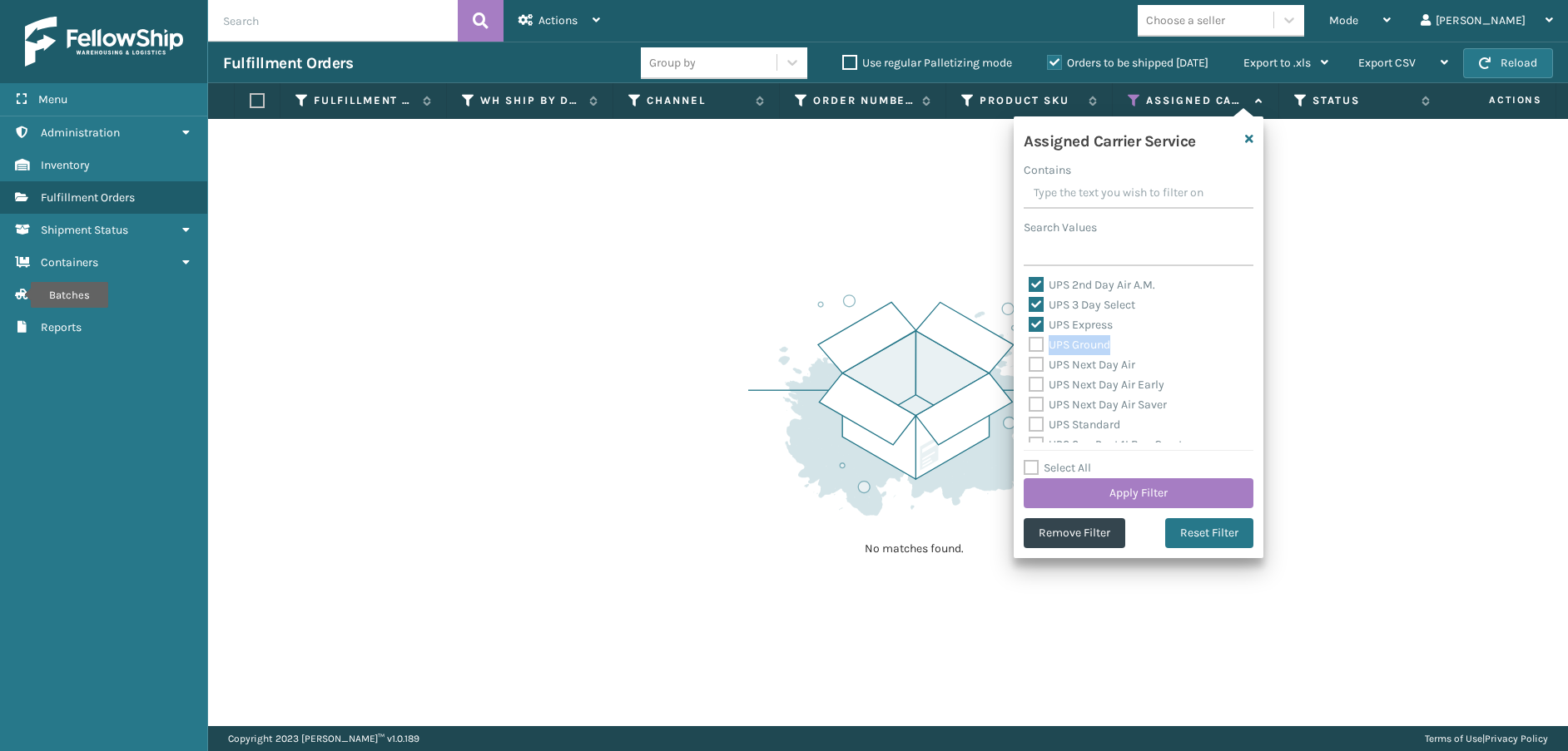
click at [1037, 348] on label "UPS Ground" at bounding box center [1070, 344] width 81 height 14
click at [1029, 346] on input "UPS Ground" at bounding box center [1029, 340] width 1 height 11
checkbox input "true"
click at [1039, 362] on label "UPS Next Day Air" at bounding box center [1082, 365] width 106 height 14
click at [1029, 362] on input "UPS Next Day Air" at bounding box center [1029, 360] width 1 height 11
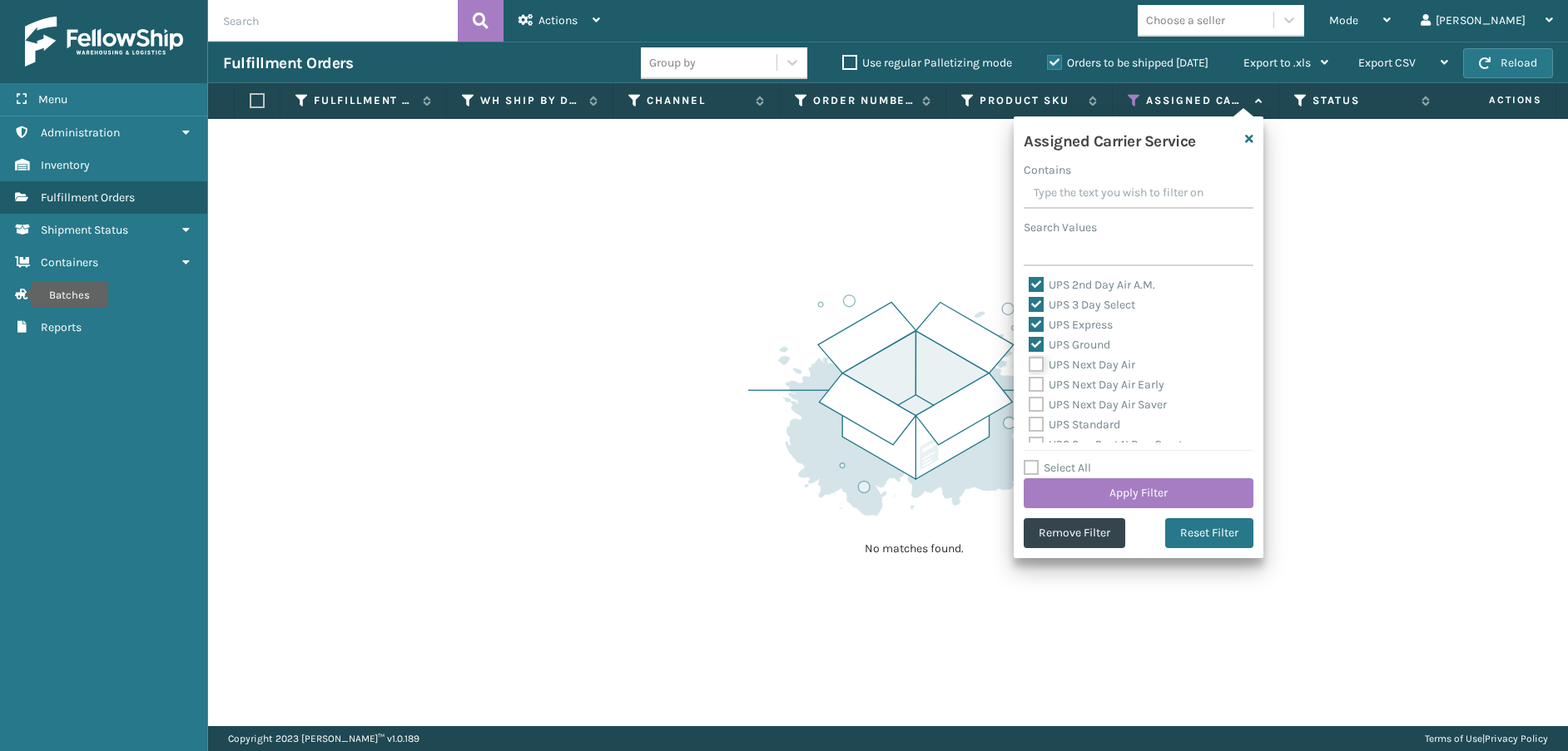
checkbox input "true"
click at [1038, 383] on label "UPS Next Day Air Early" at bounding box center [1097, 385] width 136 height 14
click at [1029, 383] on input "UPS Next Day Air Early" at bounding box center [1029, 380] width 1 height 11
checkbox input "true"
click at [1034, 405] on label "UPS Next Day Air Saver" at bounding box center [1098, 405] width 138 height 14
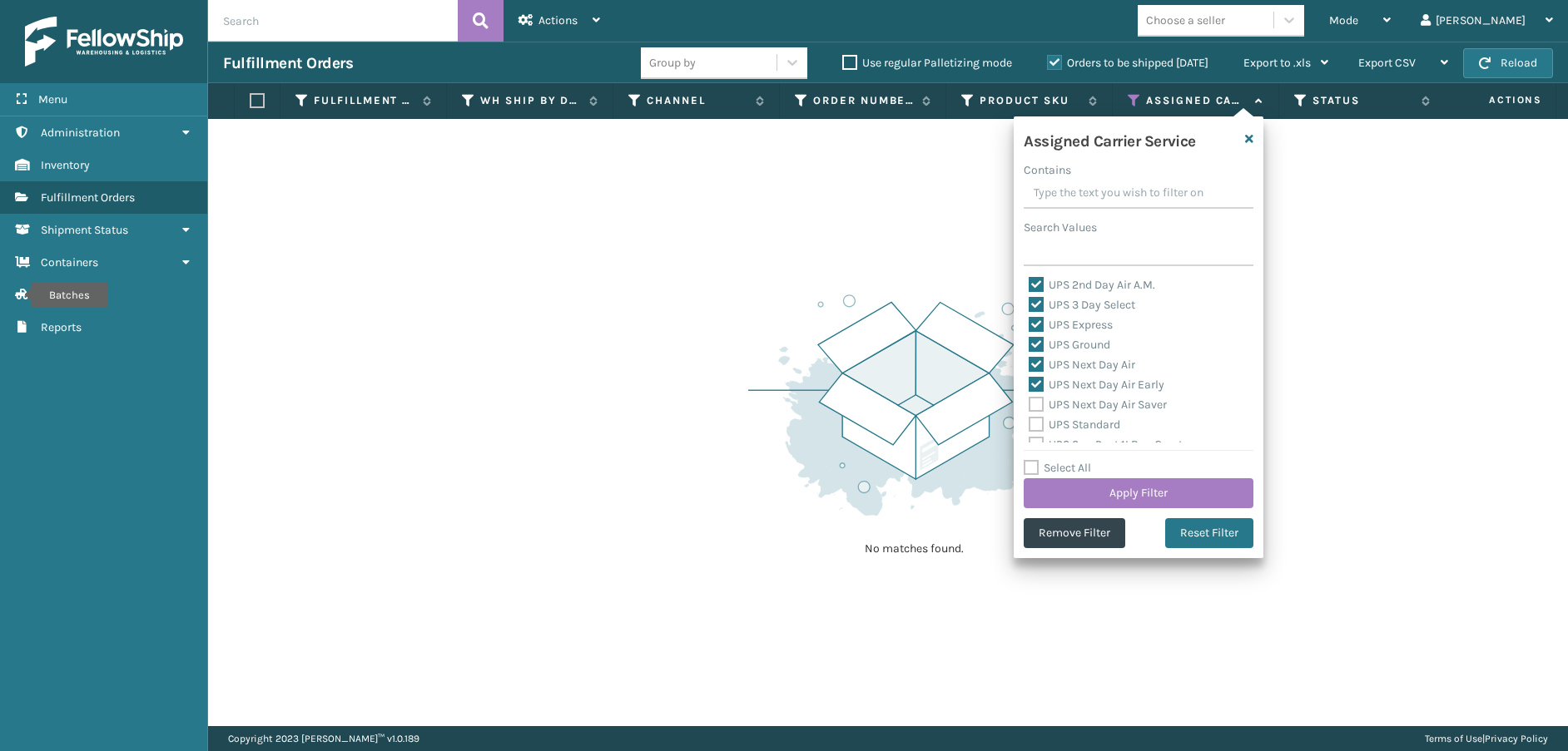
click at [1029, 405] on input "UPS Next Day Air Saver" at bounding box center [1029, 400] width 1 height 11
checkbox input "true"
click at [1034, 426] on label "UPS Standard" at bounding box center [1075, 425] width 91 height 14
click at [1029, 426] on input "UPS Standard" at bounding box center [1029, 420] width 1 height 11
checkbox input "true"
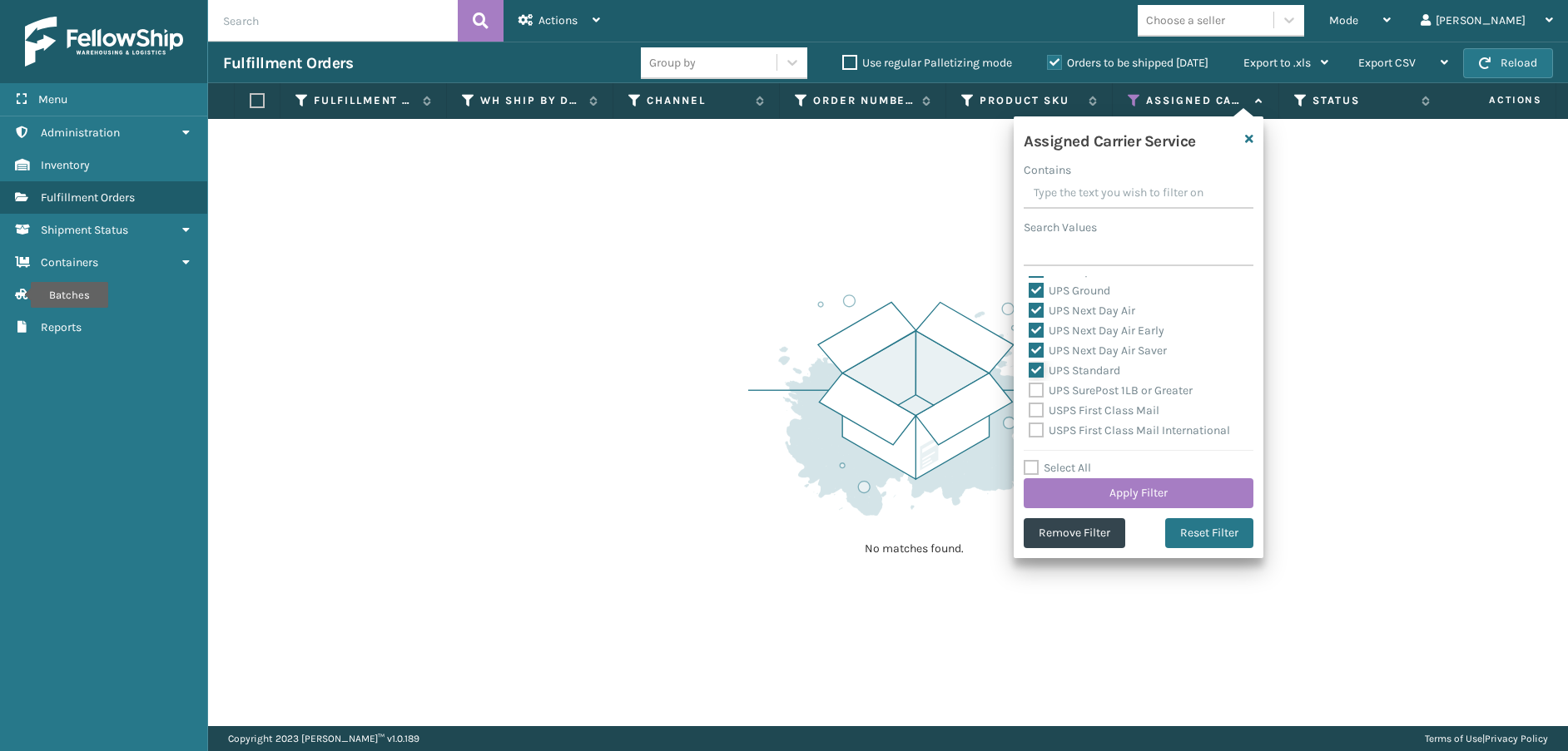
scroll to position [424, 0]
click at [1039, 363] on label "UPS SurePost 1LB or Greater" at bounding box center [1111, 361] width 164 height 14
click at [1029, 363] on input "UPS SurePost 1LB or Greater" at bounding box center [1029, 357] width 1 height 11
checkbox input "true"
click at [1039, 383] on label "USPS First Class Mail" at bounding box center [1095, 381] width 131 height 14
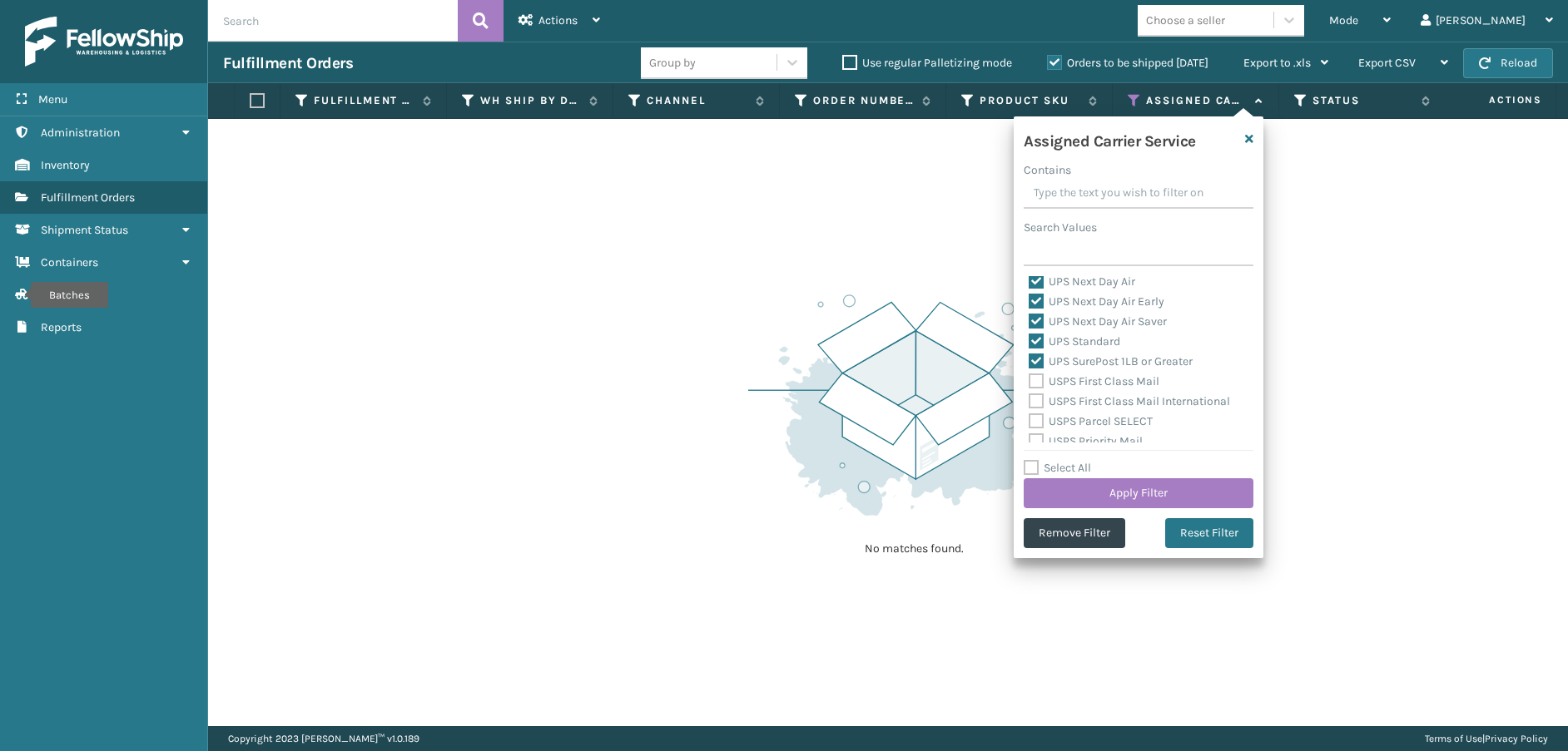
click at [1029, 383] on input "USPS First Class Mail" at bounding box center [1029, 377] width 1 height 11
checkbox input "true"
click at [1036, 401] on label "USPS First Class Mail International" at bounding box center [1129, 402] width 201 height 14
click at [1029, 401] on input "USPS First Class Mail International" at bounding box center [1029, 397] width 1 height 11
checkbox input "true"
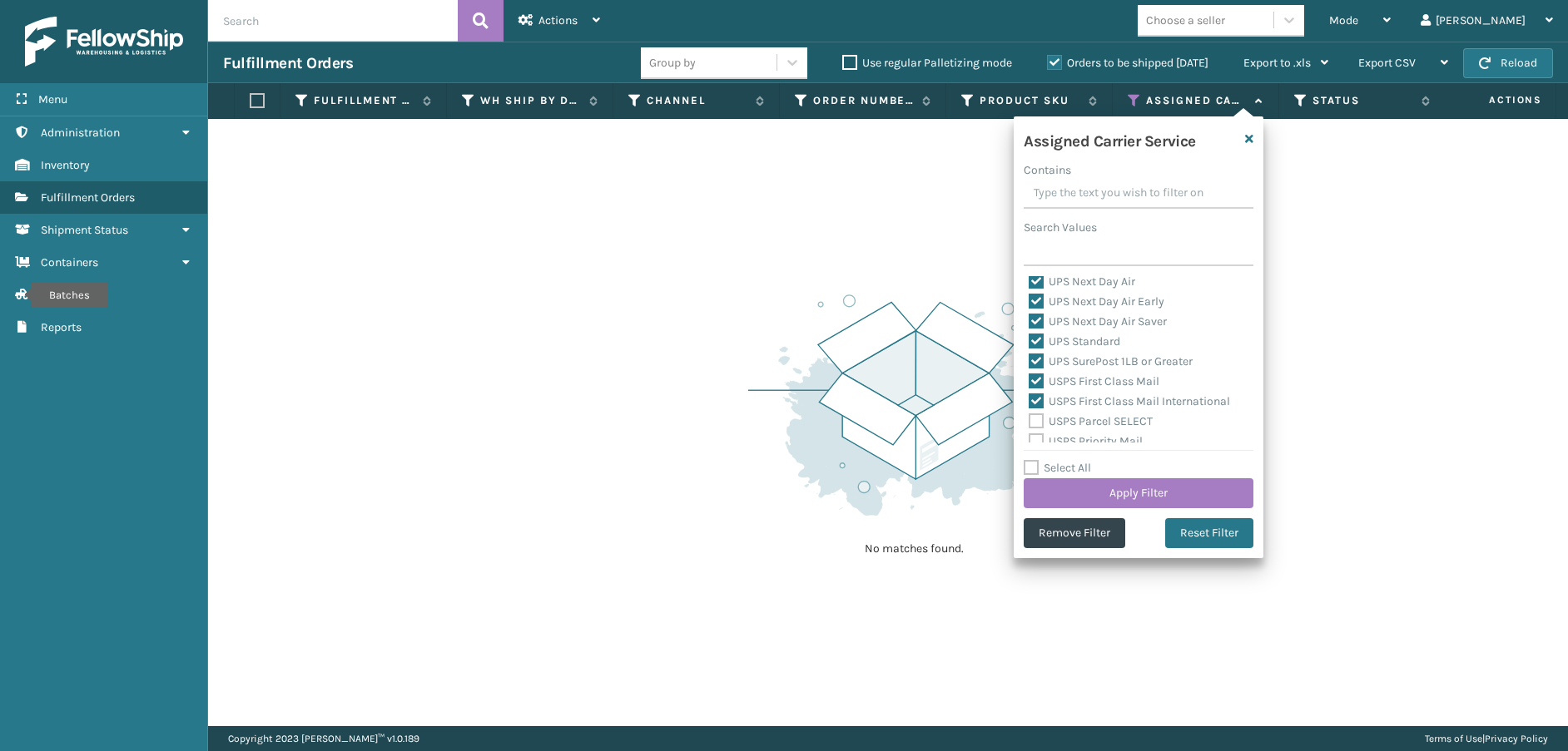
click at [1036, 422] on label "USPS Parcel SELECT" at bounding box center [1091, 422] width 124 height 14
click at [1029, 422] on input "USPS Parcel SELECT" at bounding box center [1029, 417] width 1 height 11
checkbox input "true"
click at [1036, 358] on label "USPS Priority Mail" at bounding box center [1086, 358] width 114 height 14
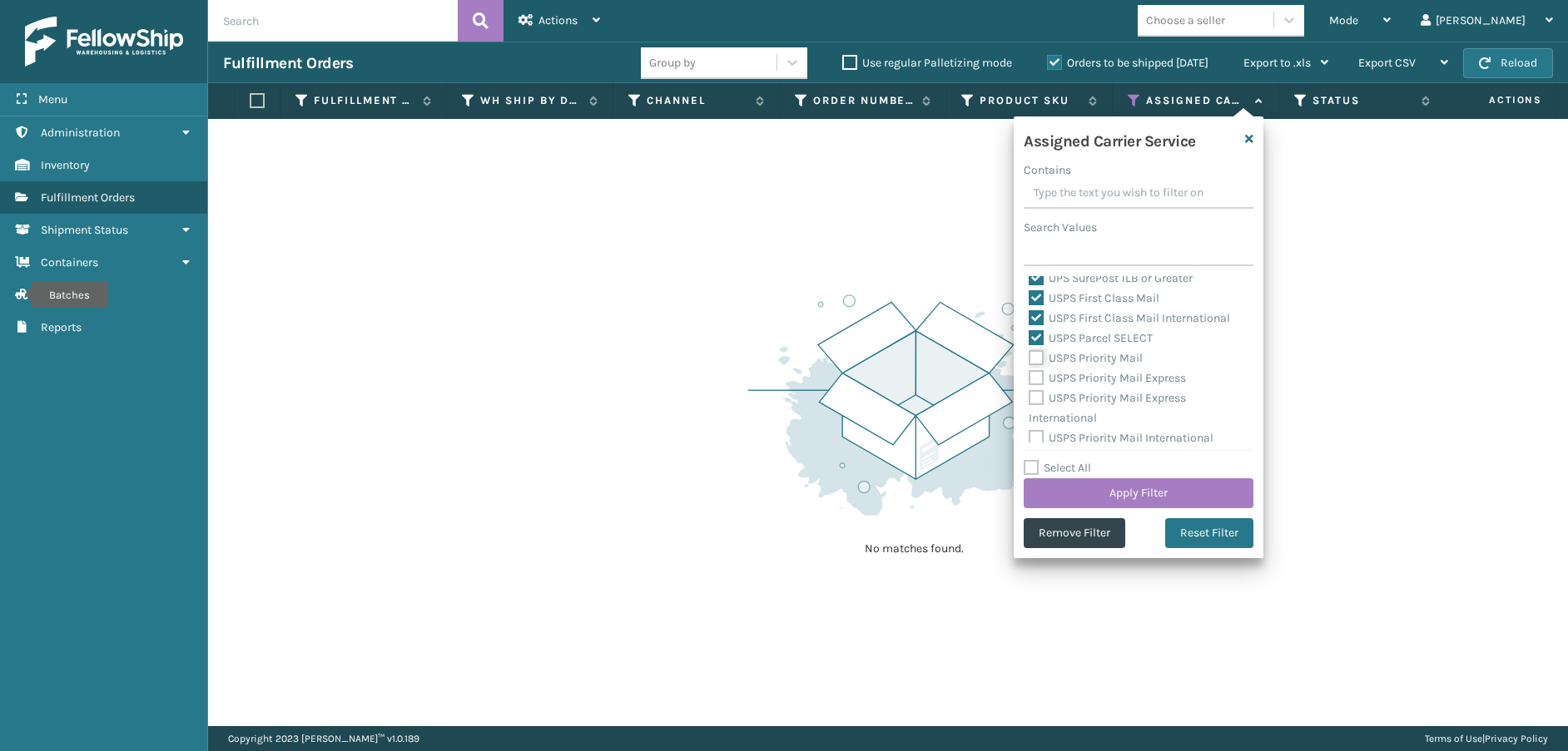
click at [1029, 358] on input "USPS Priority Mail" at bounding box center [1029, 353] width 1 height 11
checkbox input "true"
click at [1036, 372] on label "USPS Priority Mail Express" at bounding box center [1108, 378] width 157 height 14
click at [1029, 372] on input "USPS Priority Mail Express" at bounding box center [1029, 374] width 1 height 11
checkbox input "true"
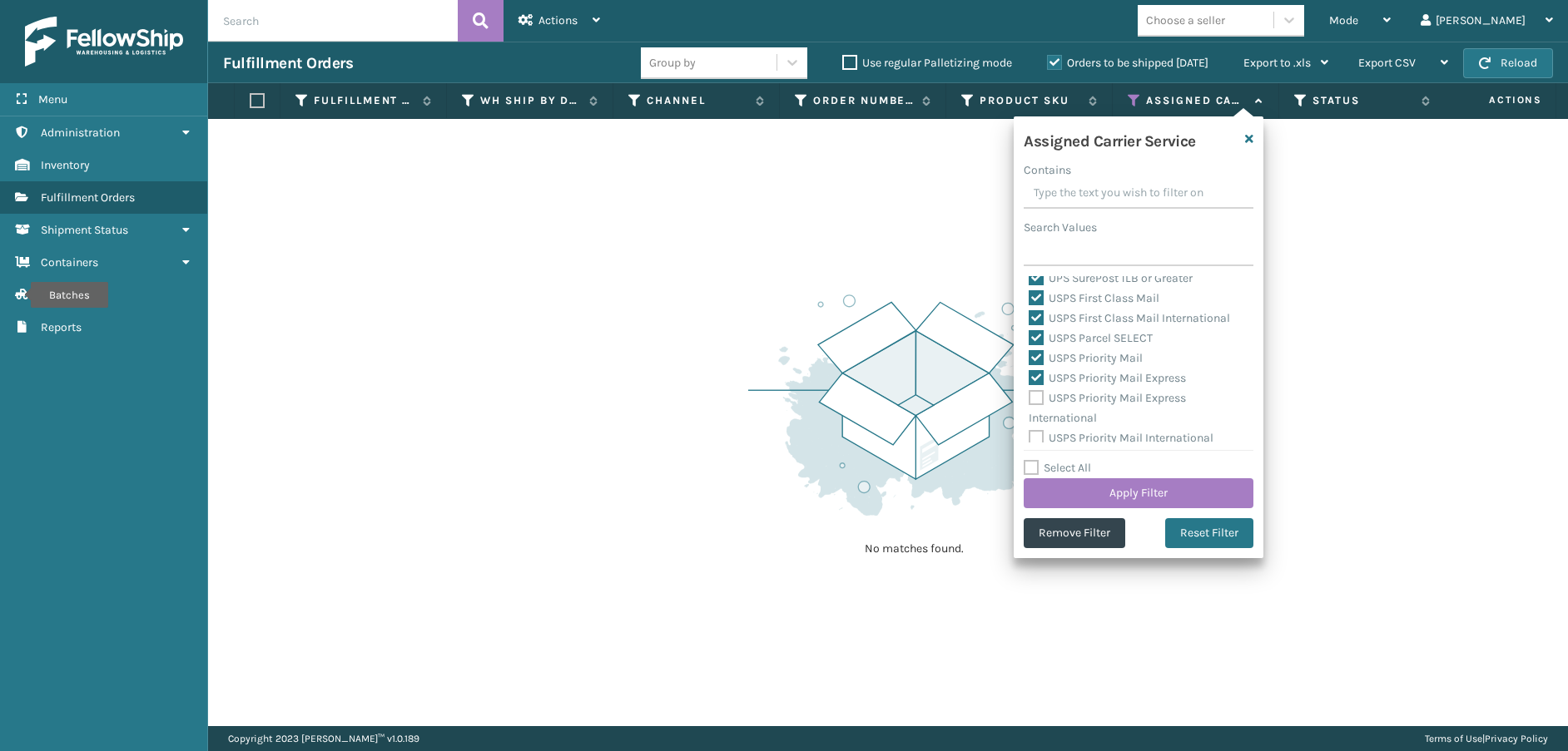
click at [1036, 396] on label "USPS Priority Mail Express International" at bounding box center [1108, 408] width 157 height 34
click at [1029, 396] on input "USPS Priority Mail Express International" at bounding box center [1029, 394] width 1 height 11
checkbox input "true"
click at [1035, 429] on label "USPS Priority Mail International" at bounding box center [1121, 433] width 185 height 14
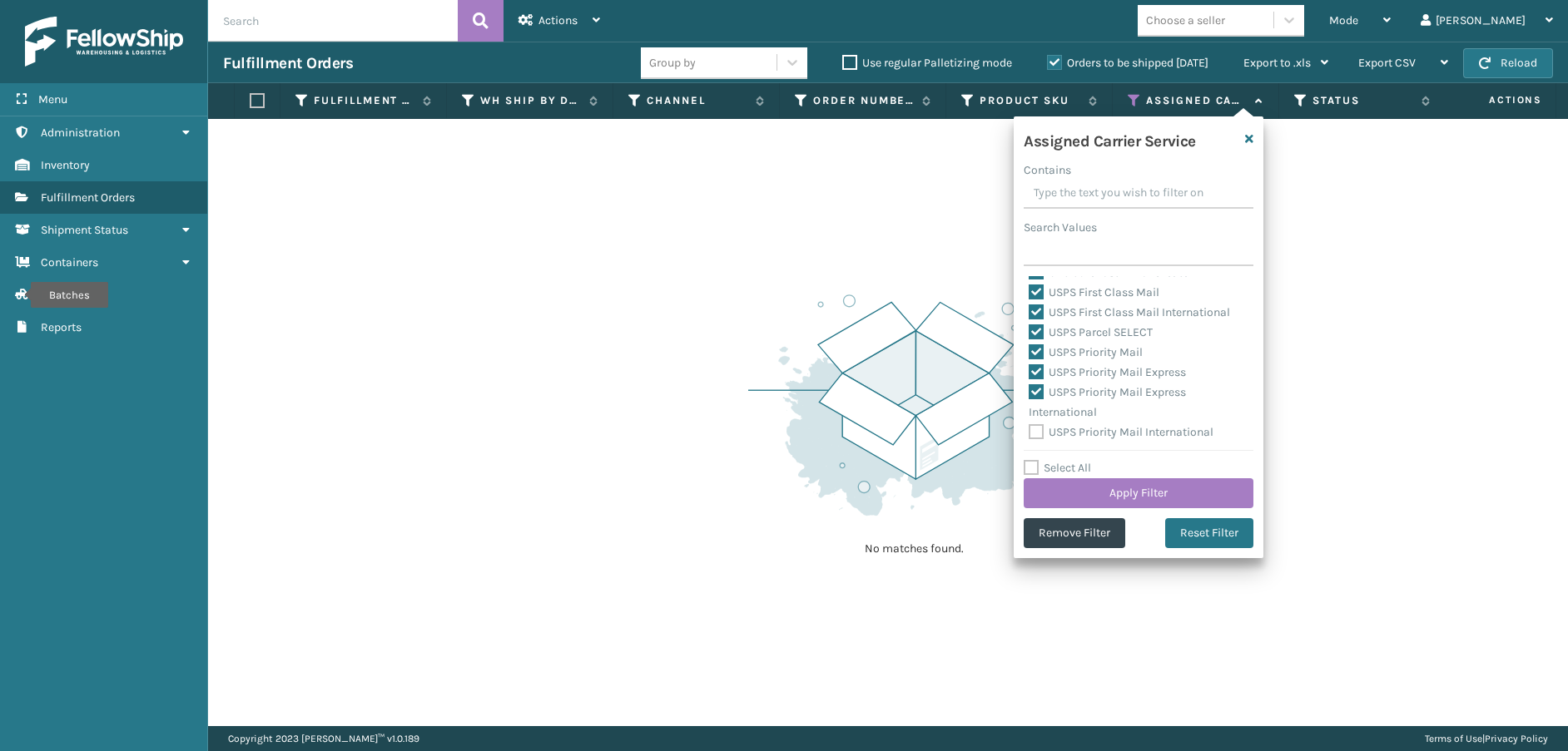
click at [1029, 429] on input "USPS Priority Mail International" at bounding box center [1029, 428] width 1 height 11
checkbox input "true"
click at [1066, 488] on button "Apply Filter" at bounding box center [1137, 493] width 229 height 30
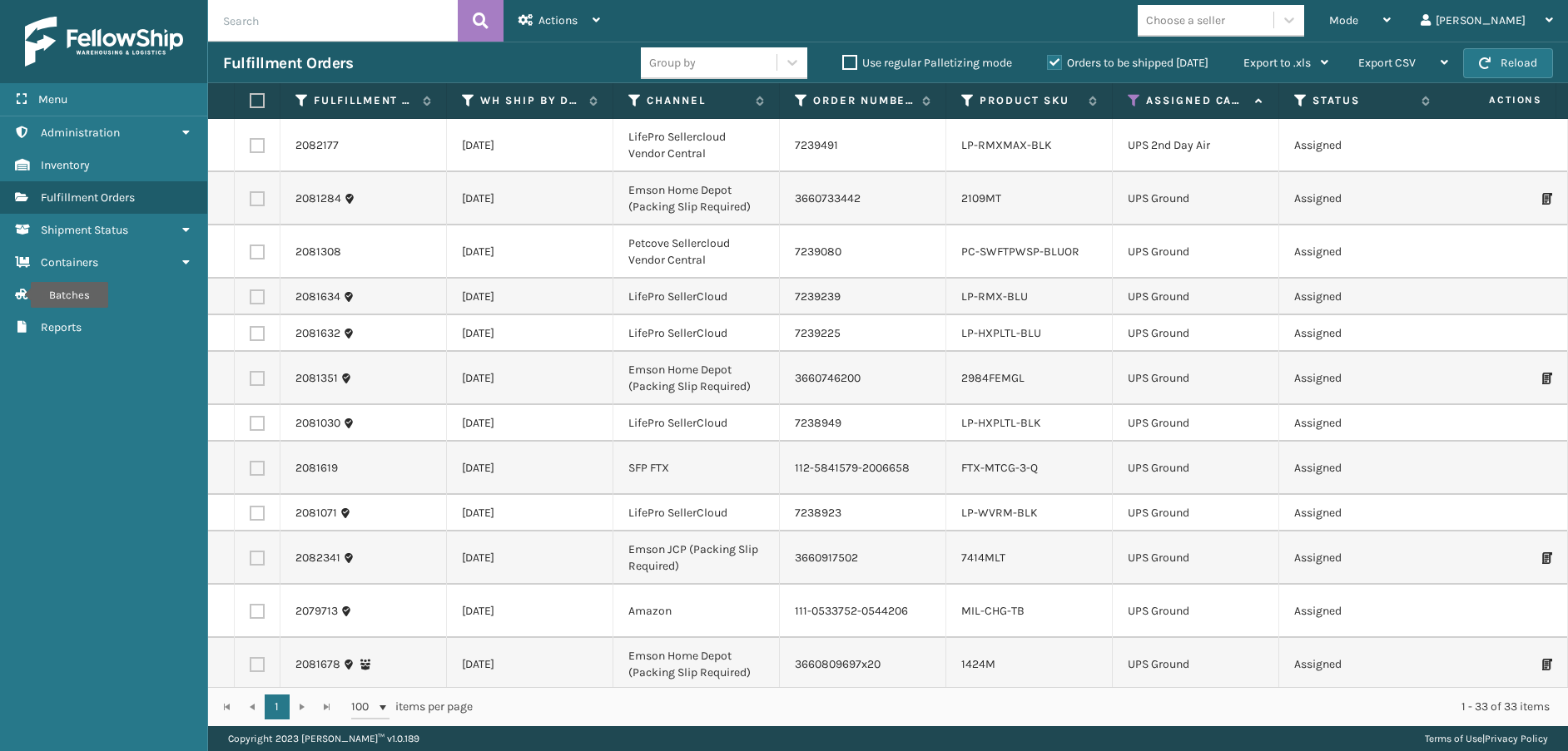
click at [260, 100] on label at bounding box center [255, 100] width 10 height 15
click at [250, 100] on input "checkbox" at bounding box center [250, 100] width 1 height 11
checkbox input "true"
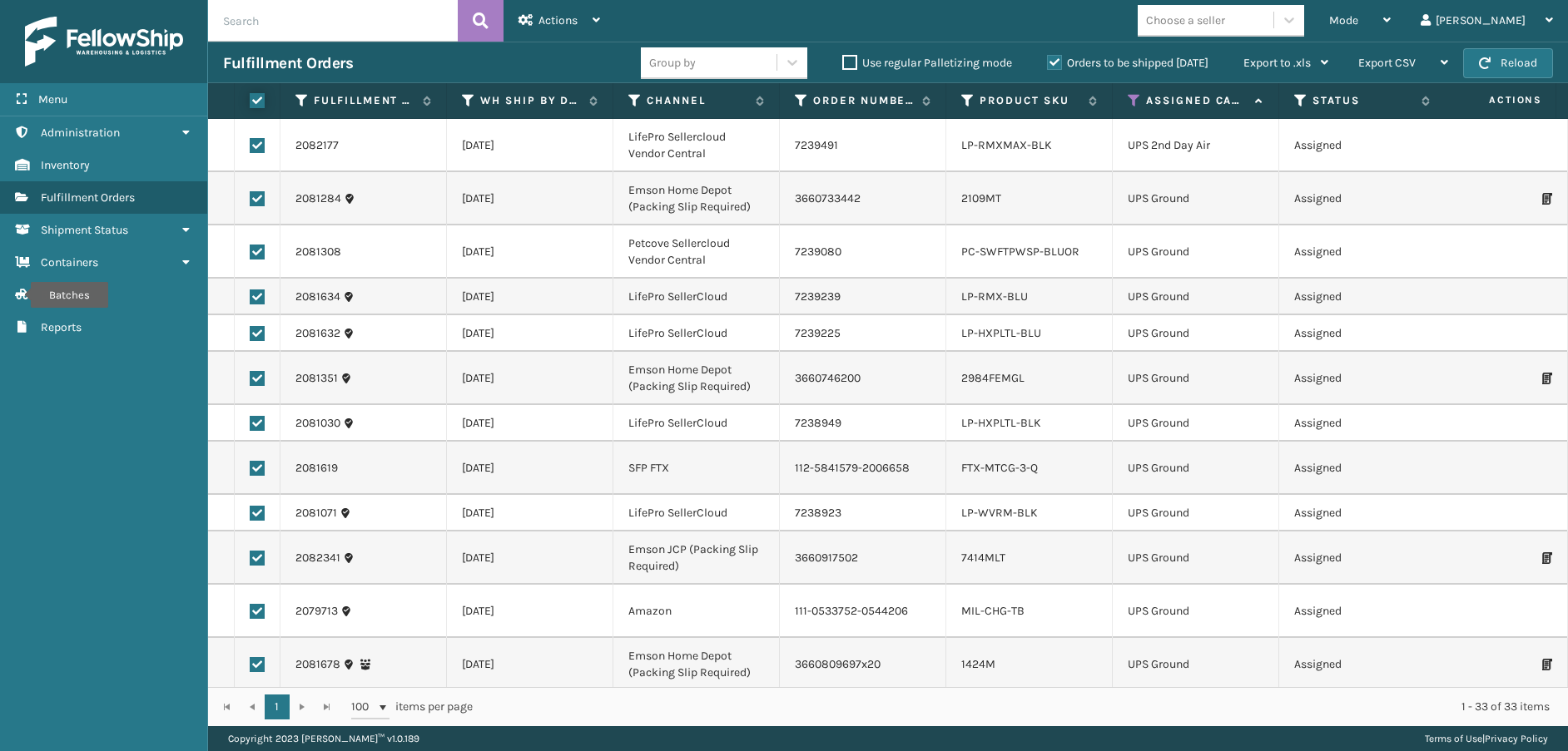
checkbox input "true"
click at [606, 30] on div "Actions Settings Remove All Filters Export Labels Create Picking Batch" at bounding box center [559, 21] width 111 height 42
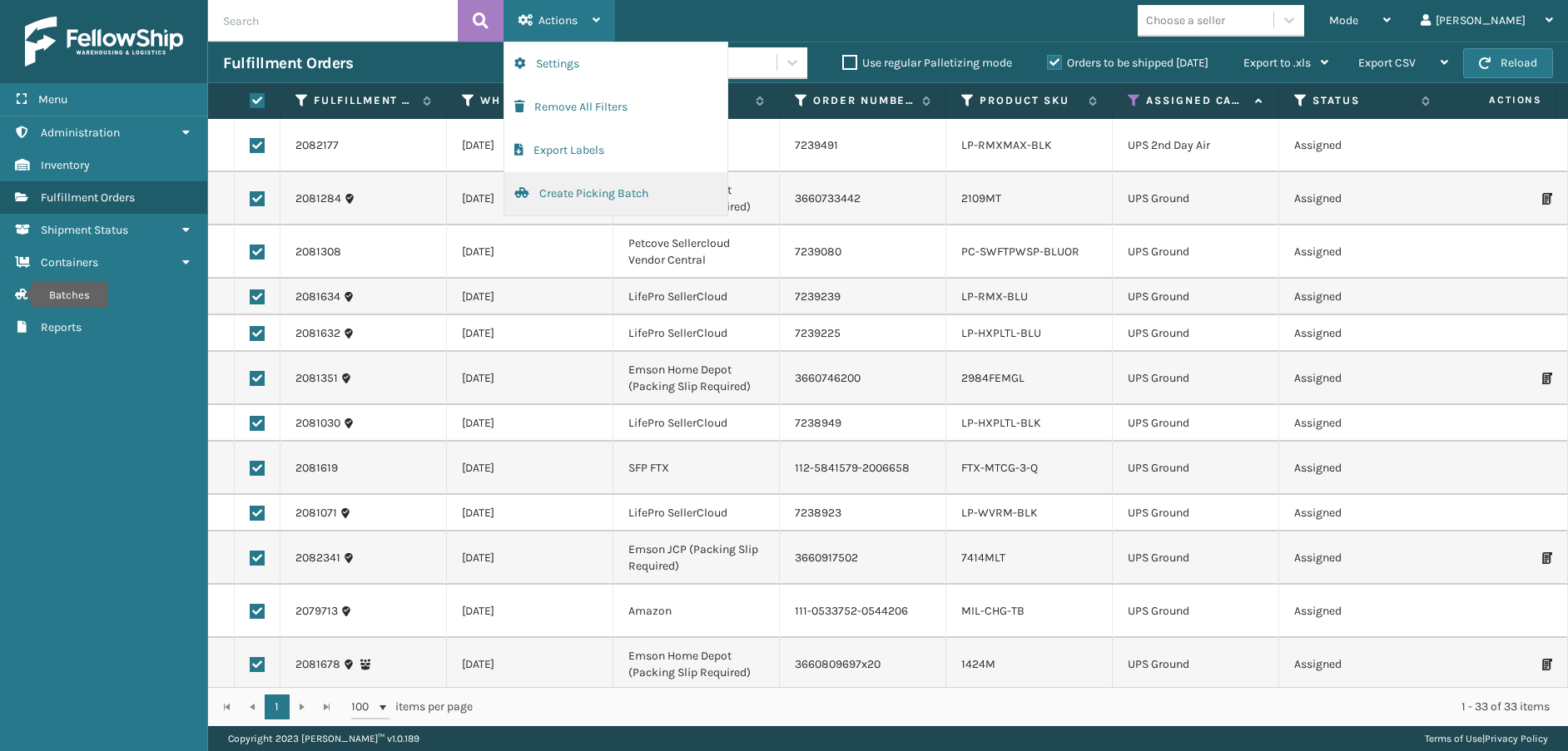
click at [593, 189] on button "Create Picking Batch" at bounding box center [615, 194] width 223 height 44
